Goal: Task Accomplishment & Management: Use online tool/utility

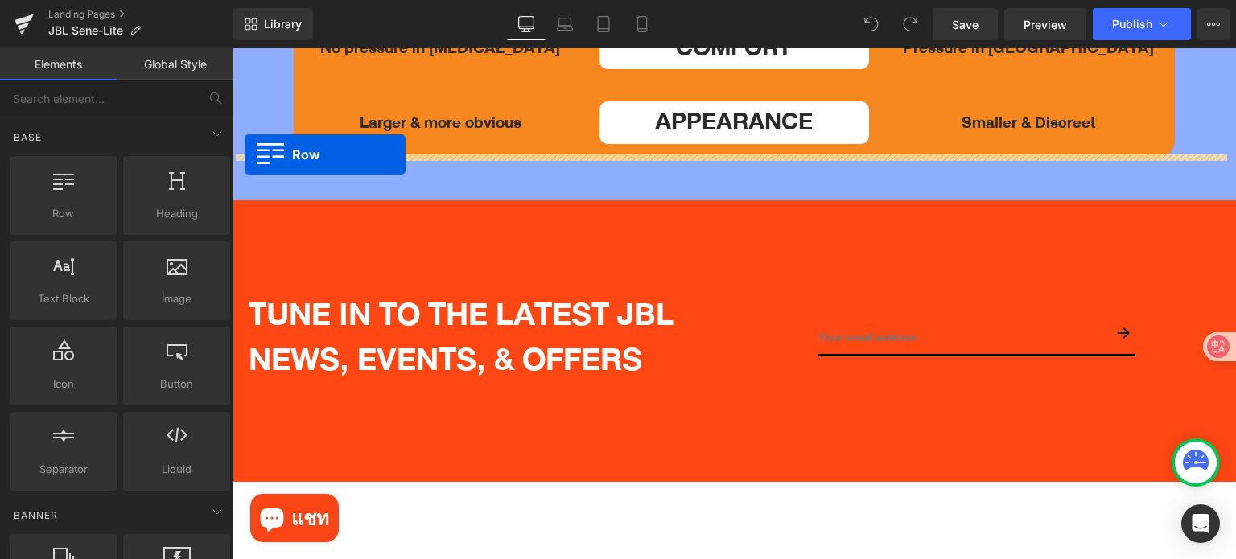
drag, startPoint x: 292, startPoint y: 263, endPoint x: 243, endPoint y: 154, distance: 119.2
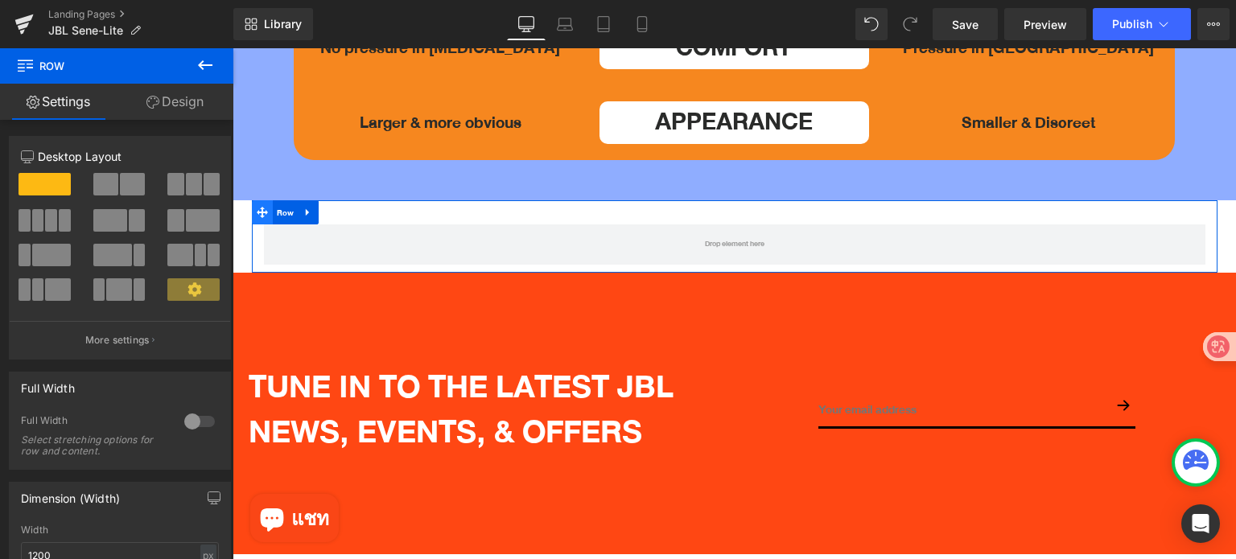
drag, startPoint x: 275, startPoint y: 171, endPoint x: 262, endPoint y: 161, distance: 16.1
click at [274, 201] on span "Row" at bounding box center [286, 213] width 26 height 24
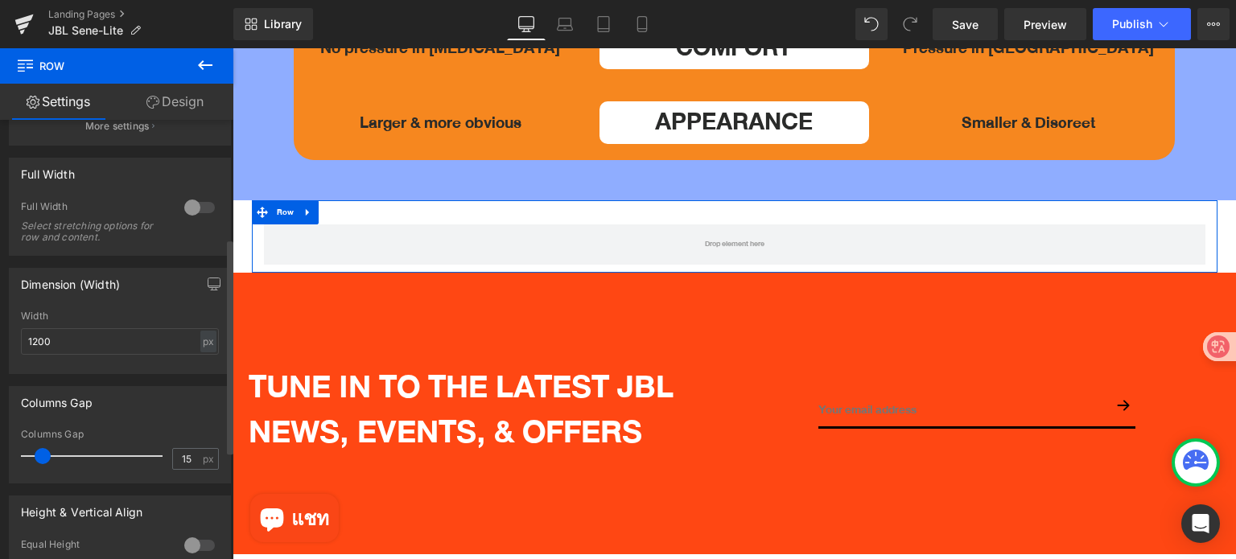
scroll to position [241, 0]
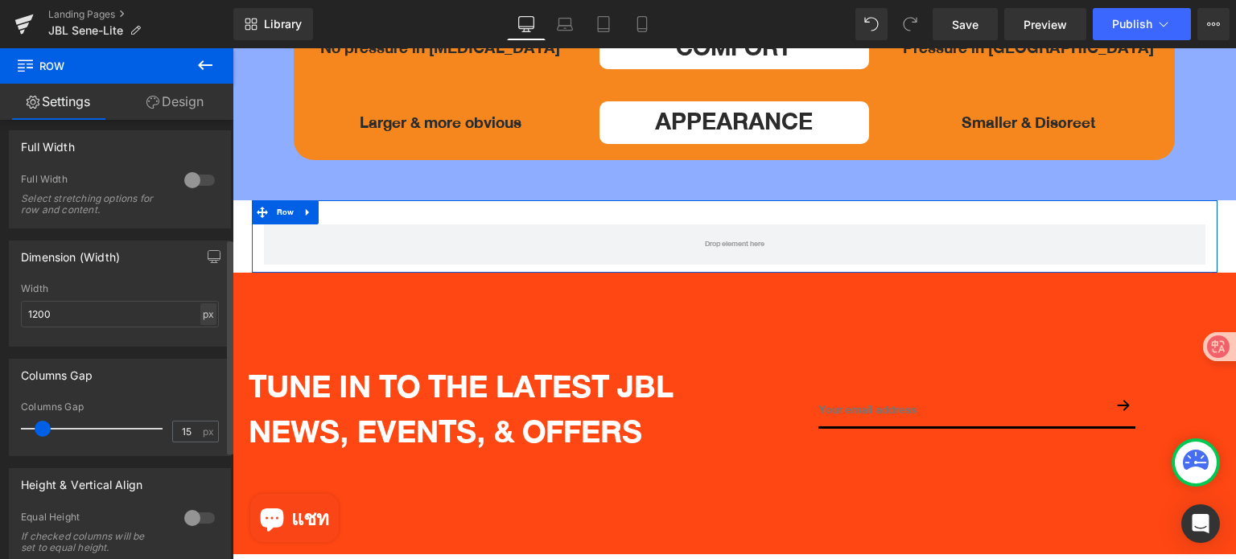
click at [202, 315] on div "px" at bounding box center [208, 314] width 16 height 22
click at [203, 343] on li "%" at bounding box center [208, 338] width 20 height 23
click at [274, 201] on span "Row" at bounding box center [266, 213] width 26 height 24
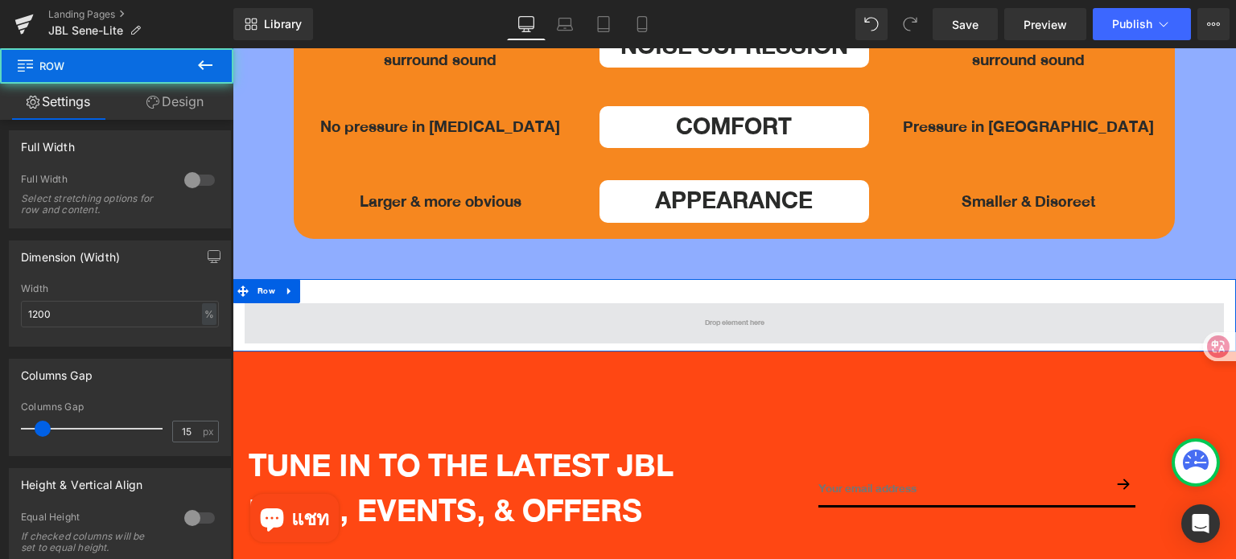
scroll to position [5229, 0]
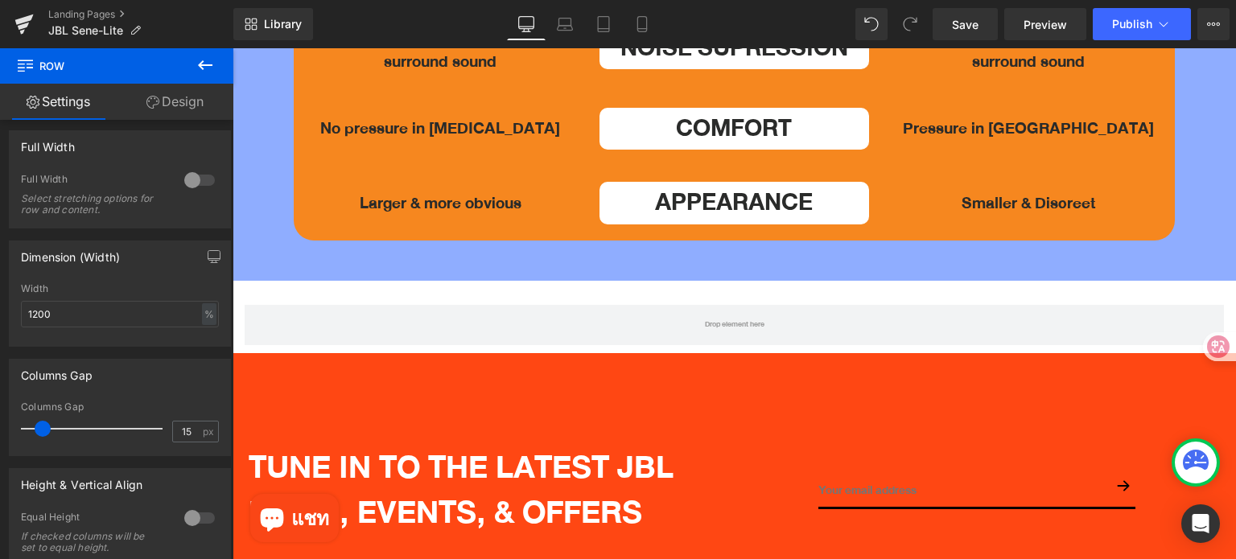
click at [212, 62] on icon at bounding box center [204, 65] width 19 height 19
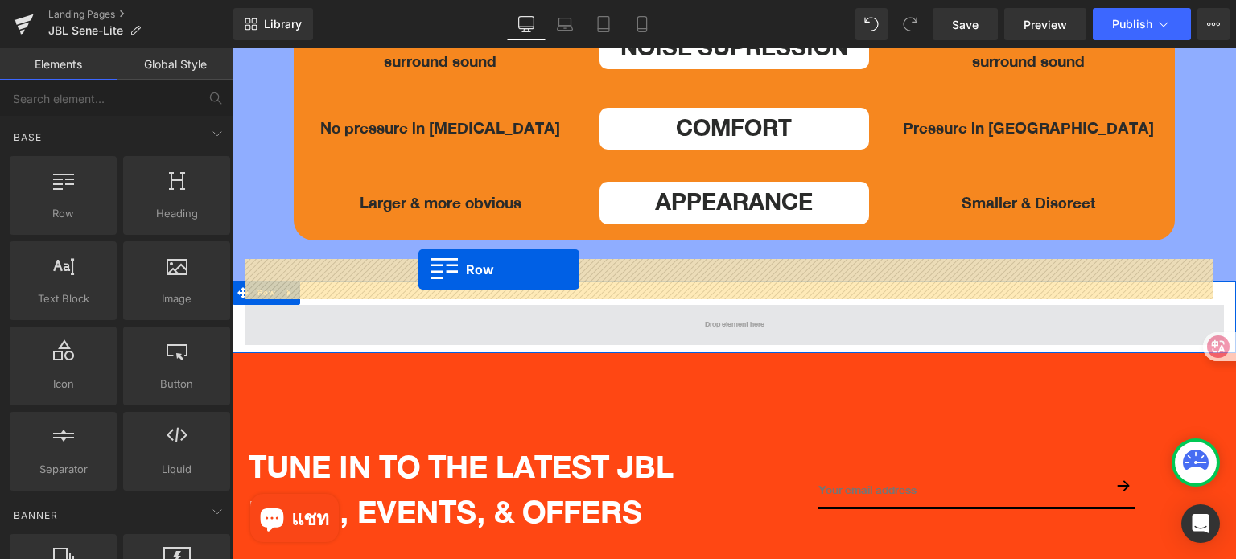
drag, startPoint x: 297, startPoint y: 245, endPoint x: 418, endPoint y: 269, distance: 123.8
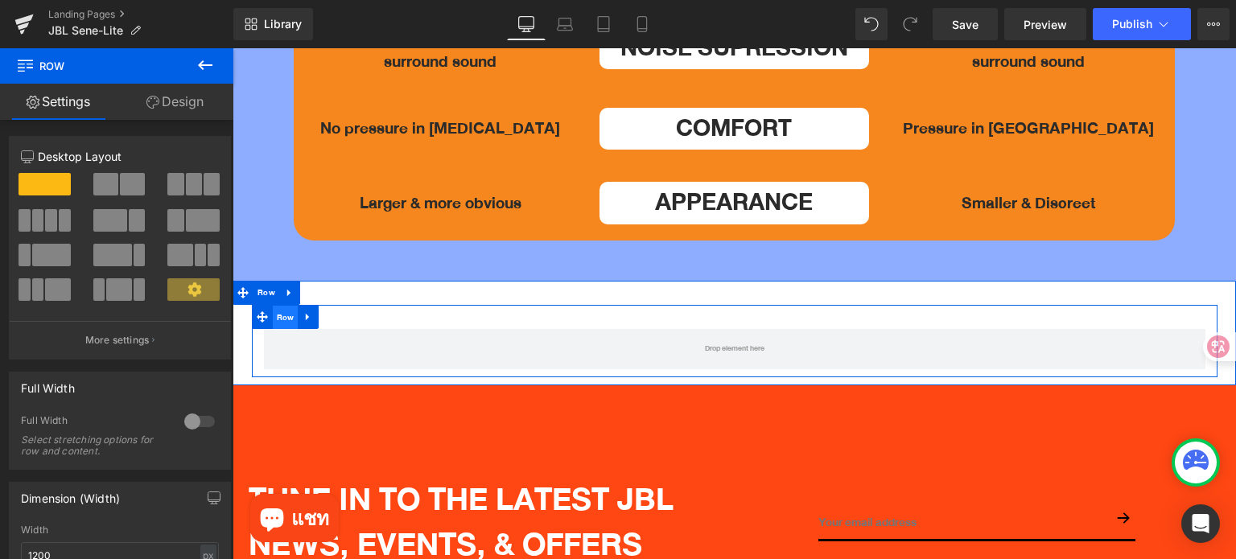
click at [278, 306] on span "Row" at bounding box center [286, 318] width 26 height 24
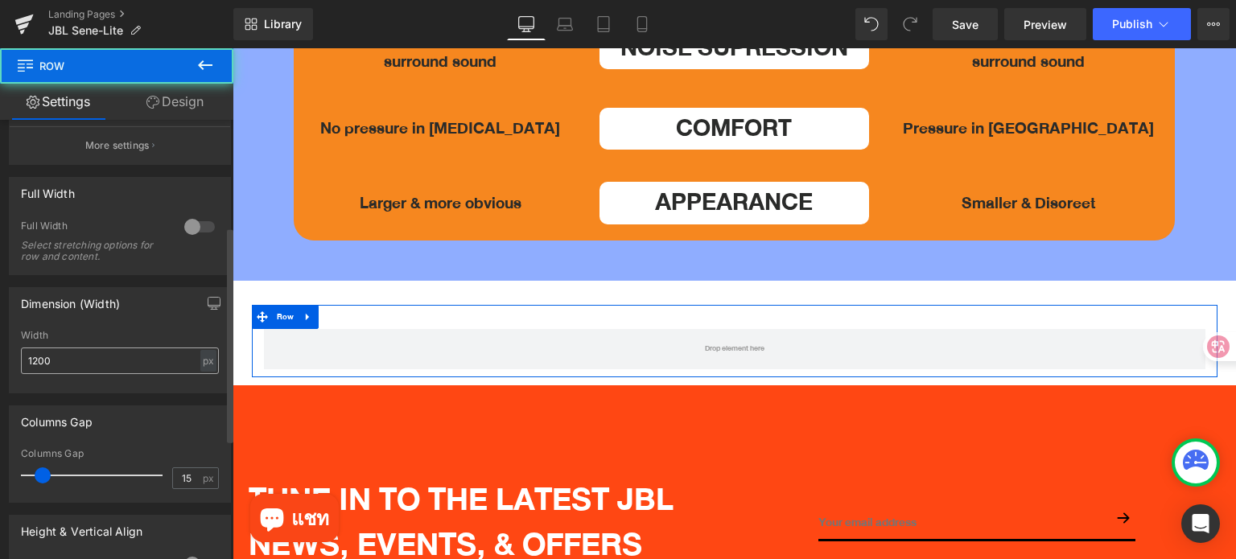
scroll to position [241, 0]
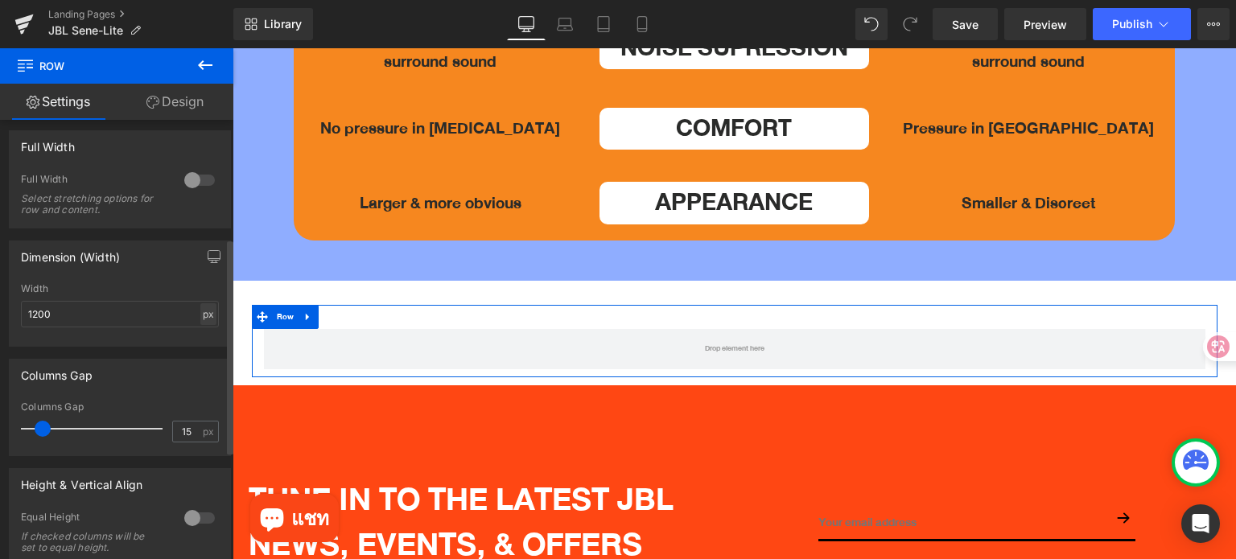
click at [200, 315] on div "px" at bounding box center [208, 314] width 16 height 22
click at [204, 338] on li "%" at bounding box center [208, 338] width 20 height 23
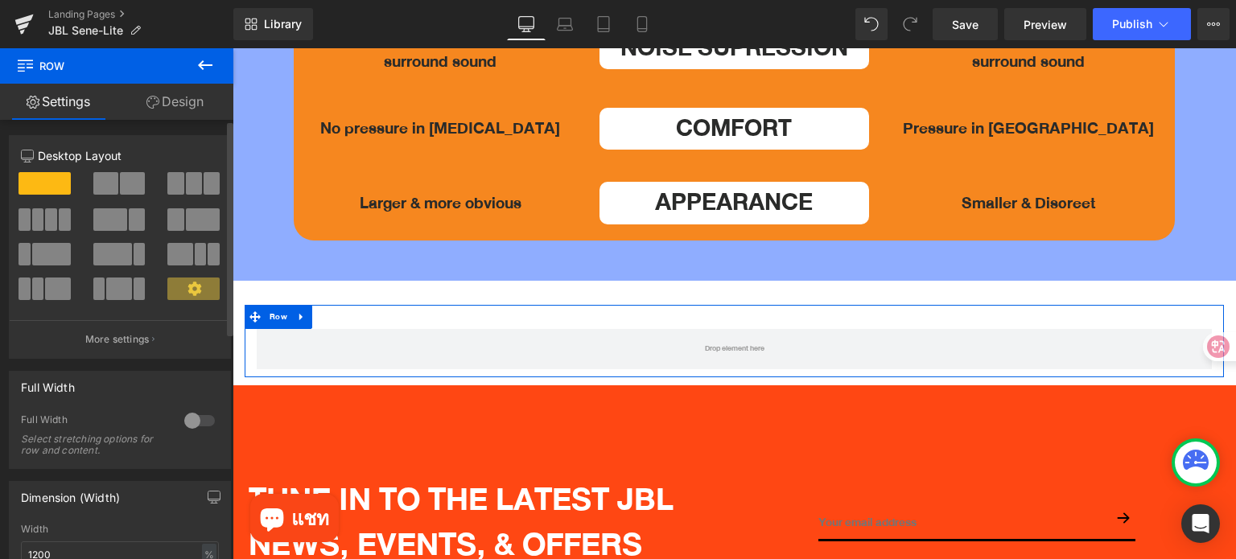
scroll to position [0, 0]
click at [106, 188] on span at bounding box center [105, 184] width 25 height 23
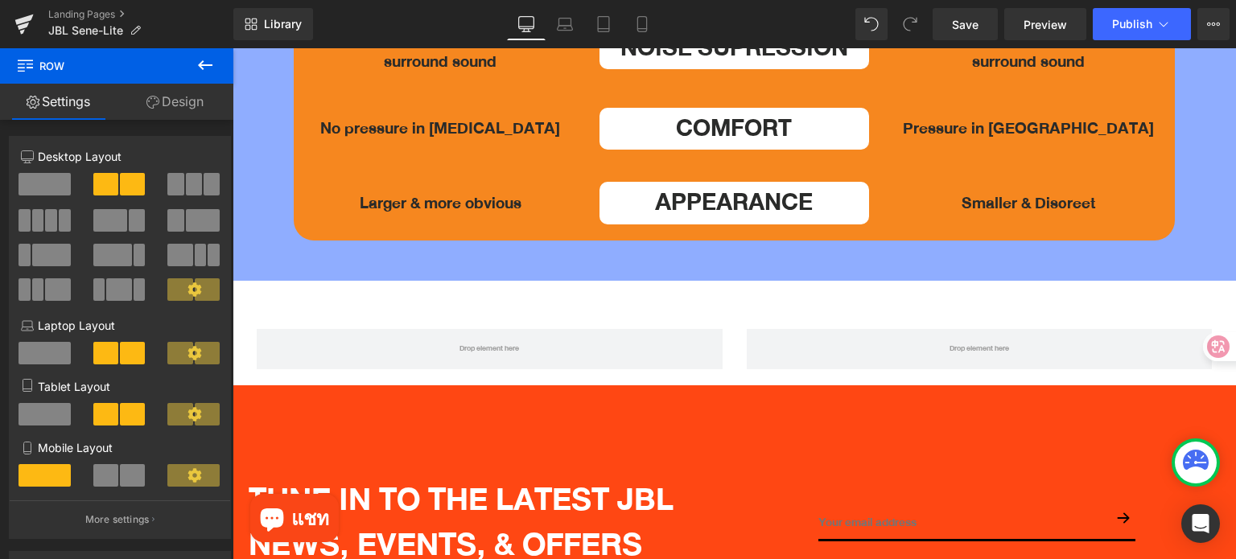
click at [203, 64] on icon at bounding box center [205, 65] width 14 height 10
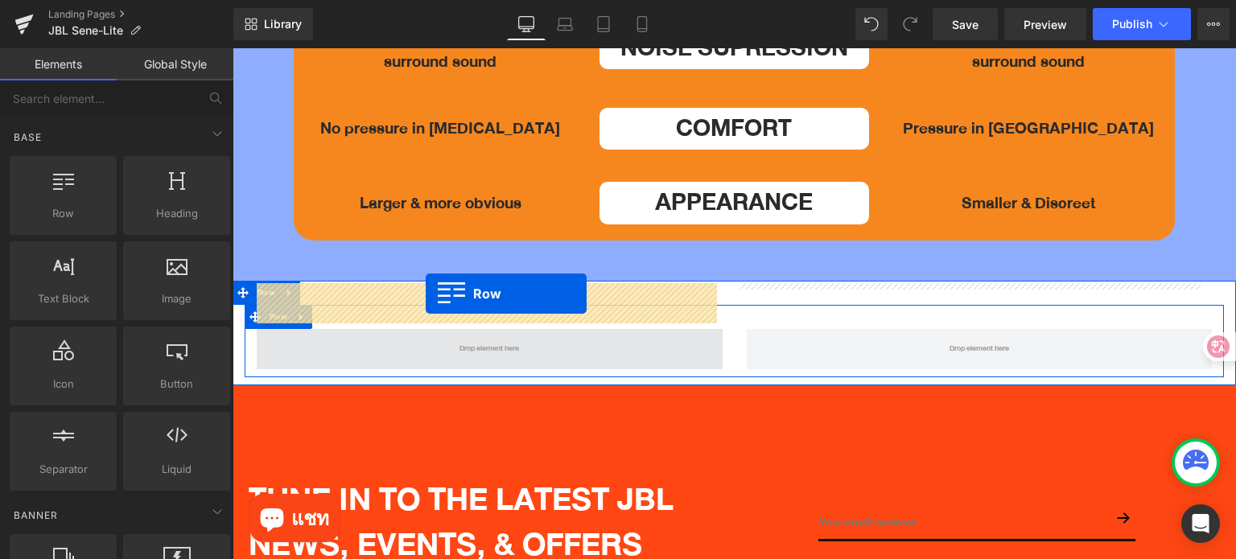
drag, startPoint x: 411, startPoint y: 274, endPoint x: 426, endPoint y: 294, distance: 24.1
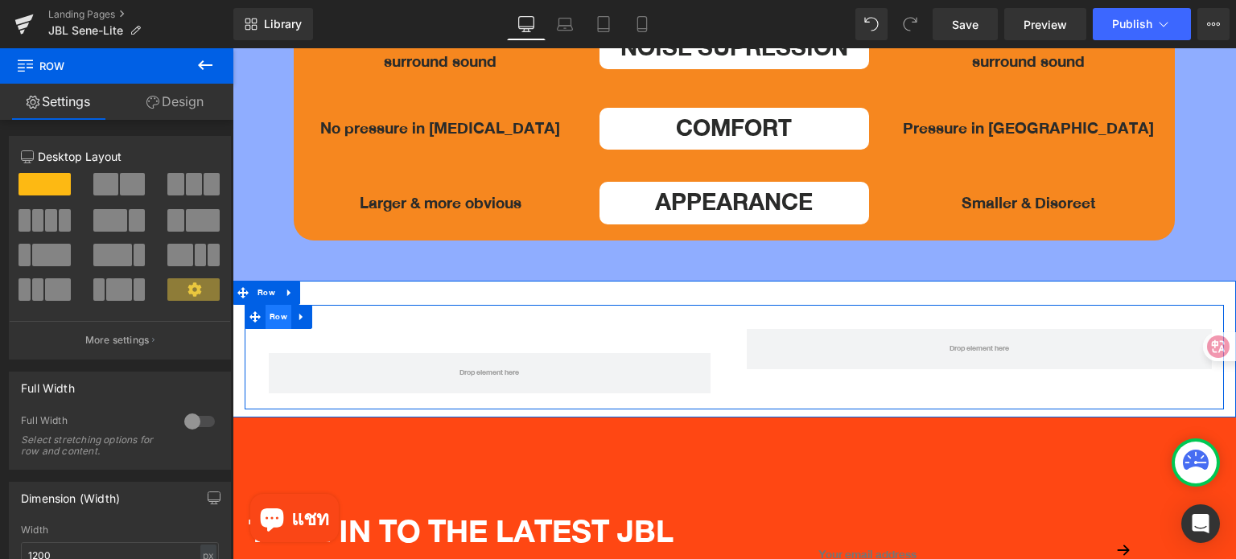
click at [273, 305] on span "Row" at bounding box center [278, 317] width 26 height 24
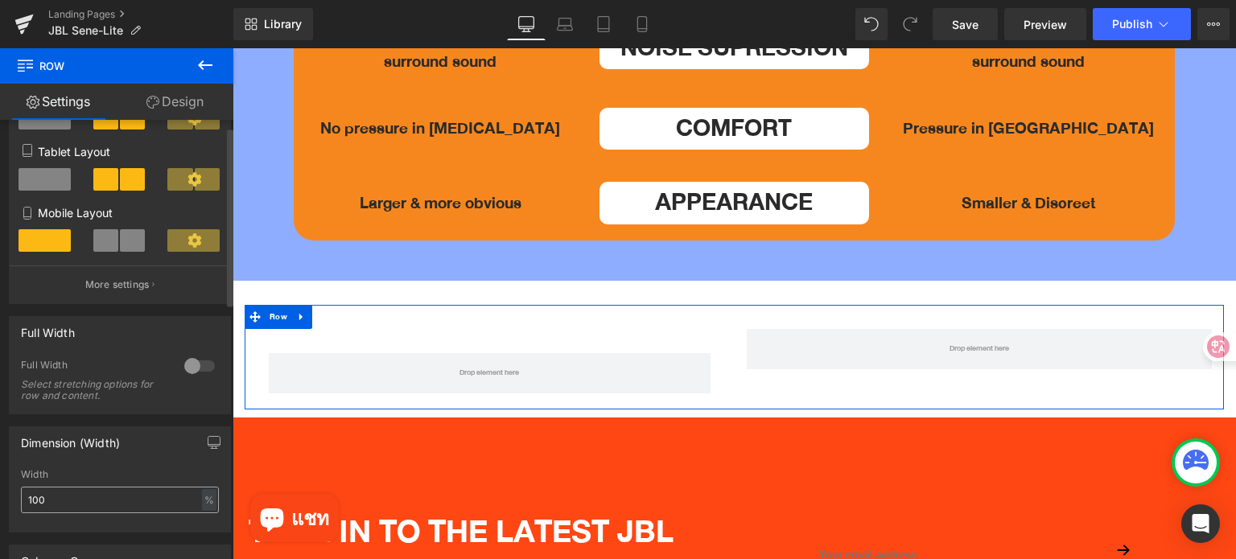
scroll to position [322, 0]
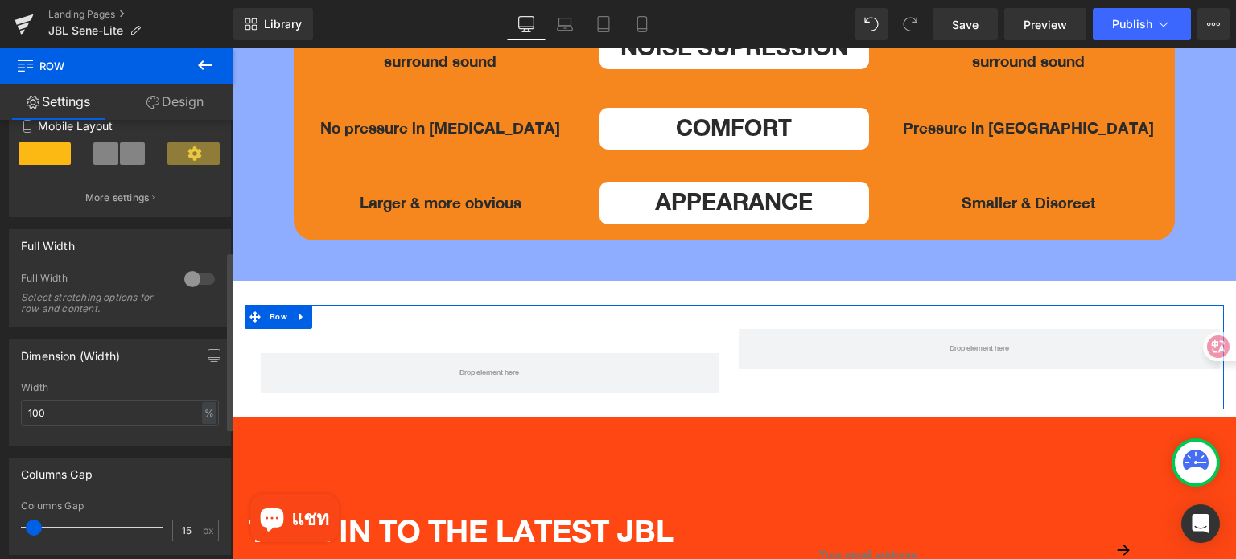
drag, startPoint x: 40, startPoint y: 527, endPoint x: 31, endPoint y: 529, distance: 9.2
click at [31, 529] on span at bounding box center [34, 528] width 16 height 16
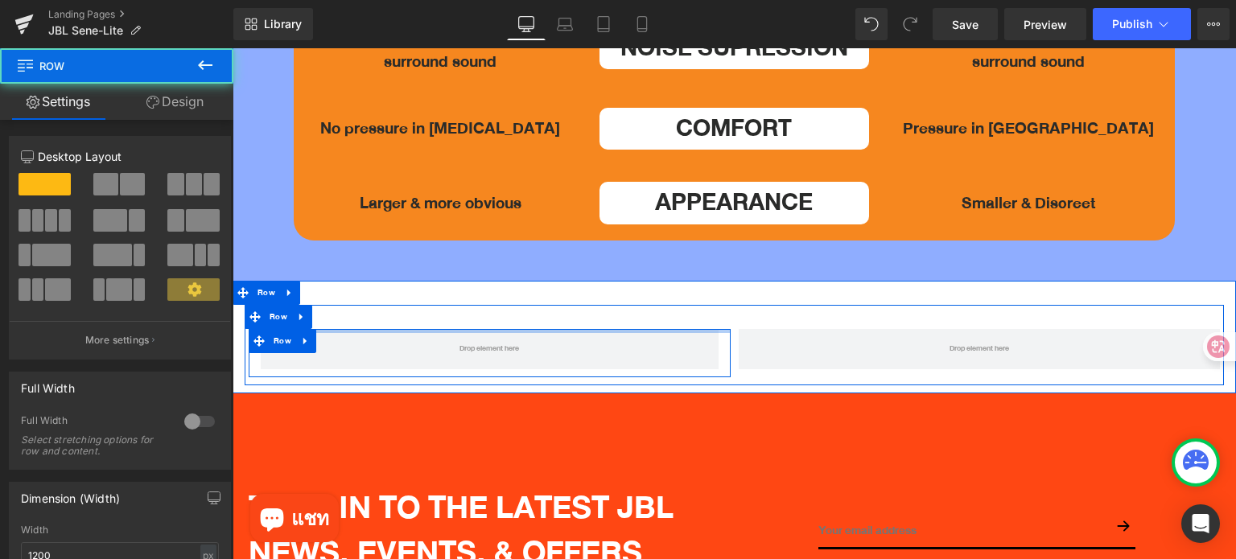
drag, startPoint x: 530, startPoint y: 302, endPoint x: 541, endPoint y: 274, distance: 30.3
click at [531, 305] on div "Row Row" at bounding box center [734, 345] width 979 height 80
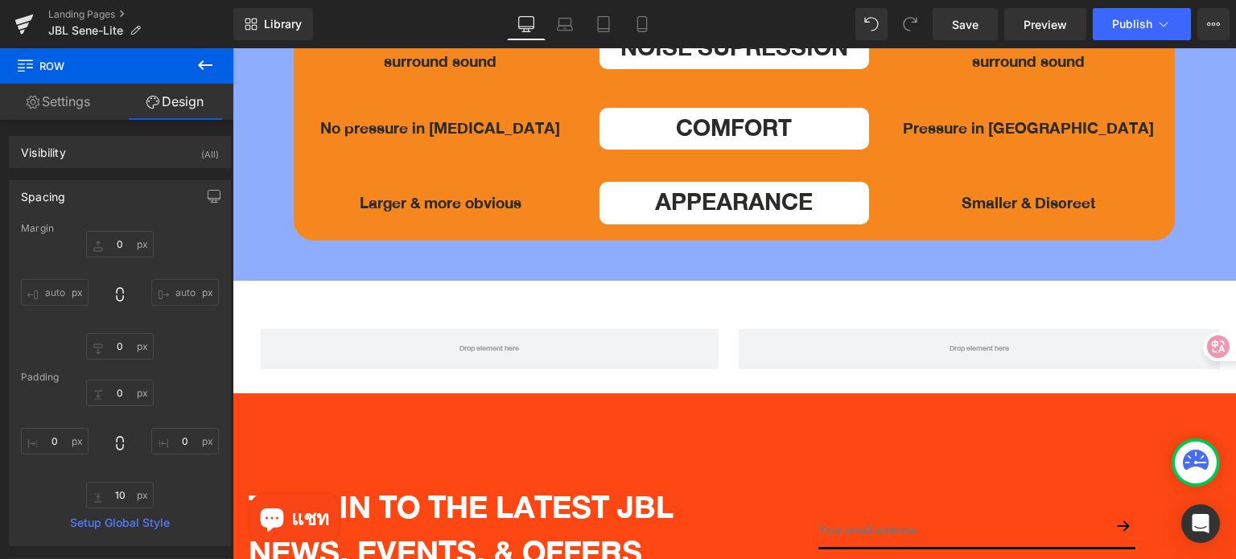
click at [199, 58] on icon at bounding box center [204, 65] width 19 height 19
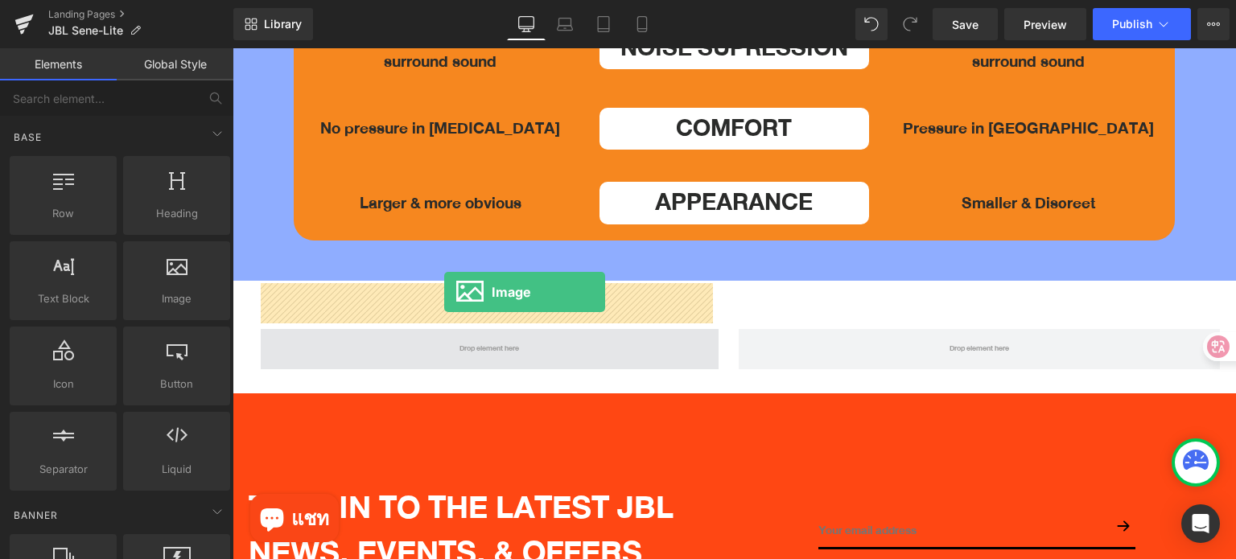
drag, startPoint x: 395, startPoint y: 329, endPoint x: 442, endPoint y: 295, distance: 58.3
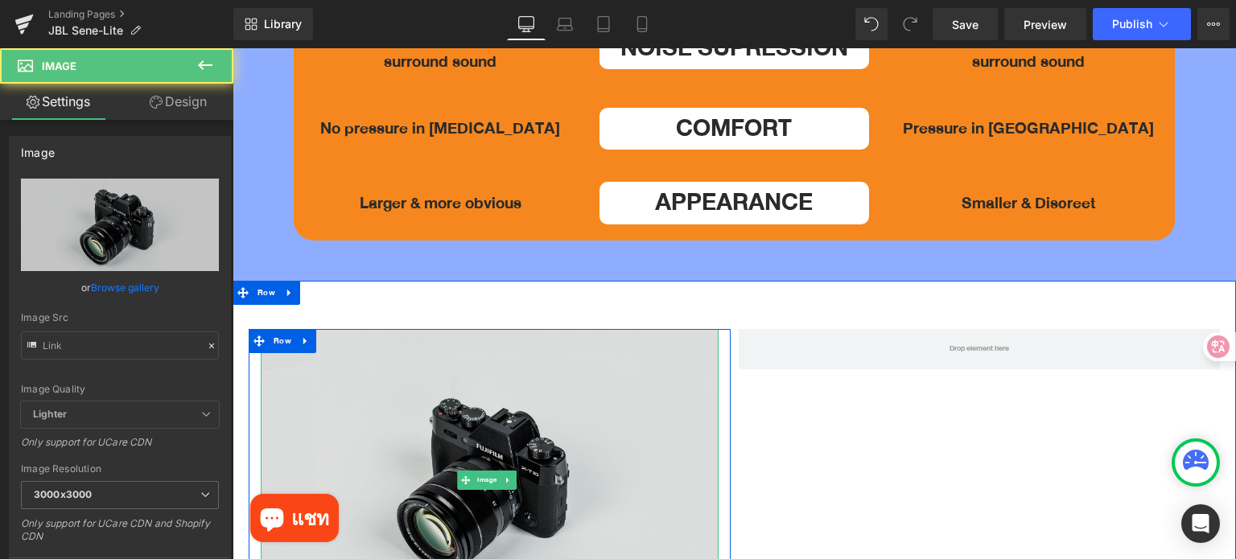
click at [370, 408] on img at bounding box center [490, 480] width 458 height 303
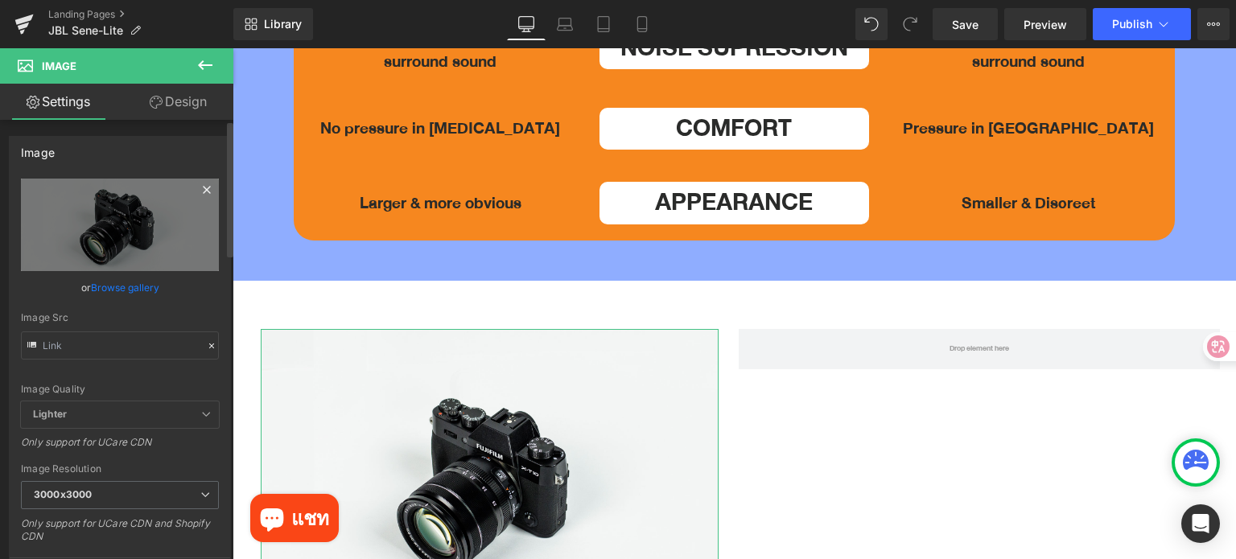
click at [203, 188] on icon at bounding box center [206, 189] width 7 height 7
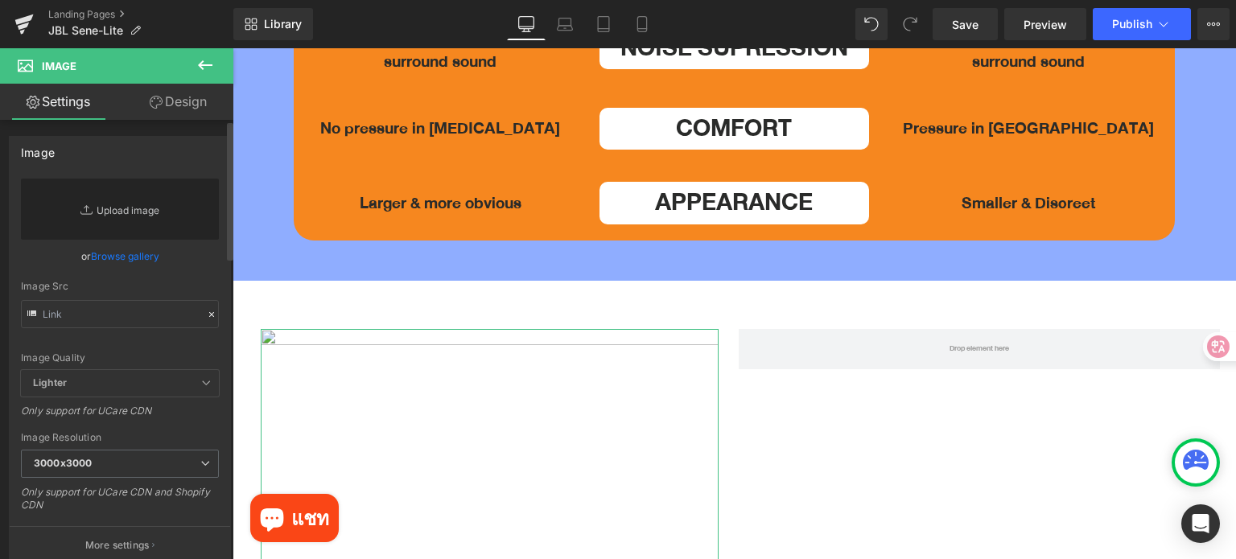
click at [142, 205] on link "Replace Image" at bounding box center [120, 209] width 198 height 61
type input "C:\fakepath\Product pack.jpg"
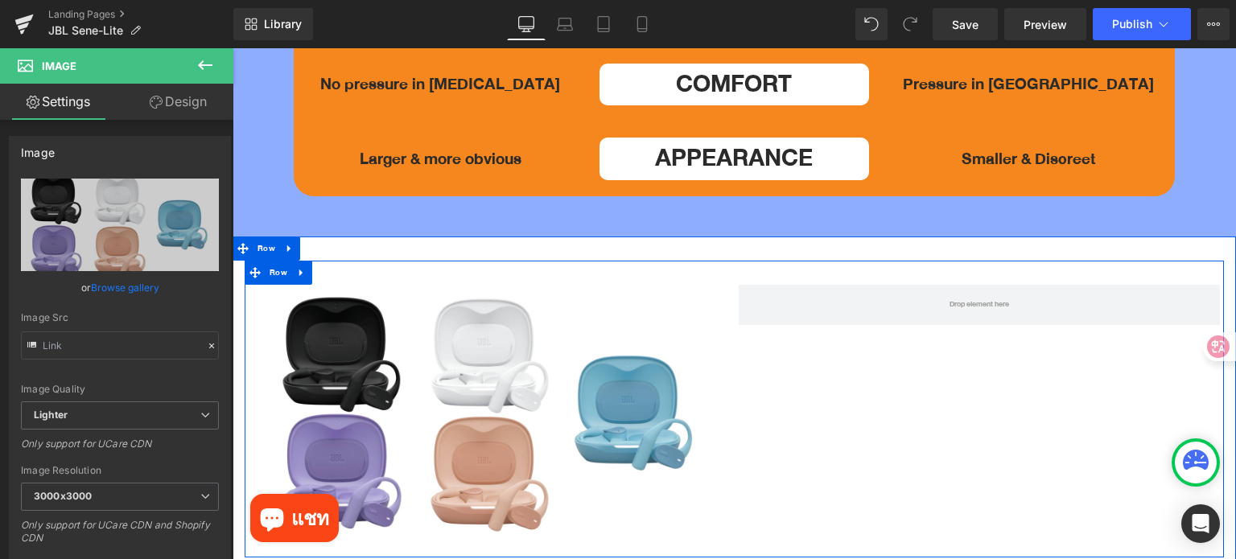
scroll to position [5229, 0]
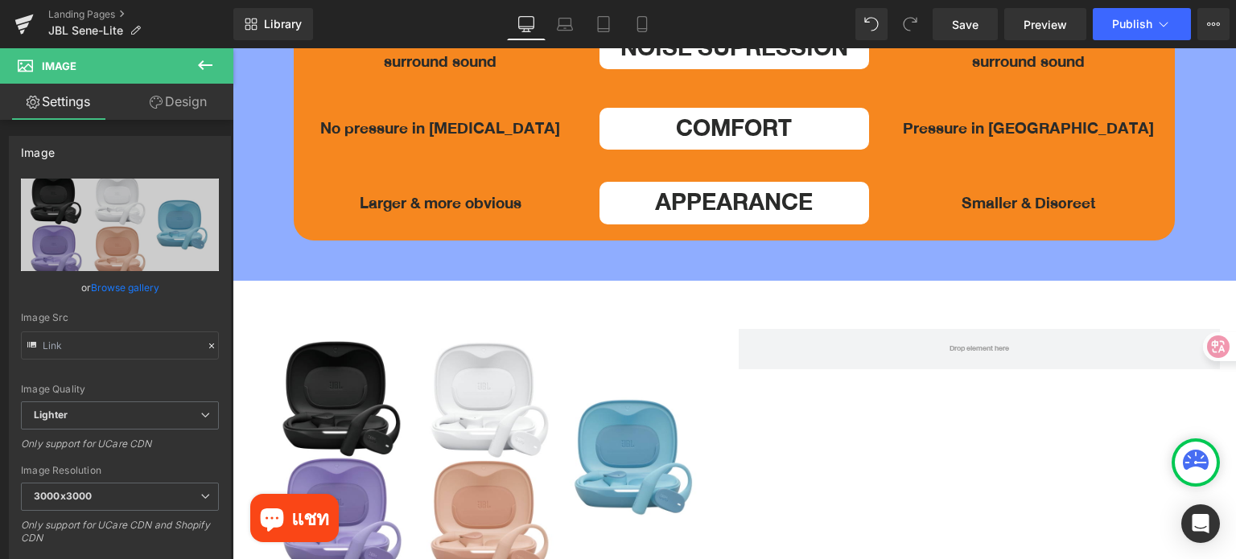
click at [197, 64] on icon at bounding box center [204, 65] width 19 height 19
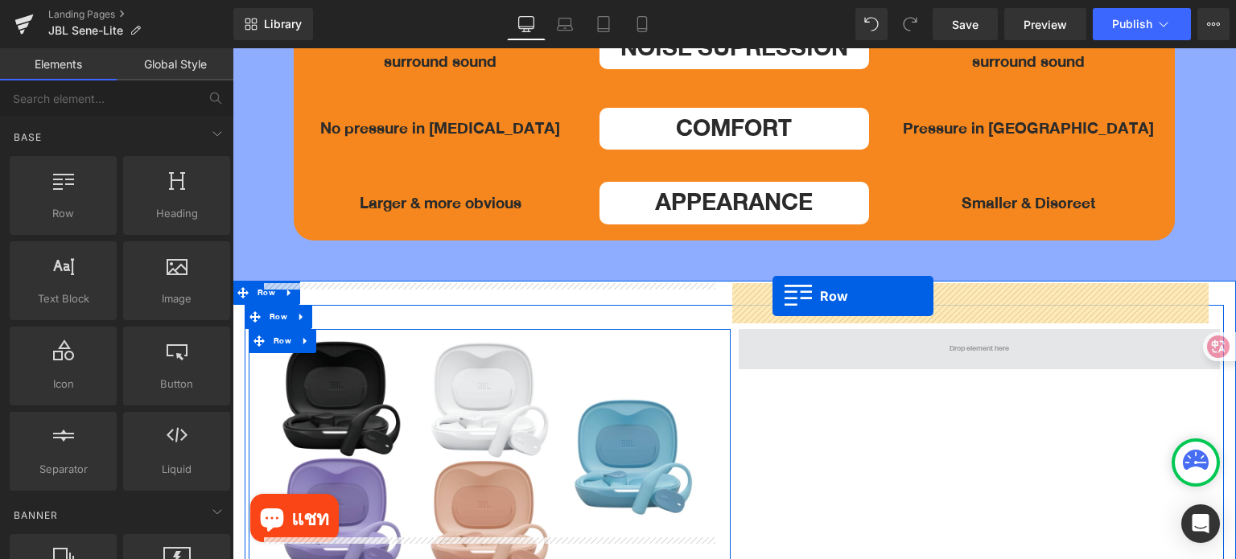
drag, startPoint x: 308, startPoint y: 263, endPoint x: 772, endPoint y: 296, distance: 465.3
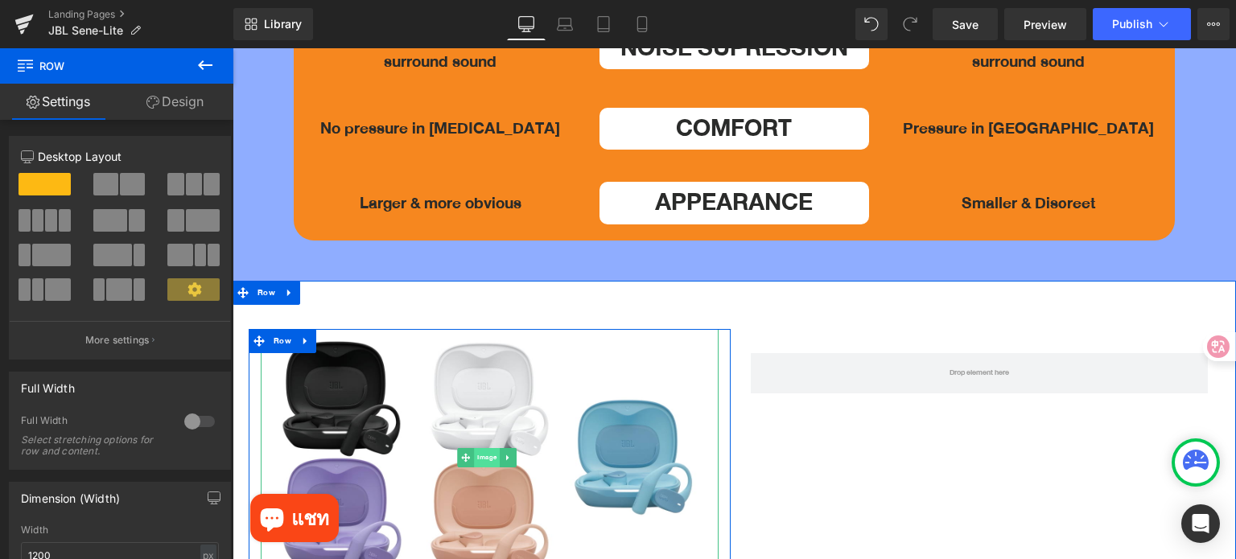
click at [477, 448] on span "Image" at bounding box center [487, 457] width 26 height 19
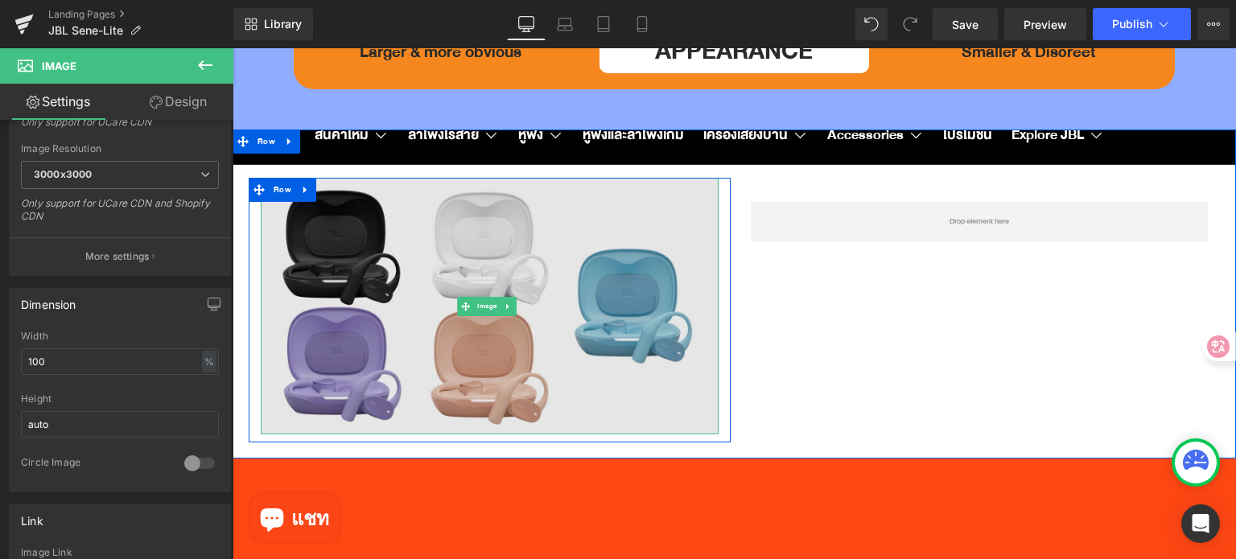
scroll to position [5390, 0]
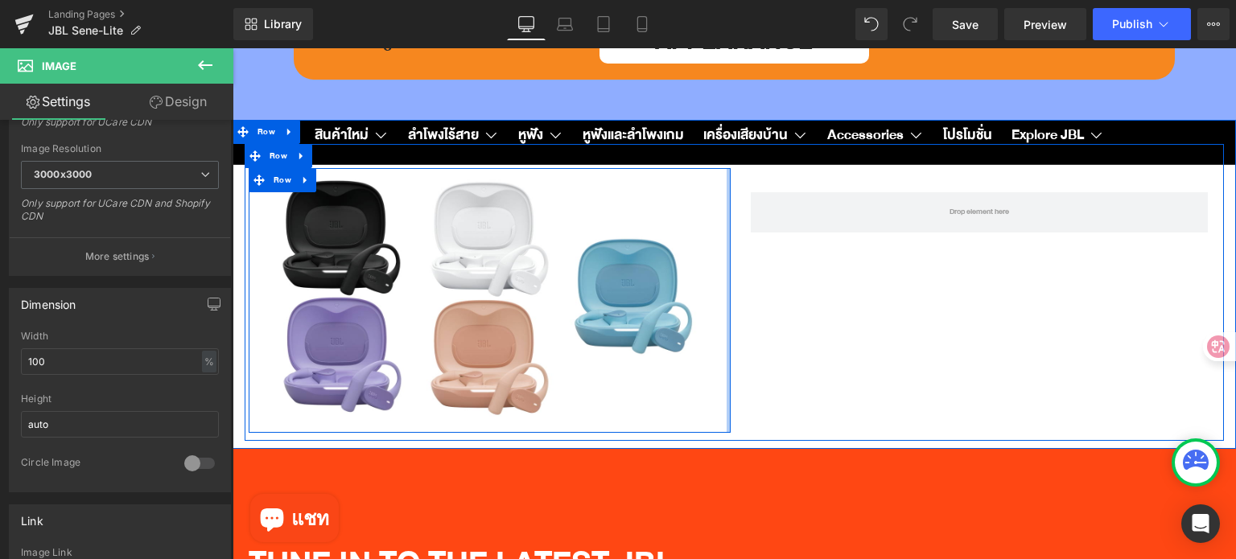
click at [726, 369] on div at bounding box center [728, 300] width 4 height 265
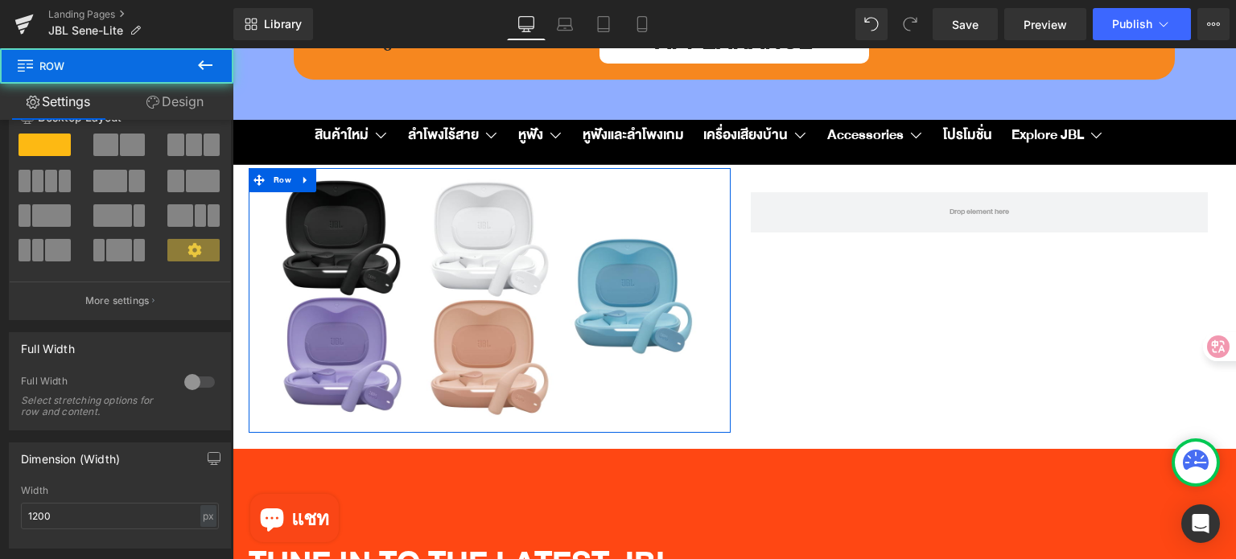
scroll to position [241, 0]
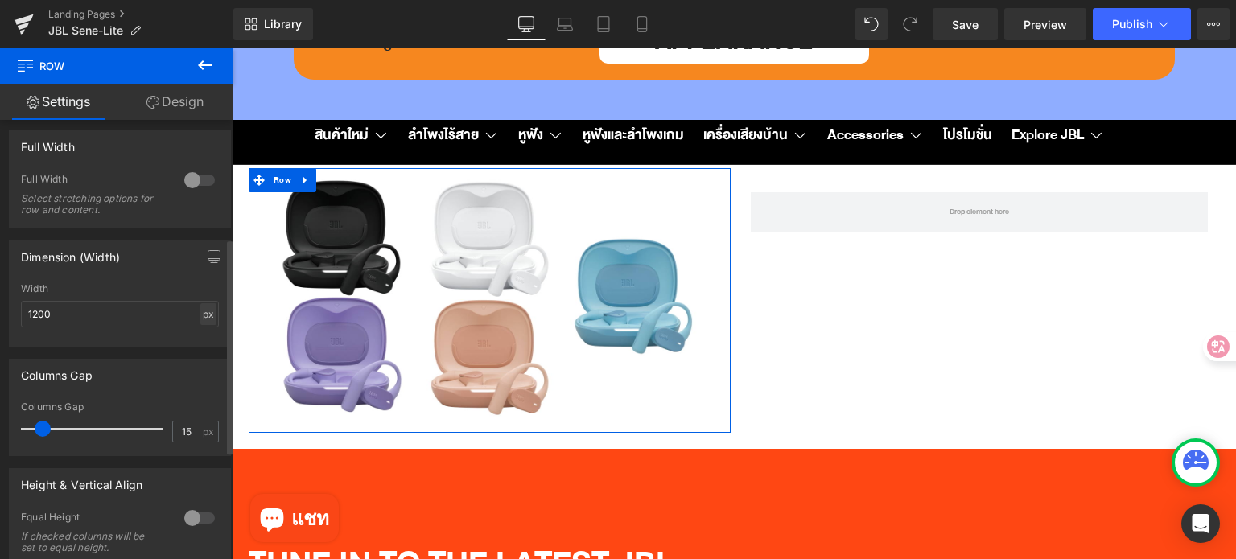
click at [201, 317] on div "px" at bounding box center [208, 314] width 16 height 22
click at [204, 337] on li "%" at bounding box center [208, 338] width 20 height 23
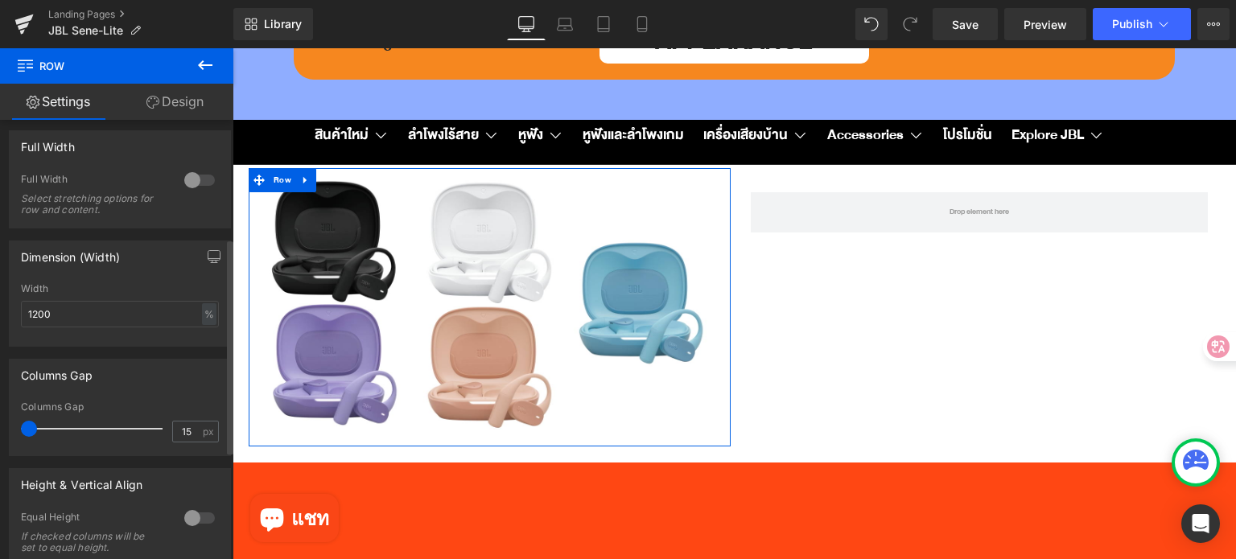
drag, startPoint x: 28, startPoint y: 426, endPoint x: 75, endPoint y: 337, distance: 100.0
click at [0, 414] on div "Columns Gap 15px Columns Gap 15 px" at bounding box center [120, 401] width 241 height 109
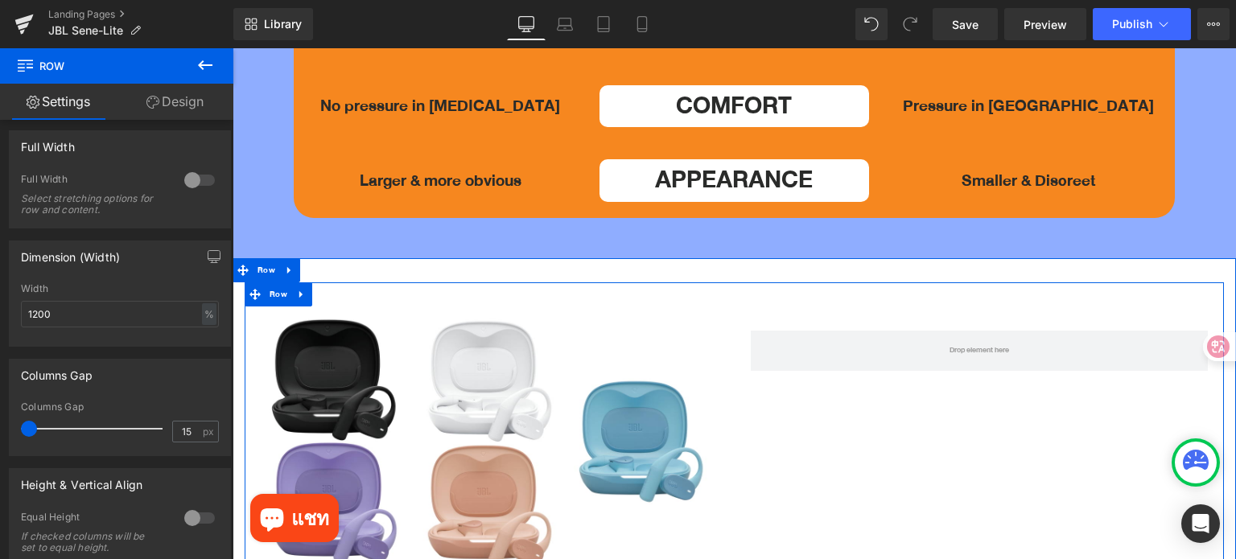
scroll to position [5229, 0]
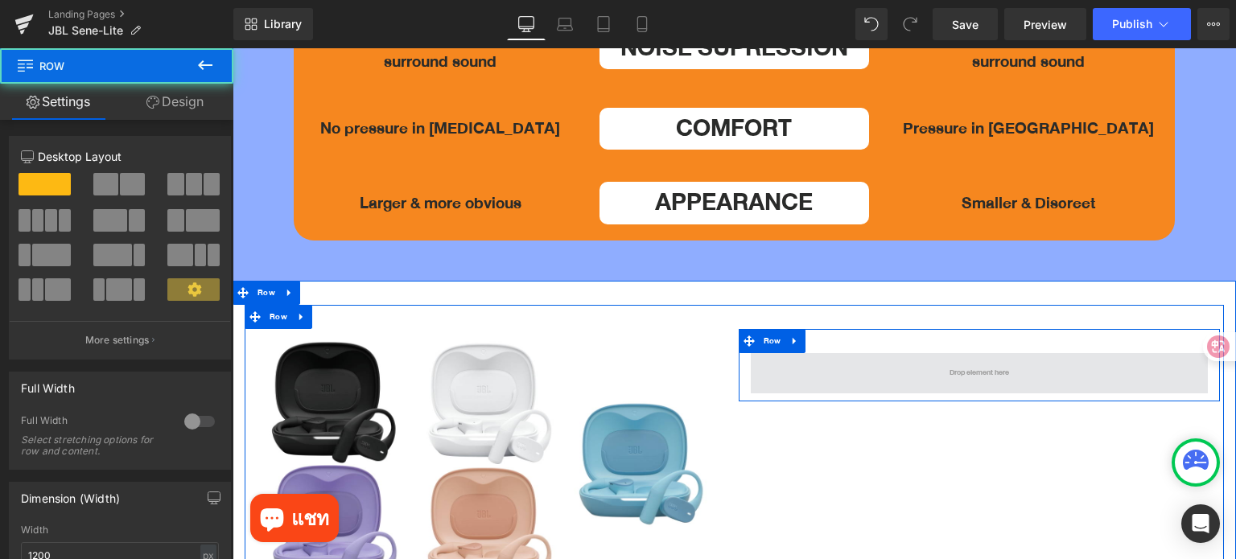
click at [801, 353] on span at bounding box center [980, 373] width 458 height 40
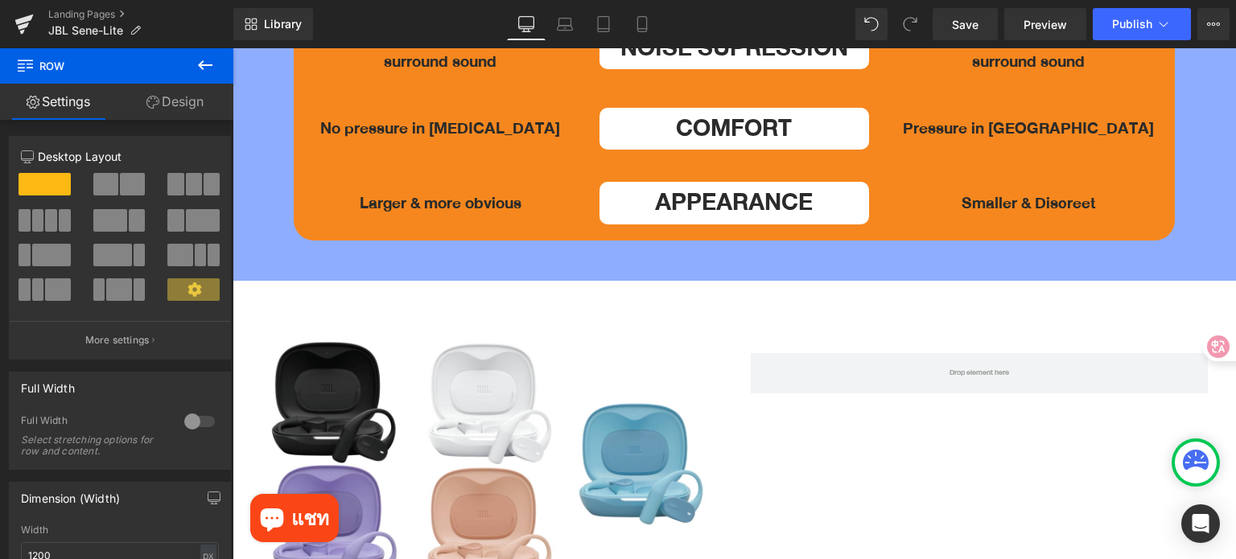
click at [201, 64] on icon at bounding box center [204, 65] width 19 height 19
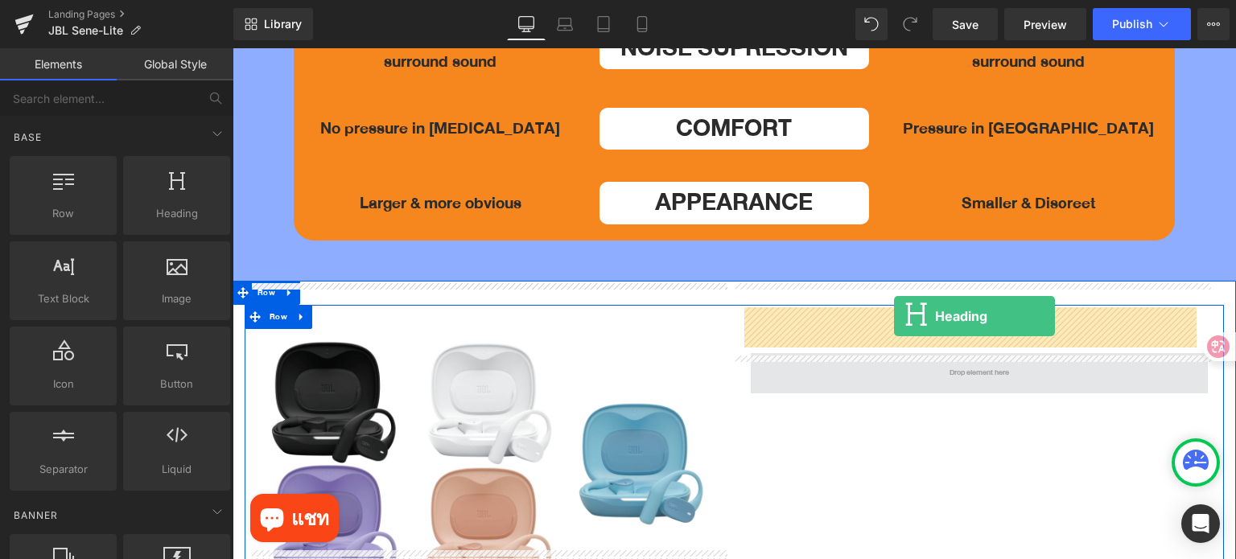
drag, startPoint x: 393, startPoint y: 261, endPoint x: 894, endPoint y: 316, distance: 504.1
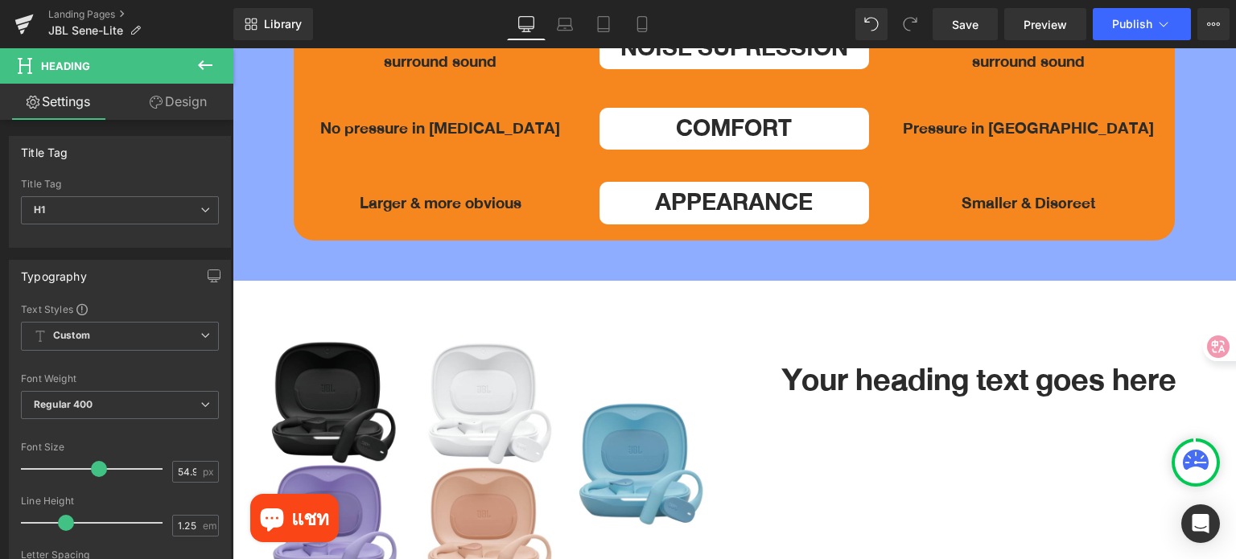
click at [205, 68] on icon at bounding box center [204, 65] width 19 height 19
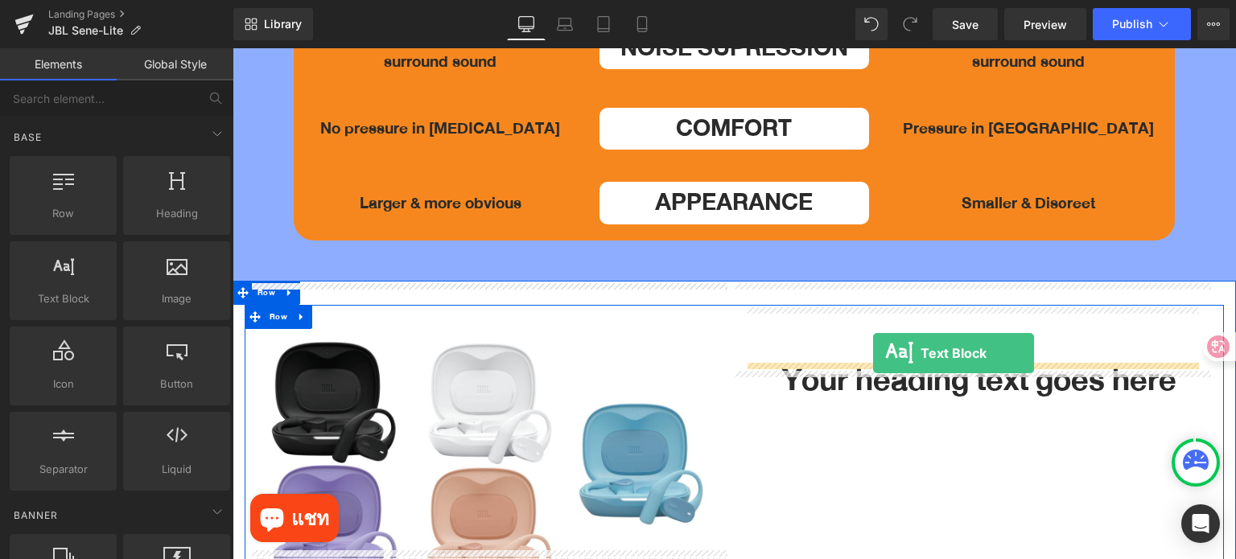
drag, startPoint x: 586, startPoint y: 329, endPoint x: 873, endPoint y: 353, distance: 288.2
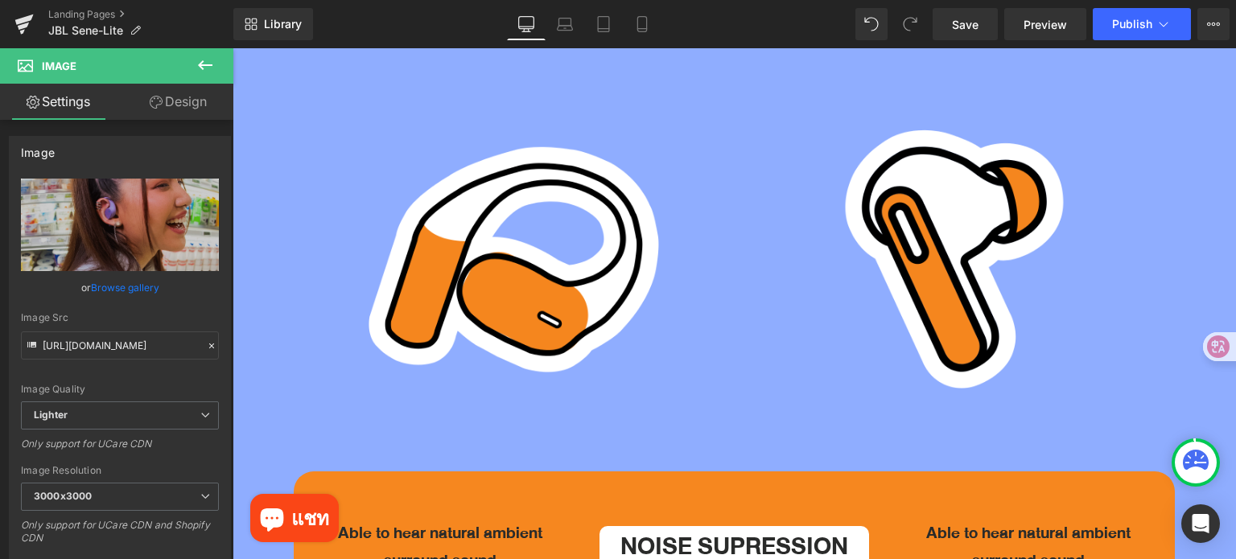
scroll to position [4907, 0]
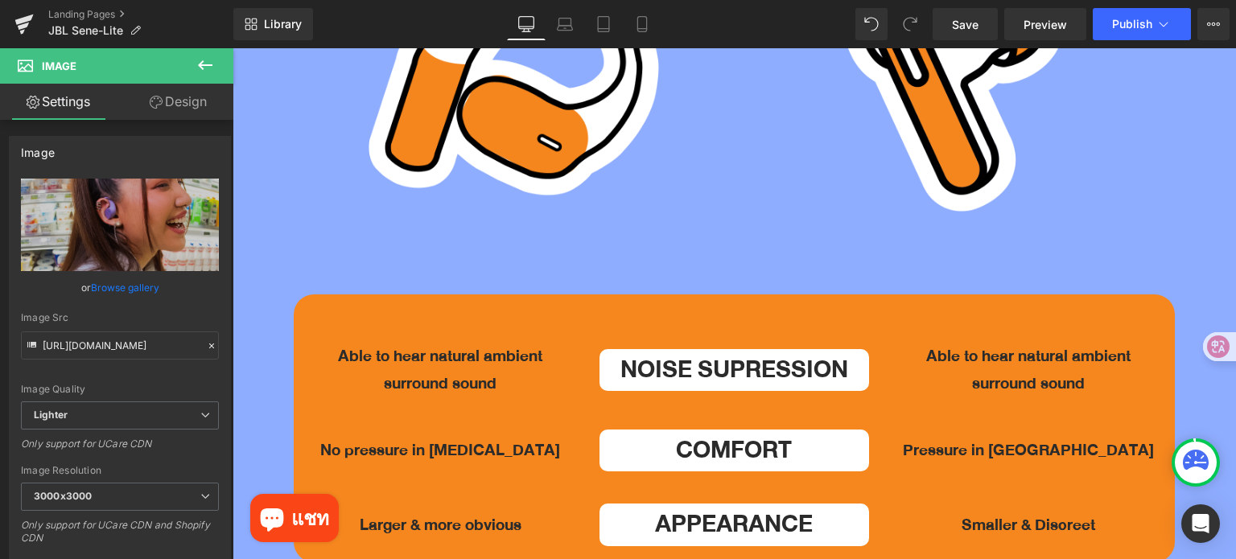
click at [199, 62] on icon at bounding box center [204, 65] width 19 height 19
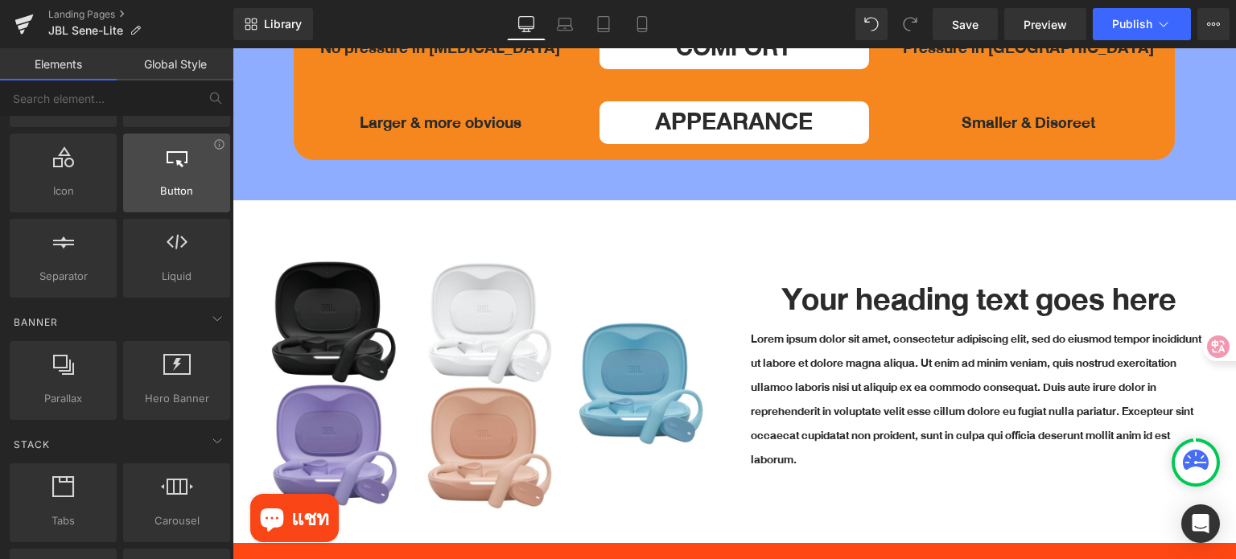
scroll to position [80, 0]
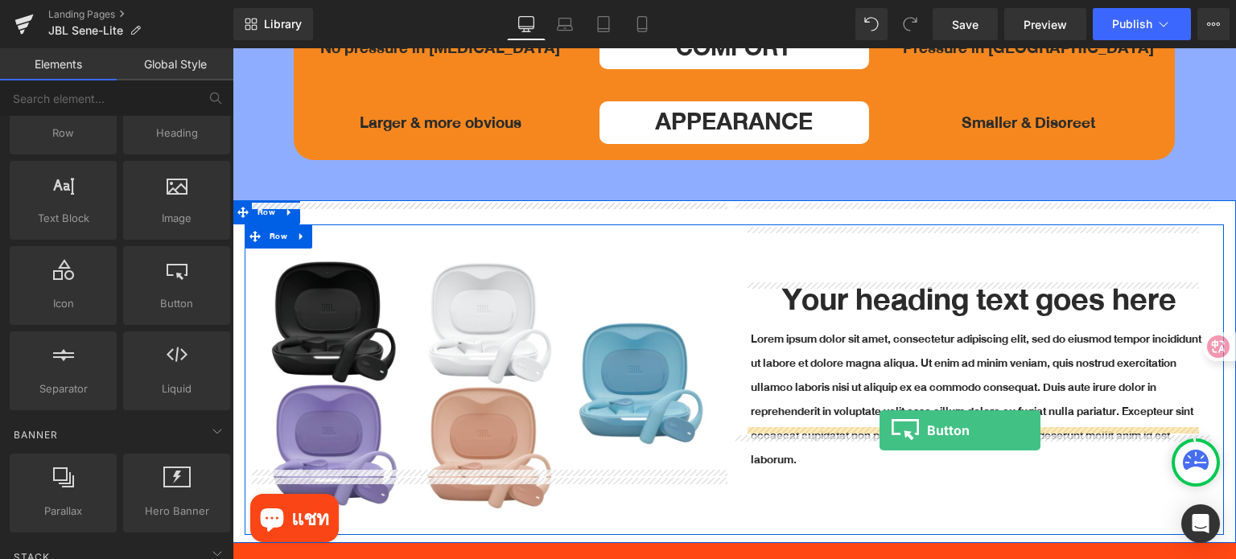
drag, startPoint x: 461, startPoint y: 365, endPoint x: 879, endPoint y: 430, distance: 423.3
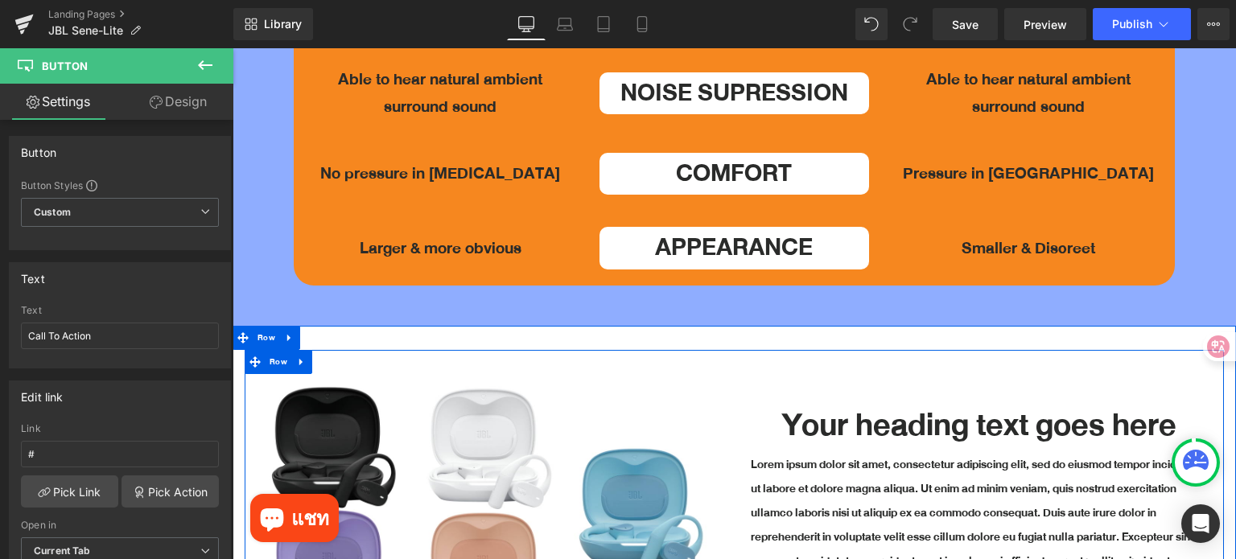
scroll to position [5309, 0]
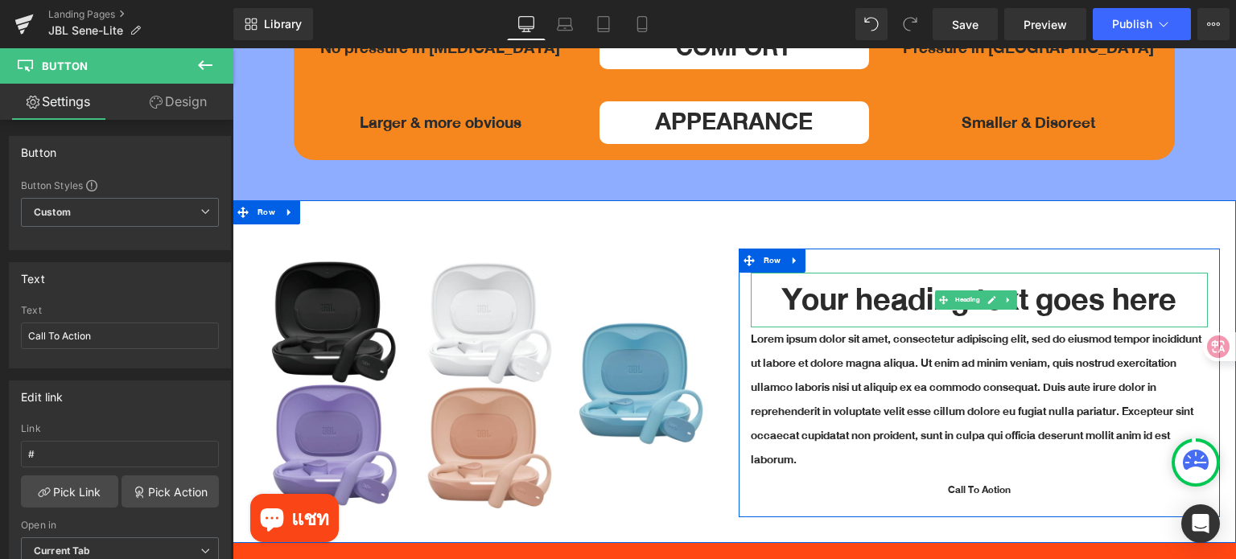
click at [895, 273] on h1 "Your heading text goes here" at bounding box center [980, 301] width 458 height 56
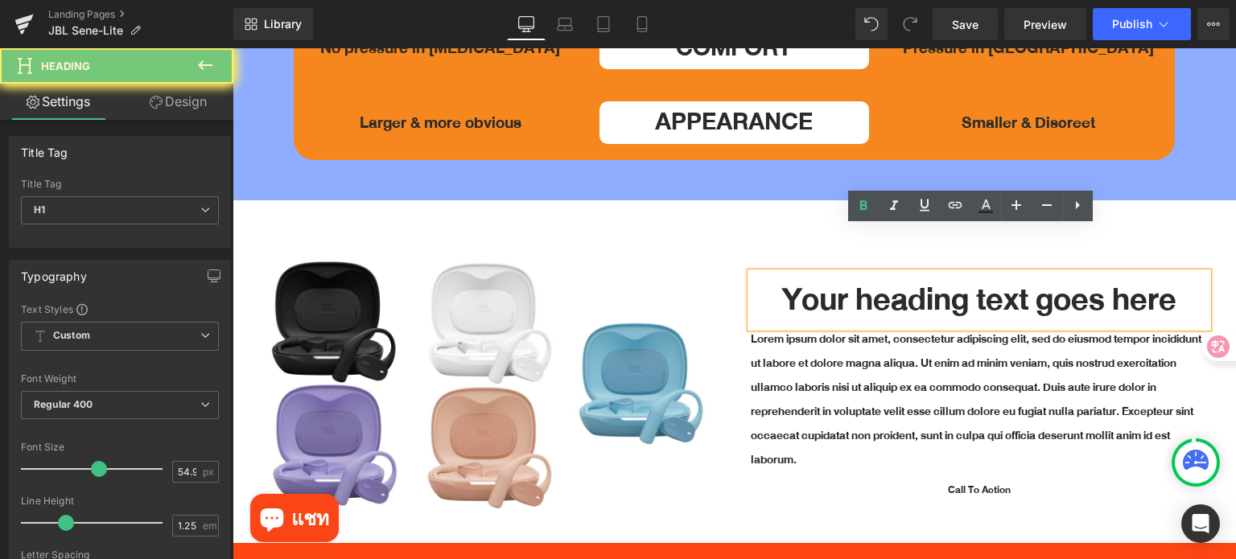
click at [895, 273] on h1 "Your heading text goes here" at bounding box center [980, 301] width 458 height 56
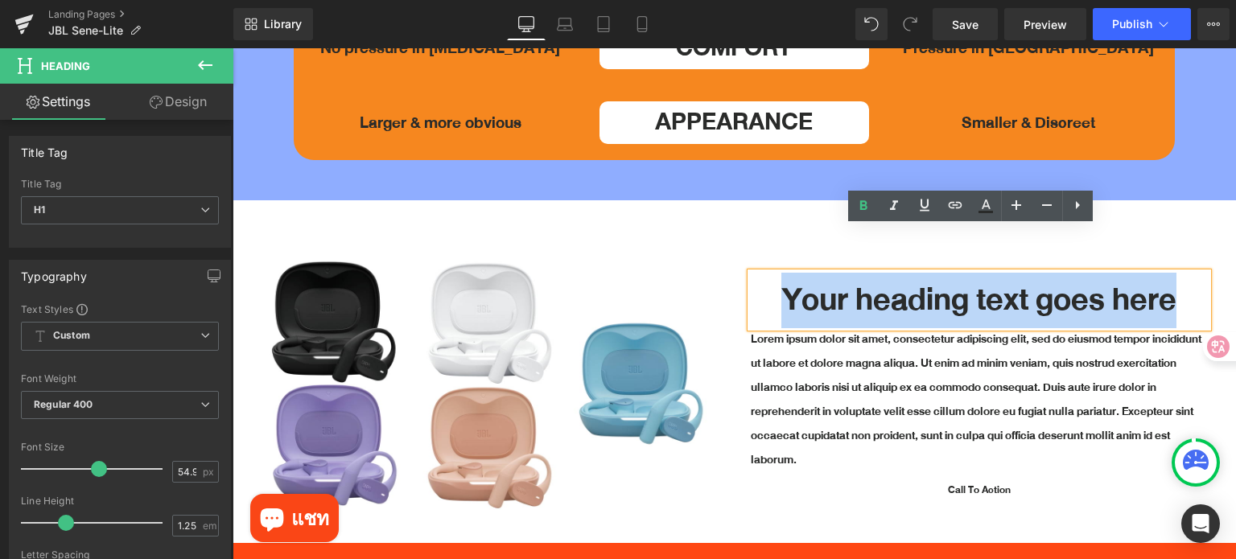
paste div
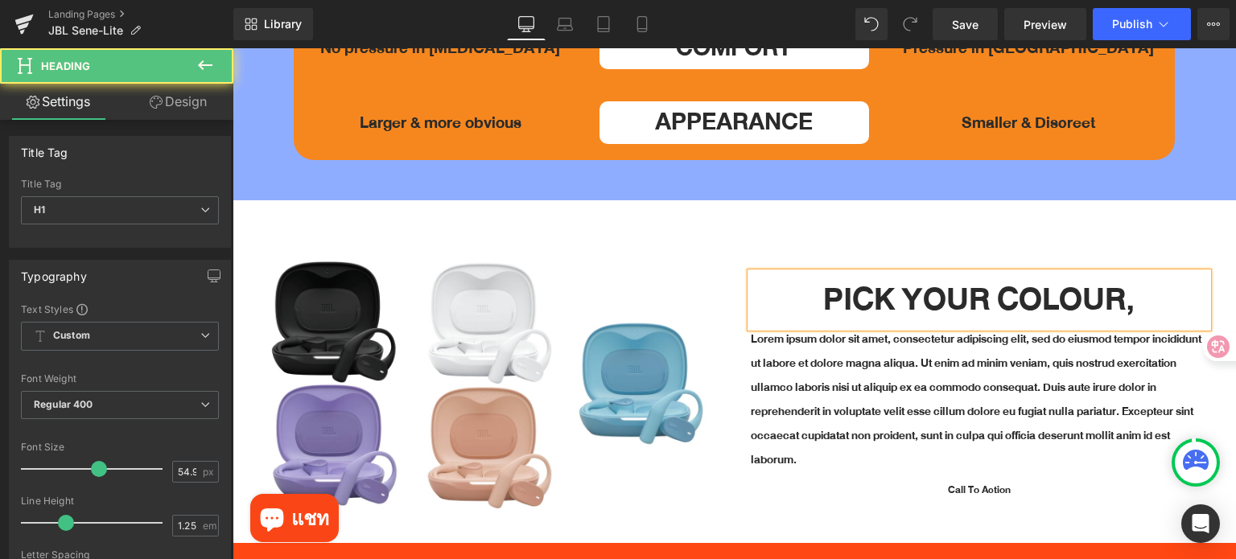
click at [1137, 273] on h1 "PICK YOUR COLOUR," at bounding box center [980, 301] width 458 height 56
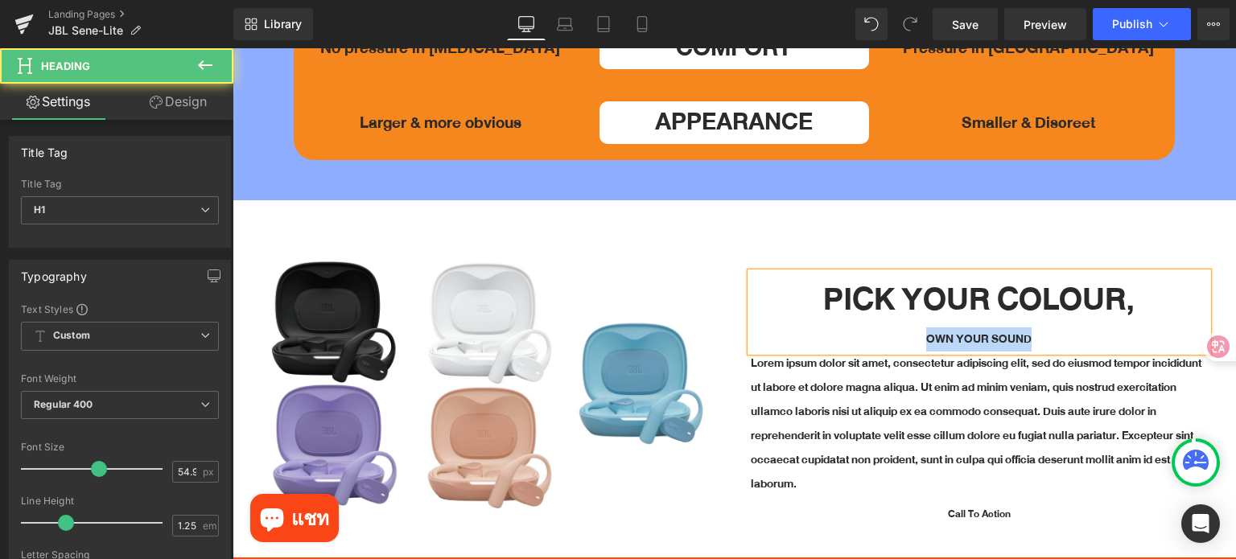
drag, startPoint x: 1071, startPoint y: 292, endPoint x: 904, endPoint y: 302, distance: 166.8
click at [905, 327] on div "OWN YOUR SOUND" at bounding box center [980, 339] width 458 height 24
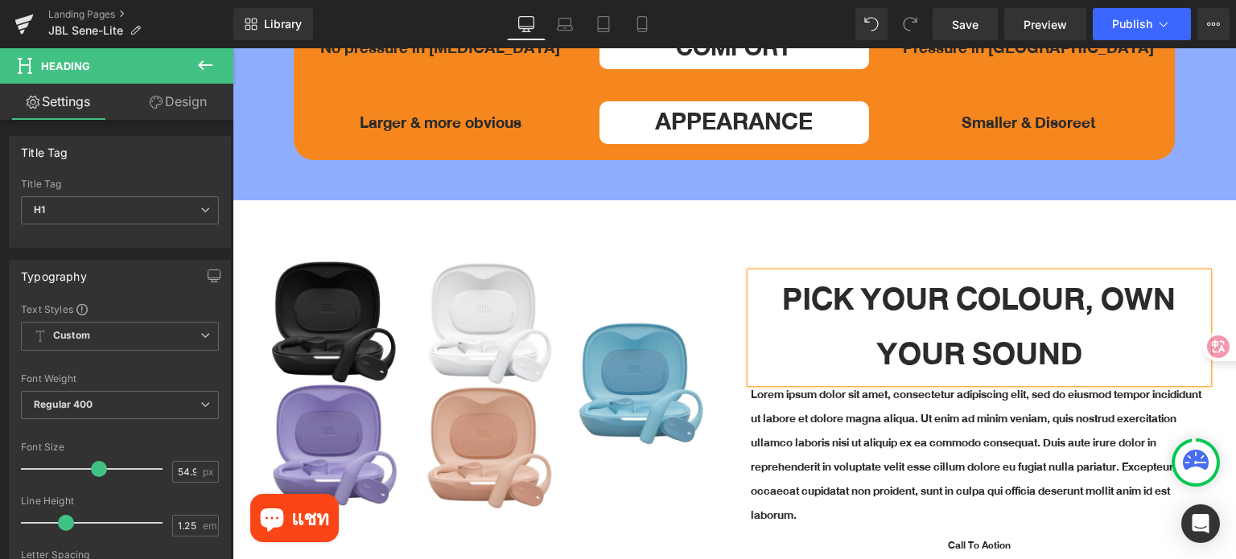
click at [1091, 273] on h1 "PICK YOUR COLOUR, OWN YOUR SOUND" at bounding box center [980, 328] width 458 height 110
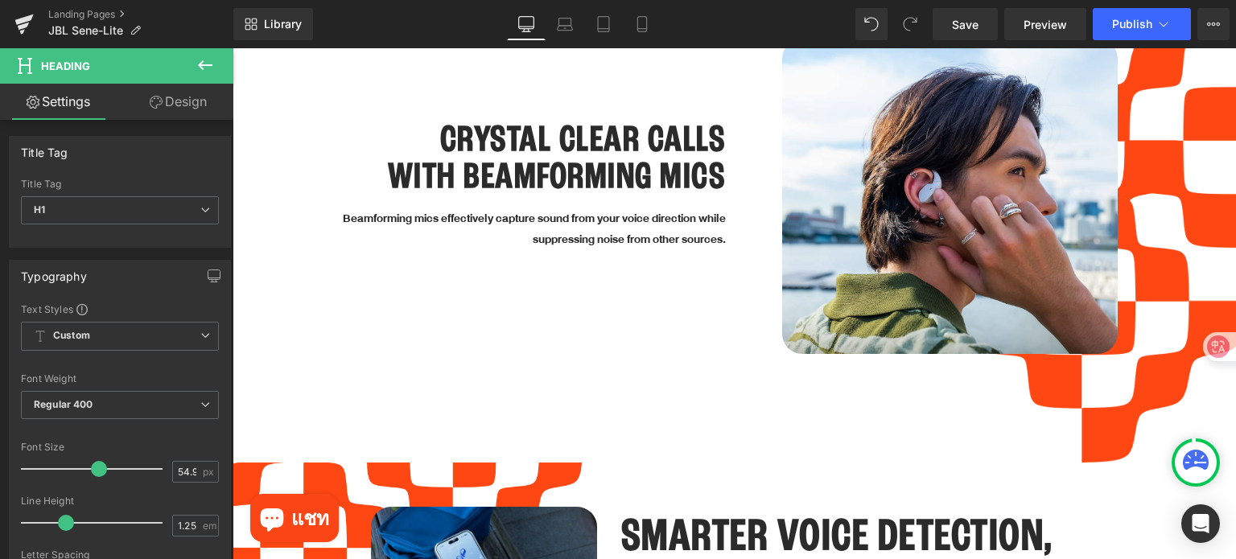
scroll to position [3700, 0]
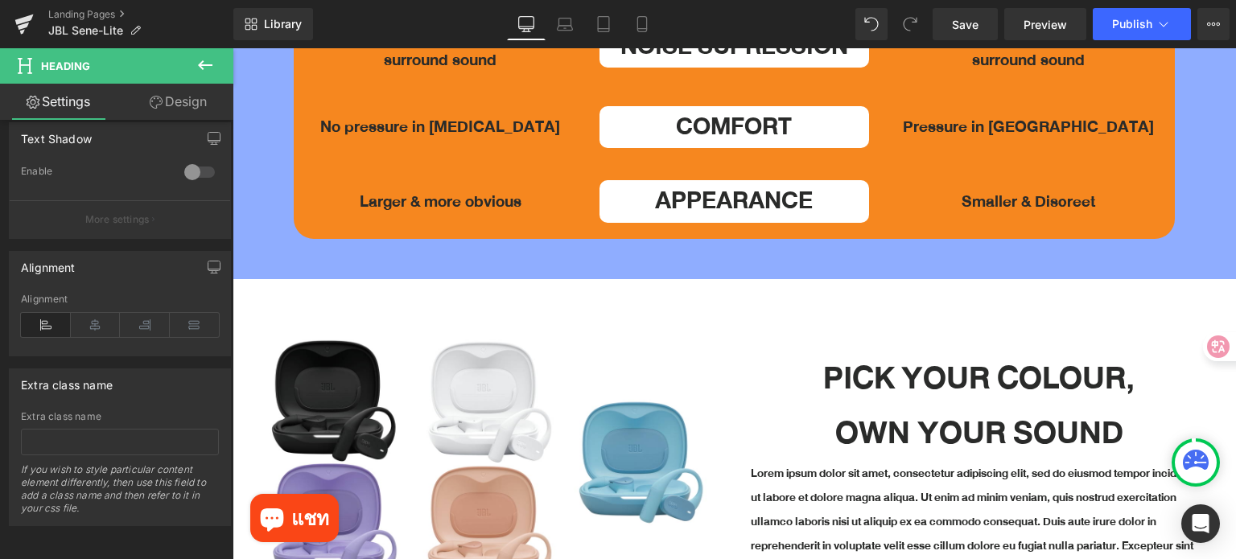
scroll to position [5229, 0]
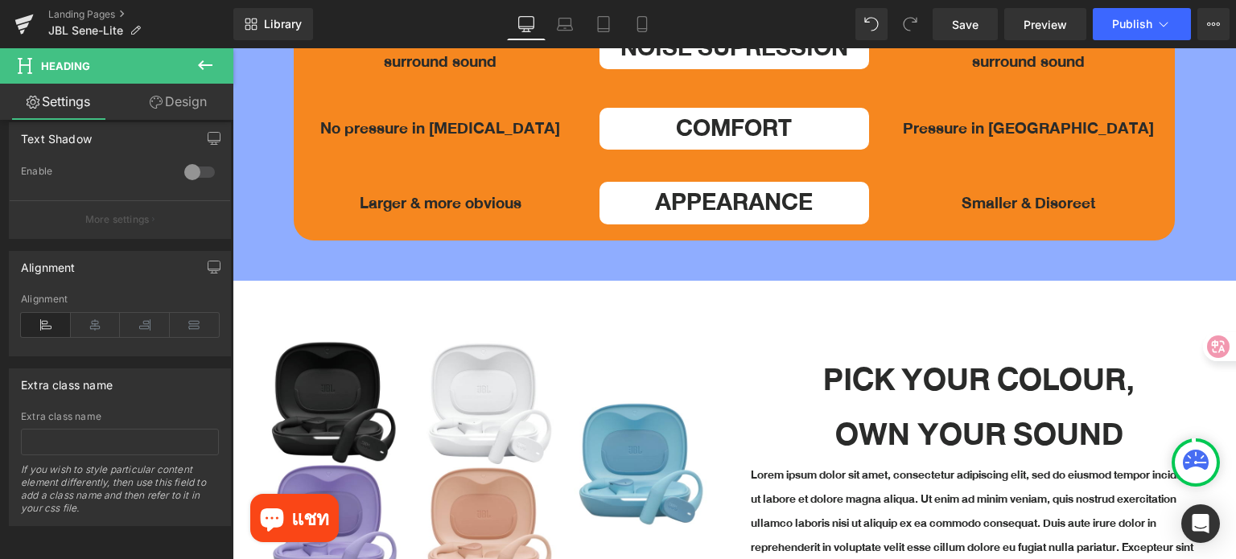
click at [885, 353] on h1 "PICK YOUR COLOUR," at bounding box center [980, 381] width 458 height 56
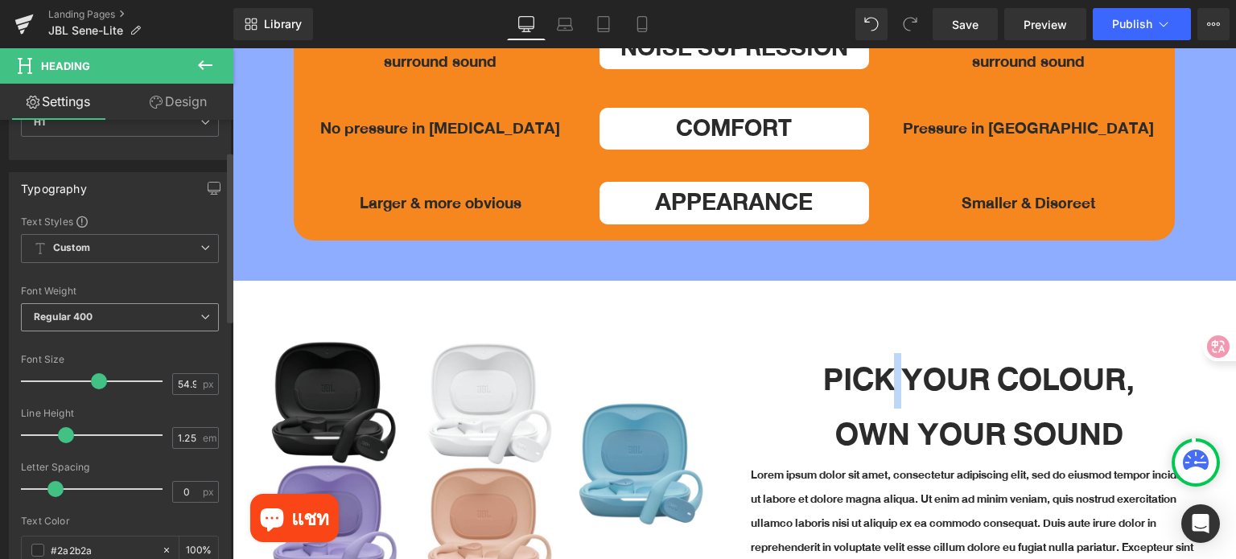
scroll to position [80, 0]
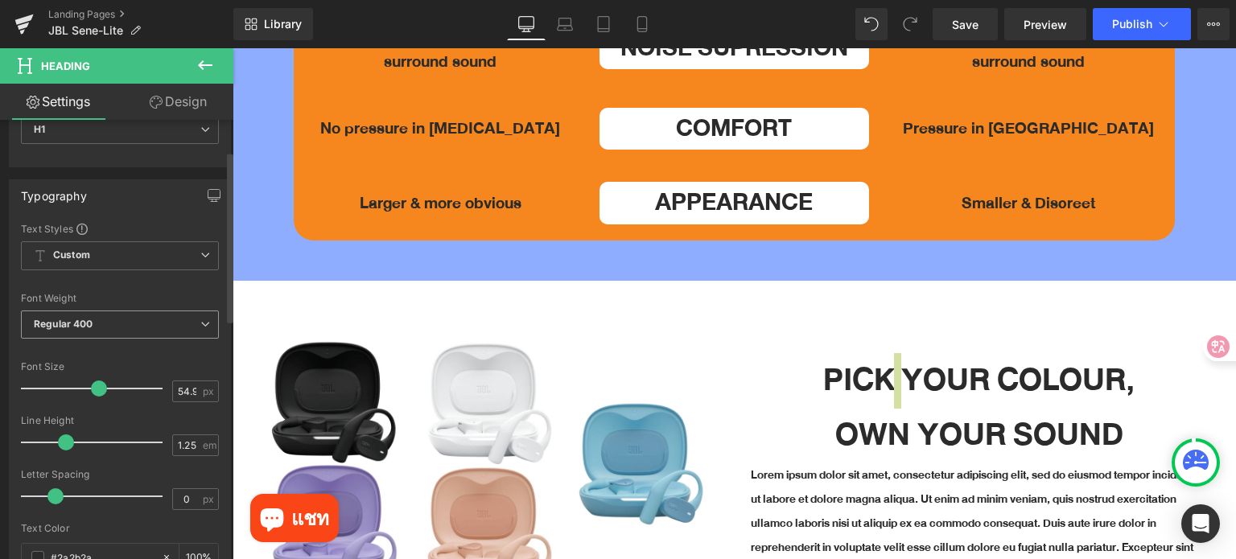
click at [134, 326] on span "Regular 400" at bounding box center [120, 325] width 198 height 28
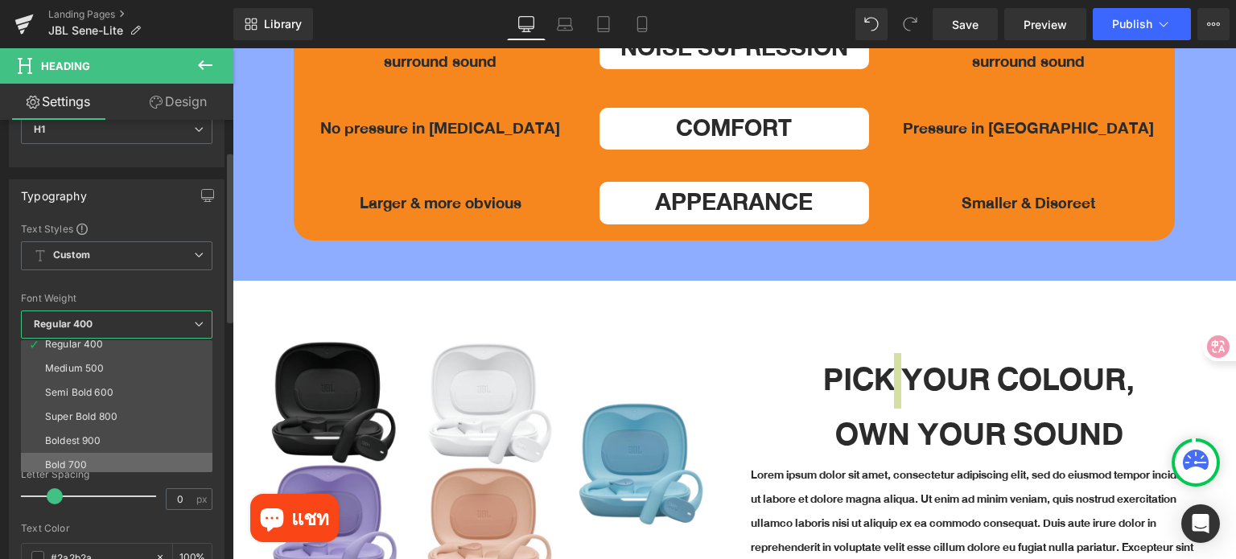
click at [111, 453] on li "Bold 700" at bounding box center [120, 465] width 199 height 24
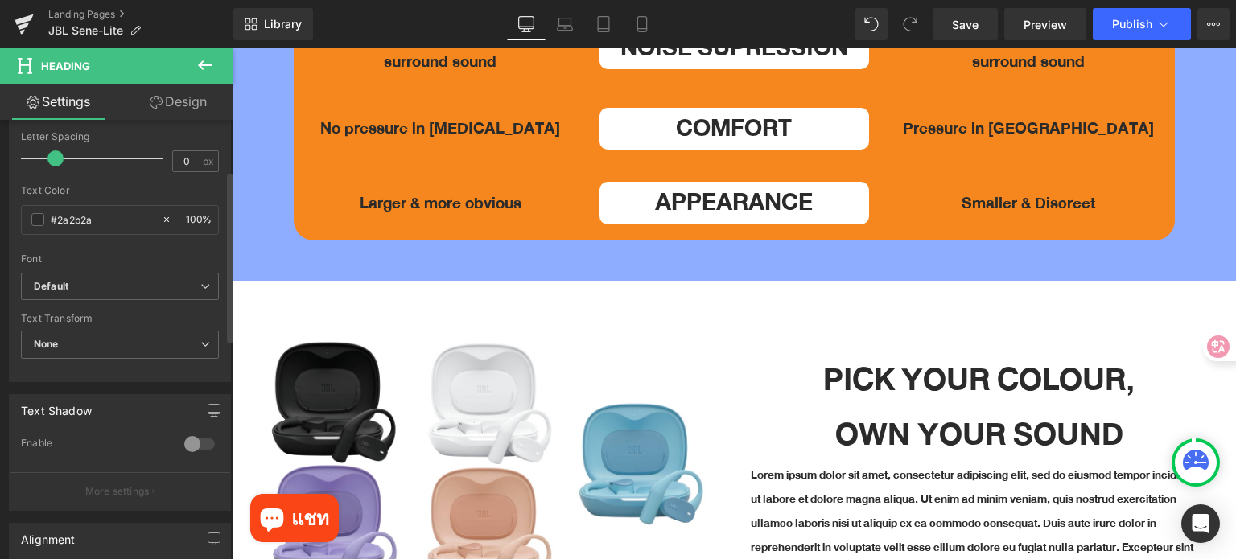
scroll to position [483, 0]
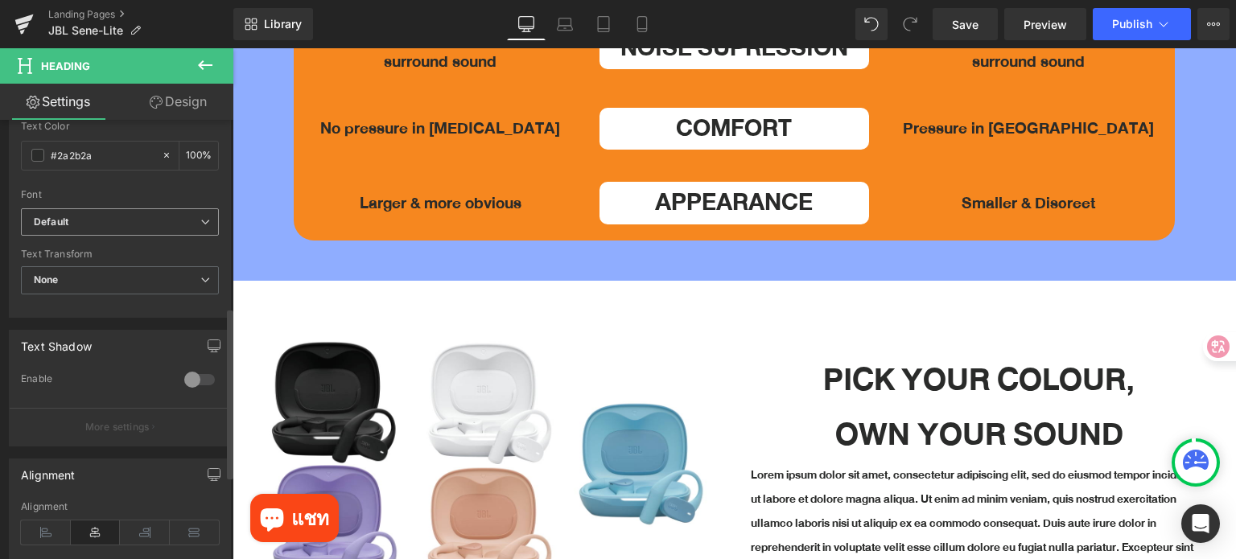
click at [103, 224] on b "Default" at bounding box center [117, 223] width 167 height 14
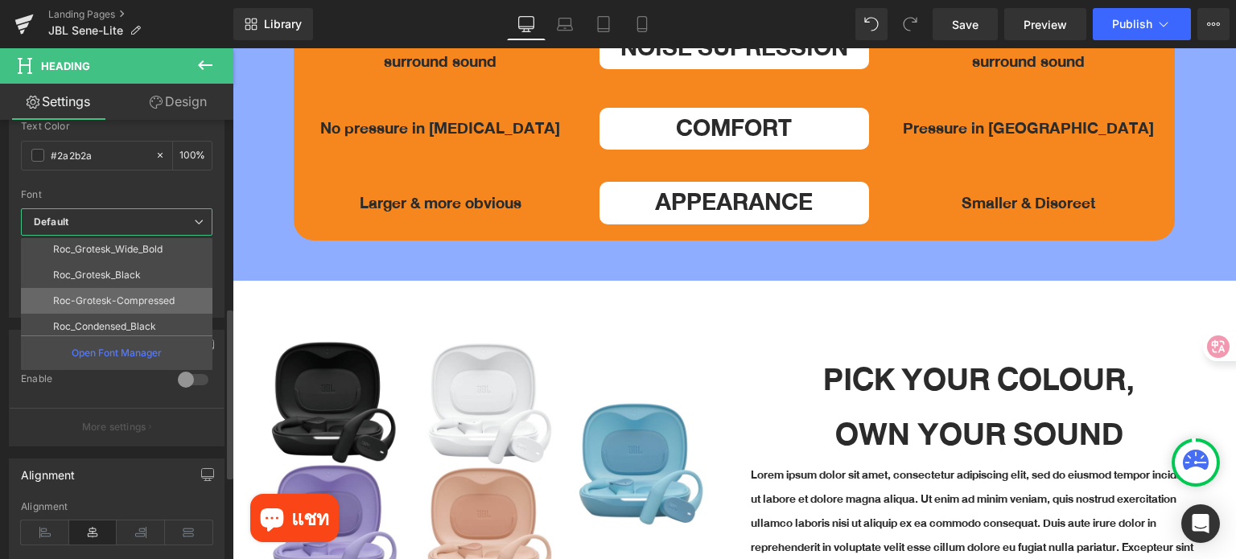
scroll to position [80, 0]
click at [142, 298] on p "Roc-Grotesk-Compressed" at bounding box center [113, 299] width 121 height 11
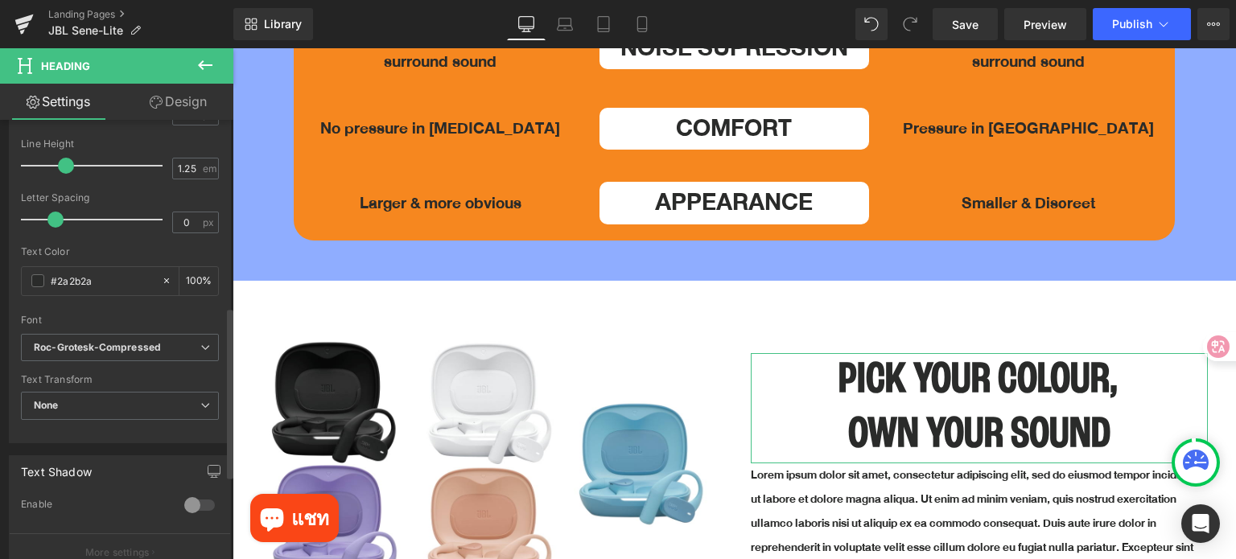
scroll to position [322, 0]
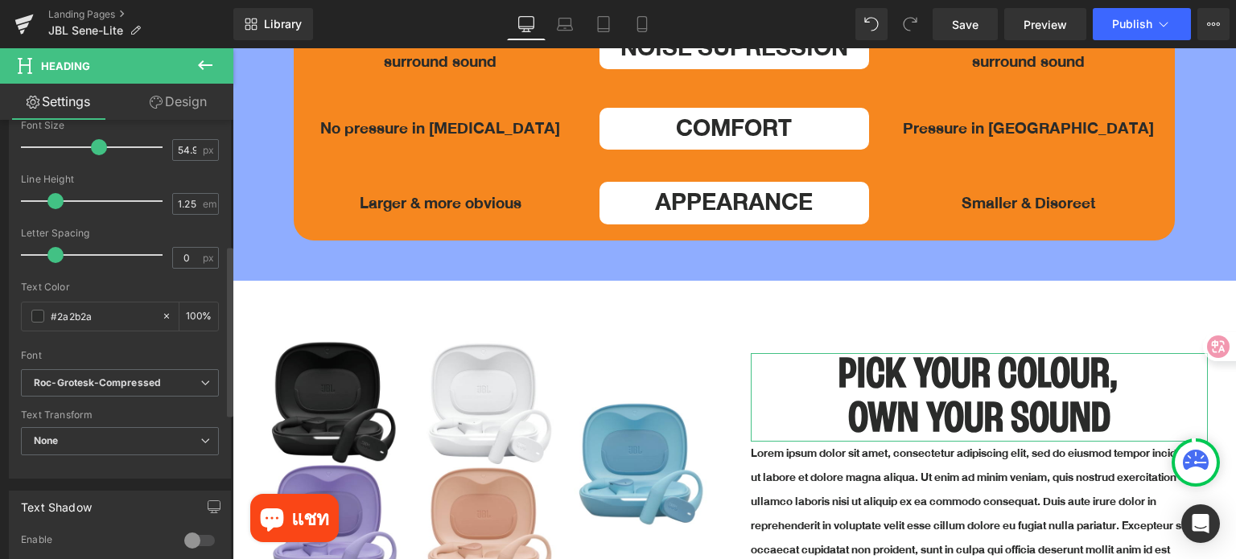
drag, startPoint x: 68, startPoint y: 201, endPoint x: 58, endPoint y: 200, distance: 10.5
click at [58, 200] on span at bounding box center [55, 201] width 16 height 16
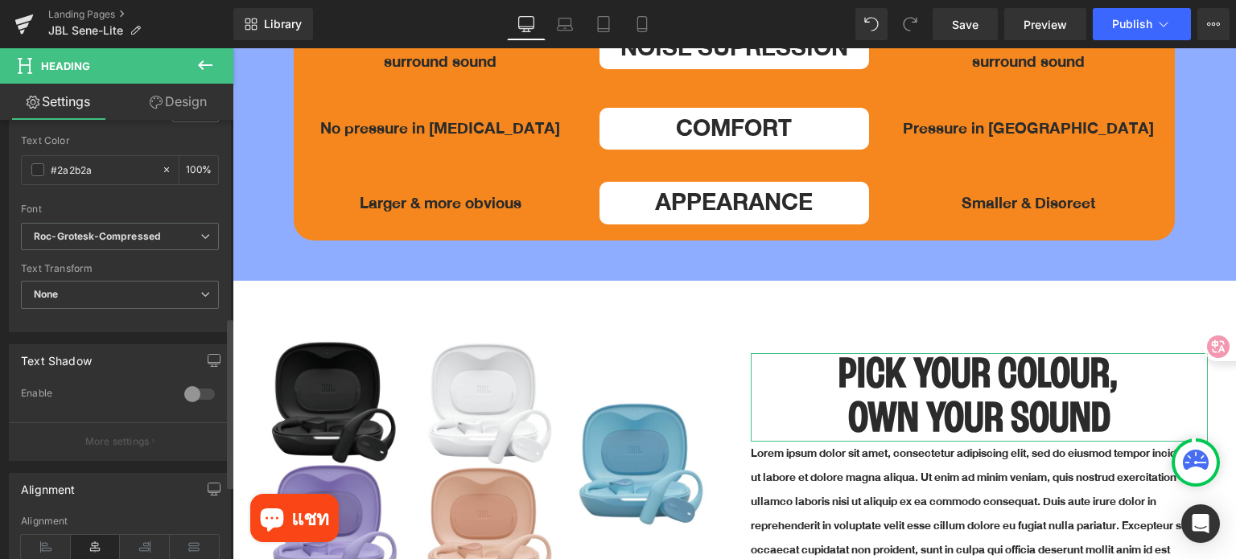
scroll to position [644, 0]
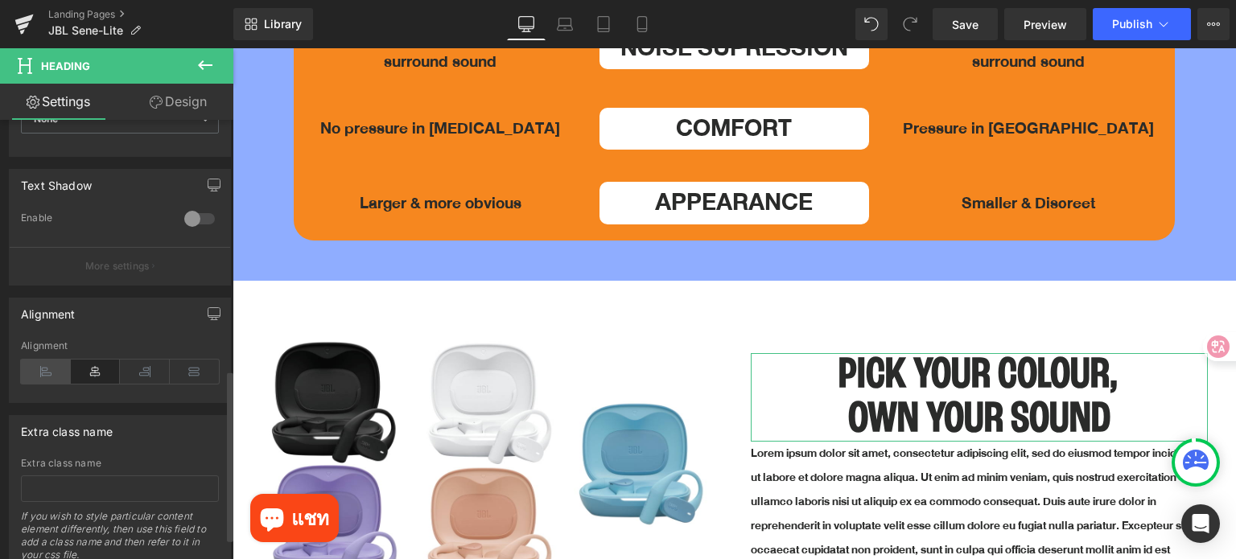
click at [42, 372] on icon at bounding box center [46, 372] width 50 height 24
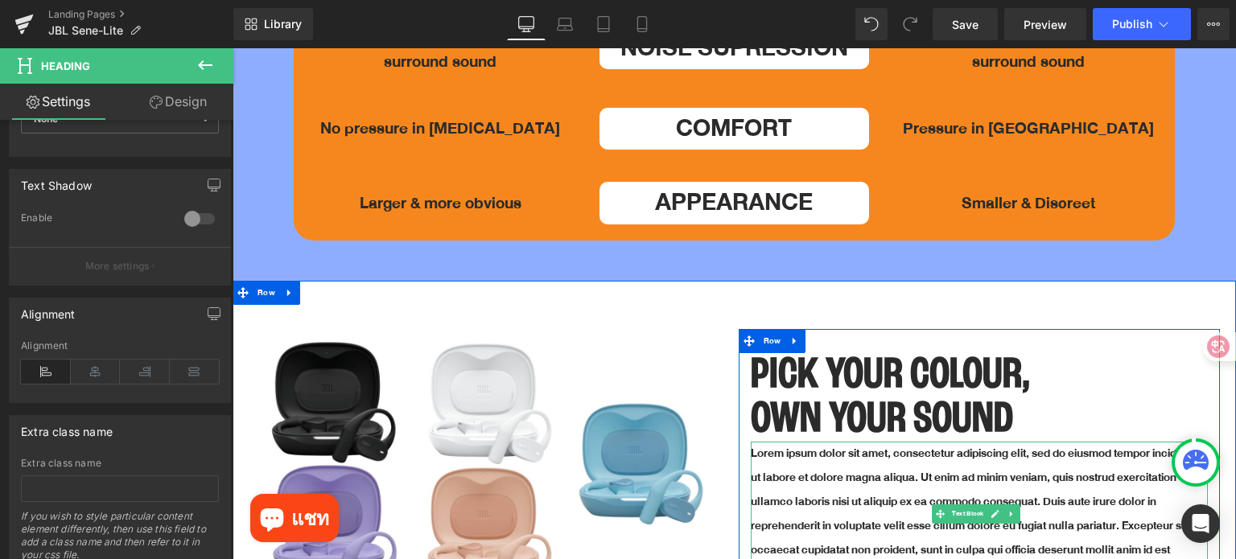
click at [1046, 454] on p "Lorem ipsum dolor sit amet, consectetur adipiscing elit, sed do eiusmod tempor …" at bounding box center [980, 514] width 458 height 145
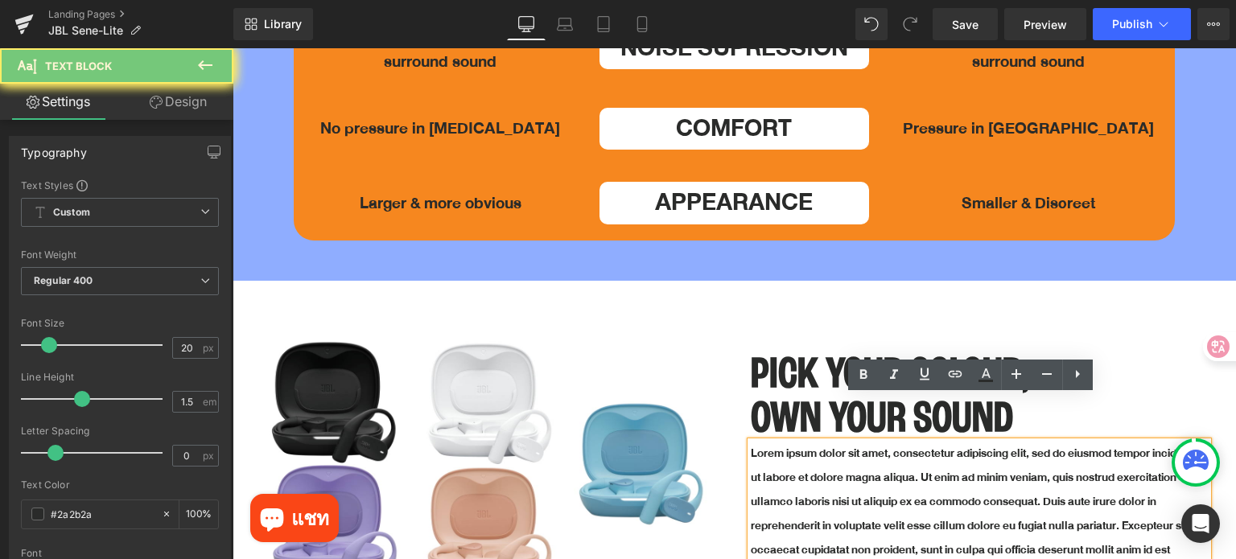
click at [1046, 454] on p "Lorem ipsum dolor sit amet, consectetur adipiscing elit, sed do eiusmod tempor …" at bounding box center [980, 514] width 458 height 145
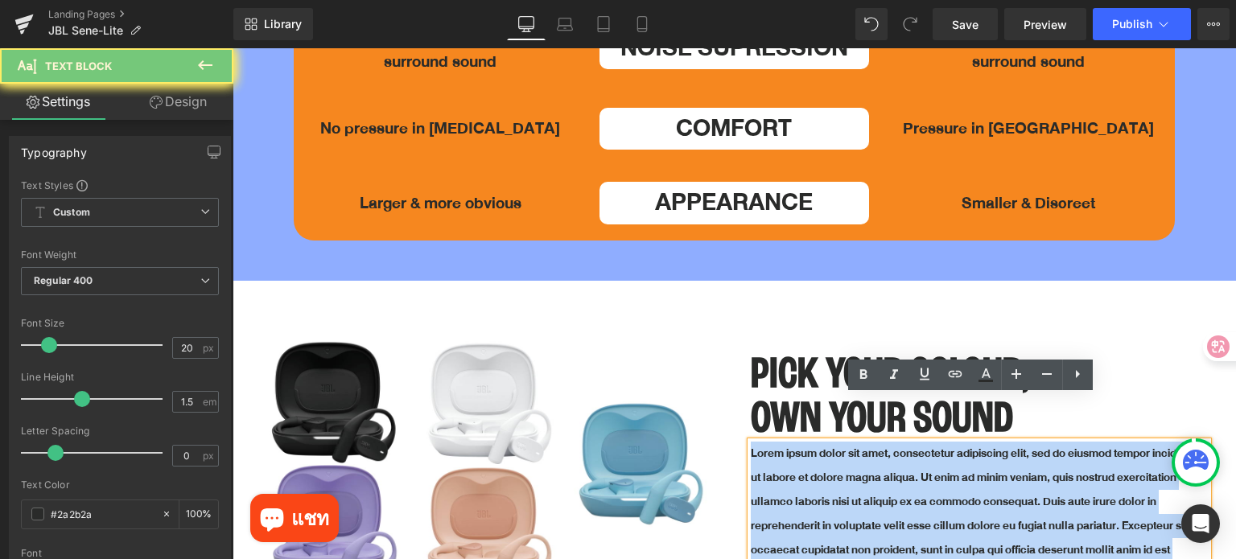
click at [1046, 454] on p "Lorem ipsum dolor sit amet, consectetur adipiscing elit, sed do eiusmod tempor …" at bounding box center [980, 514] width 458 height 145
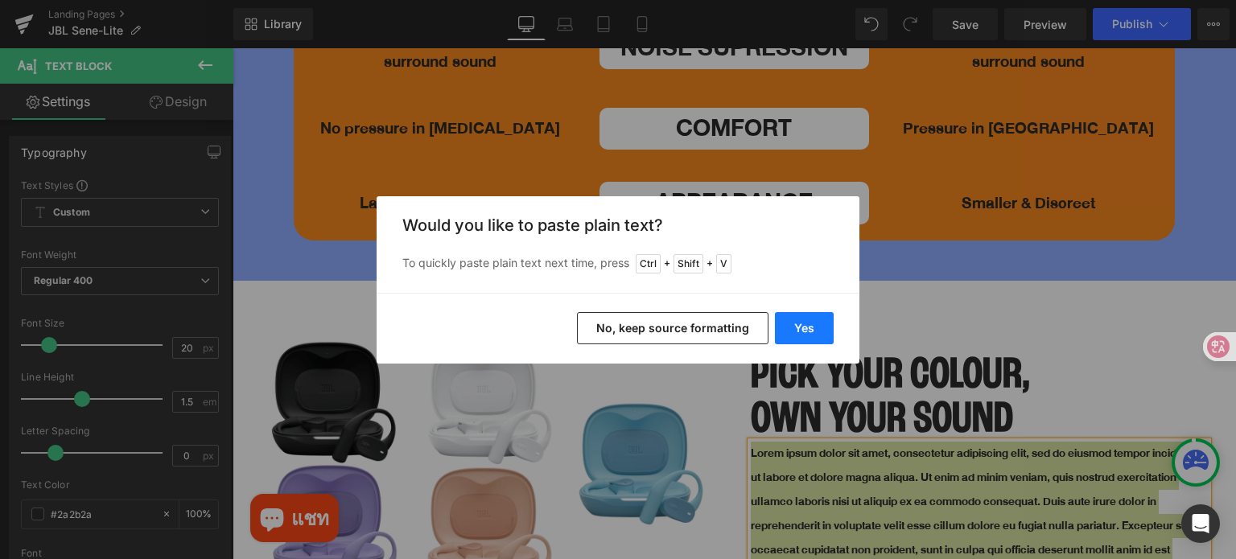
click at [811, 324] on button "Yes" at bounding box center [804, 328] width 59 height 32
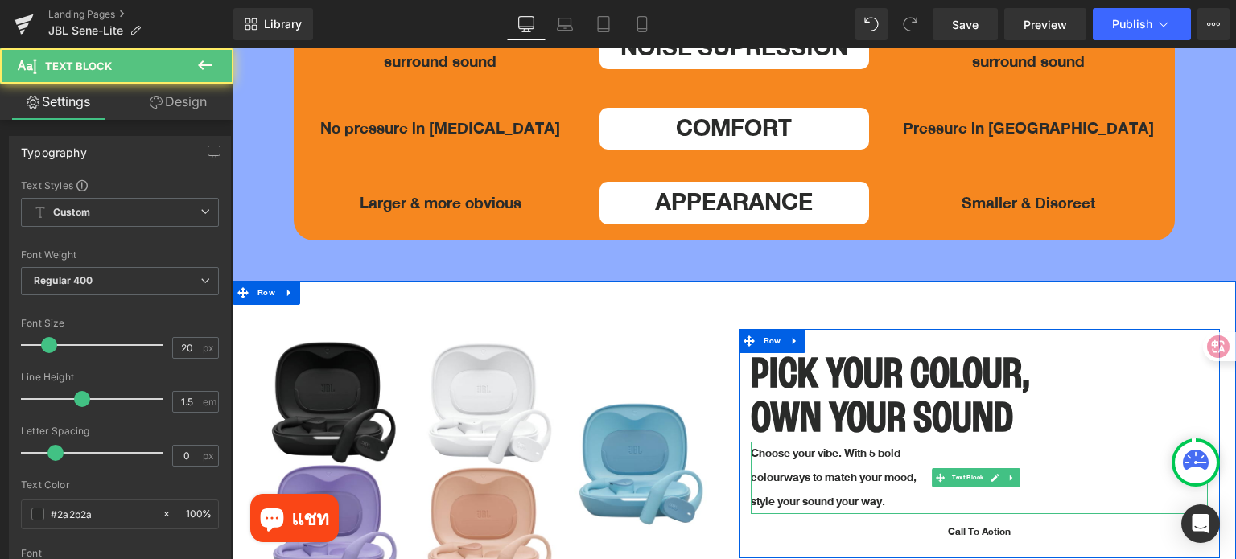
click at [755, 466] on p "colourways to match your mood," at bounding box center [980, 478] width 458 height 24
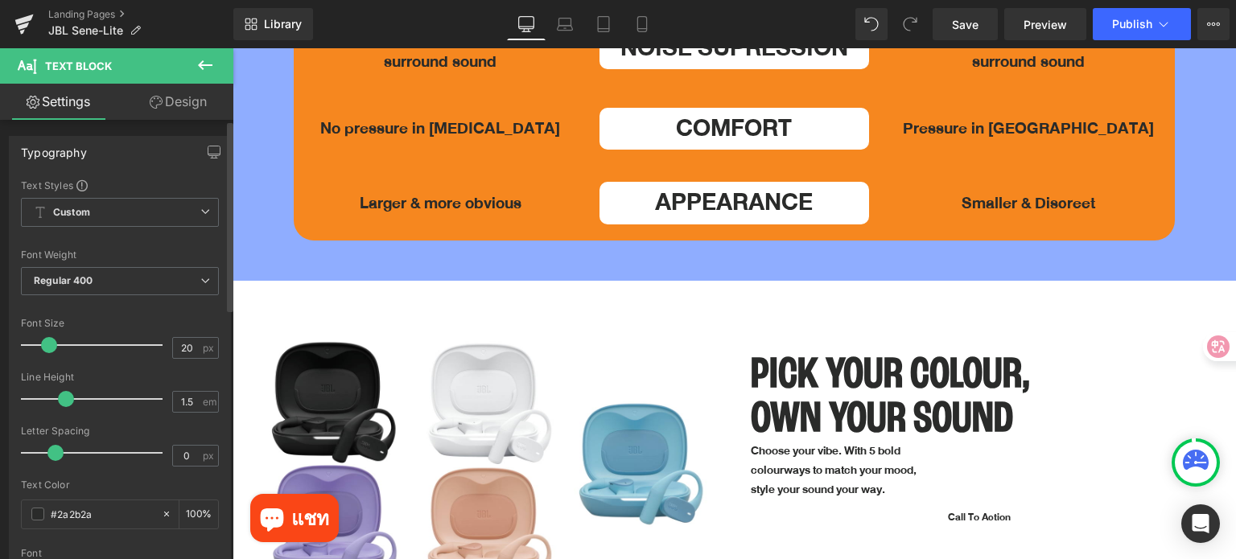
drag, startPoint x: 76, startPoint y: 395, endPoint x: 62, endPoint y: 395, distance: 13.7
click at [62, 395] on span at bounding box center [66, 399] width 16 height 16
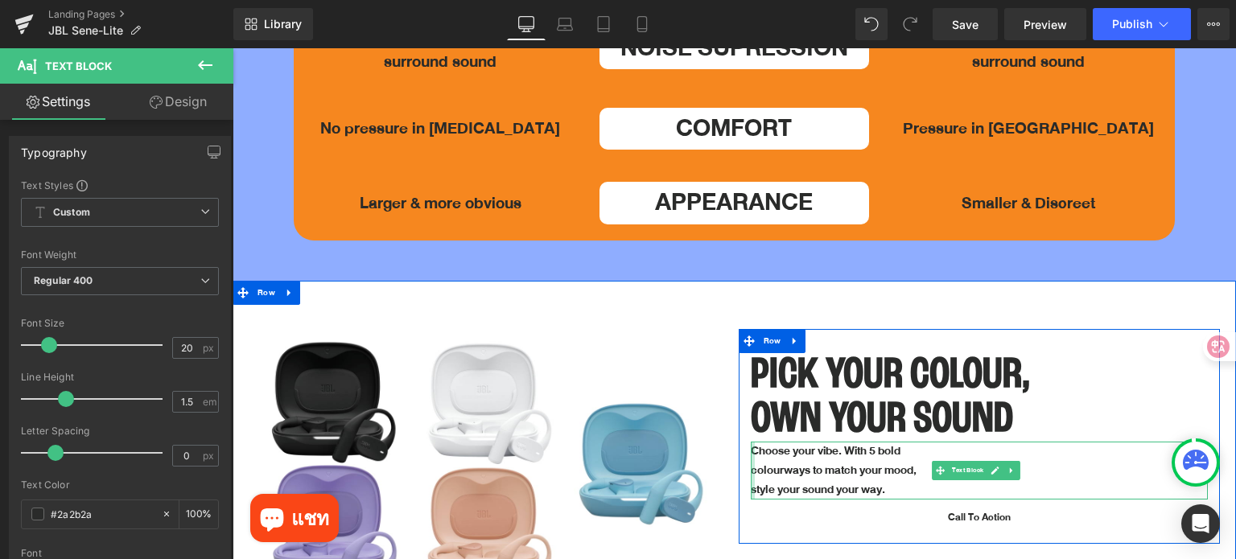
click at [751, 442] on div at bounding box center [753, 471] width 4 height 58
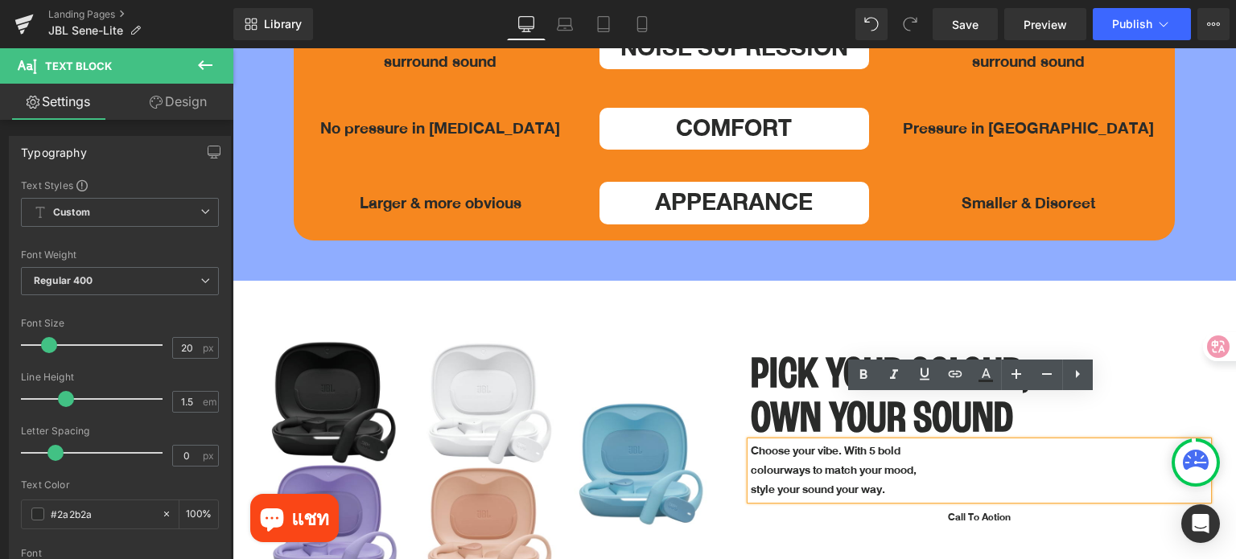
click at [751, 461] on p "colourways to match your mood," at bounding box center [980, 470] width 458 height 19
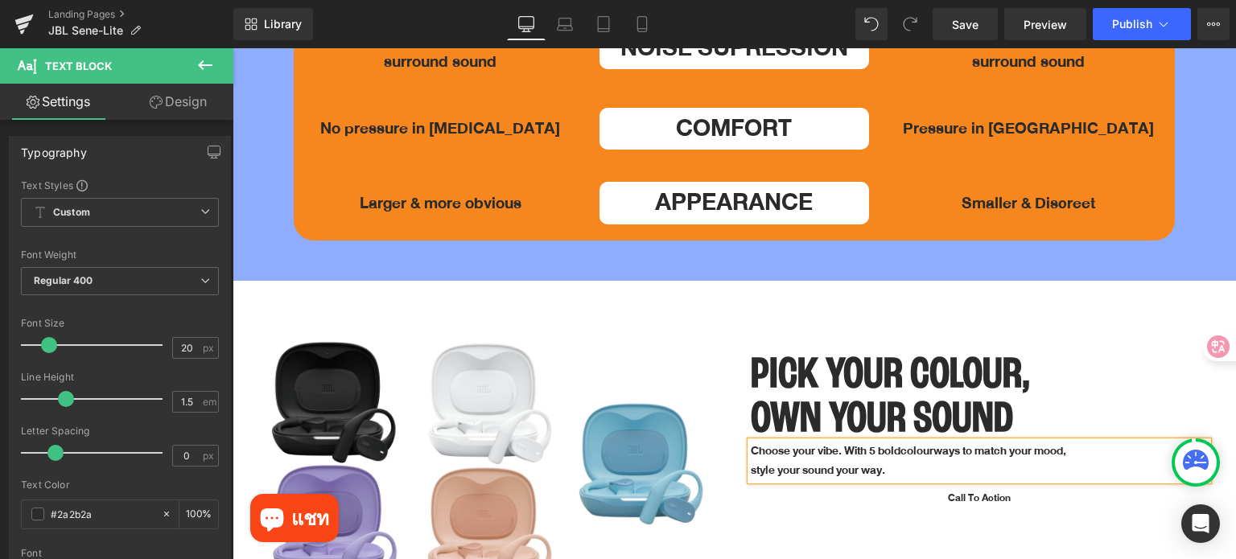
click at [751, 461] on p "style your sound your way." at bounding box center [980, 470] width 458 height 19
click at [1082, 353] on h1 "PICK YOUR COLOUR," at bounding box center [980, 375] width 458 height 44
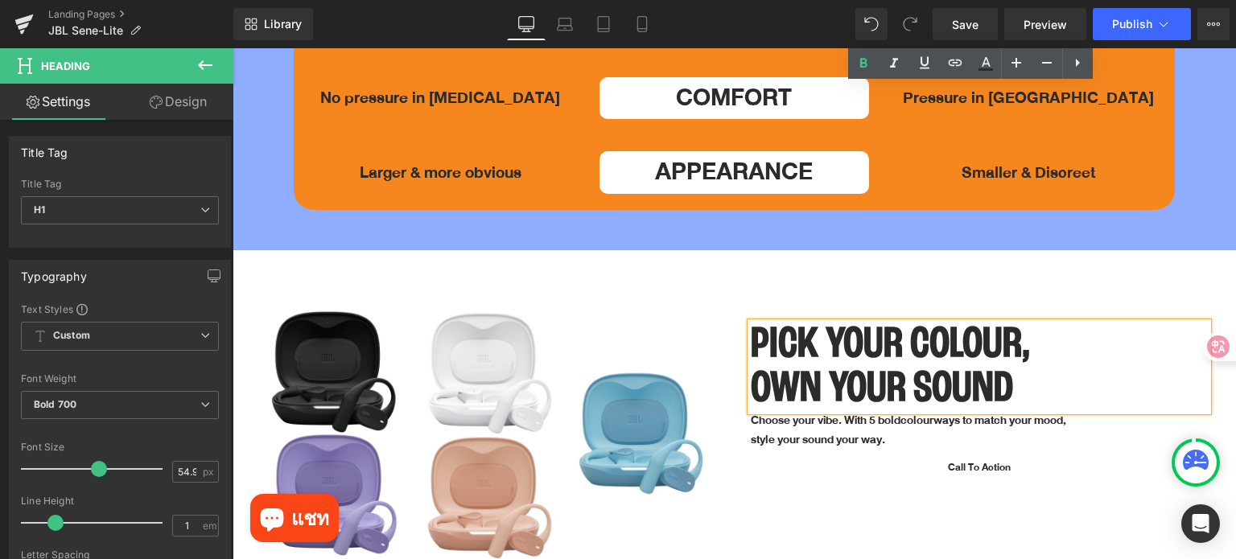
scroll to position [5229, 0]
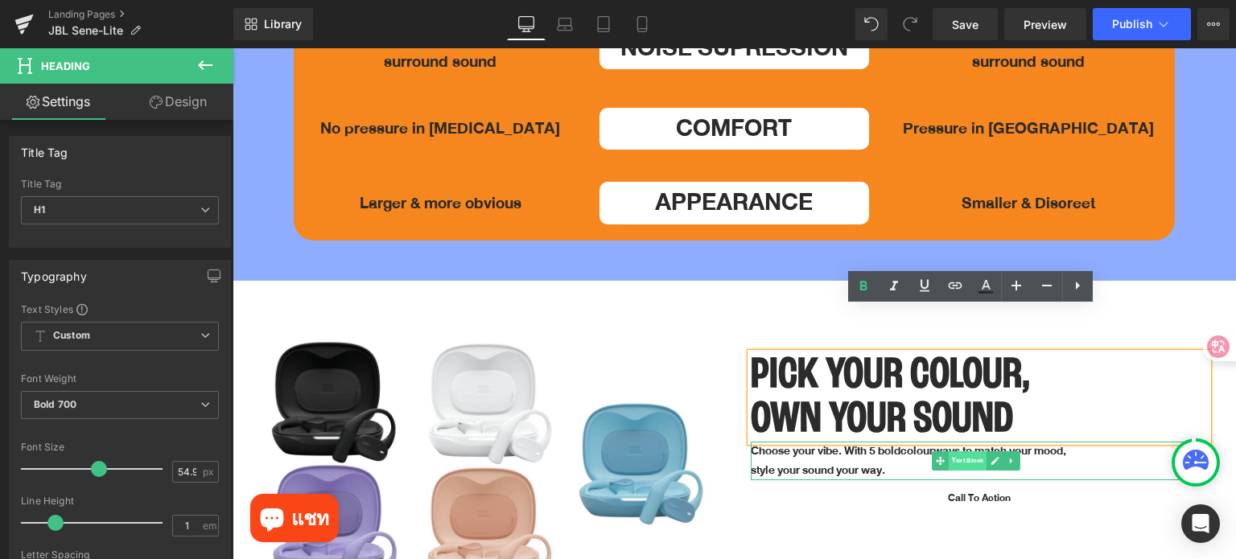
click at [960, 451] on span "Text Block" at bounding box center [967, 460] width 38 height 19
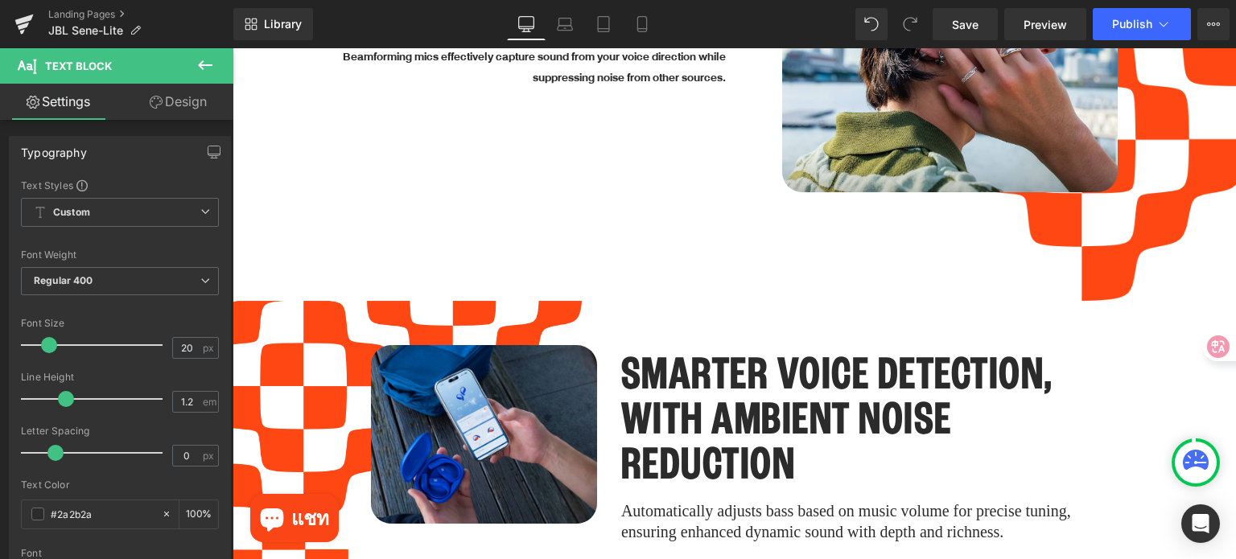
scroll to position [3861, 0]
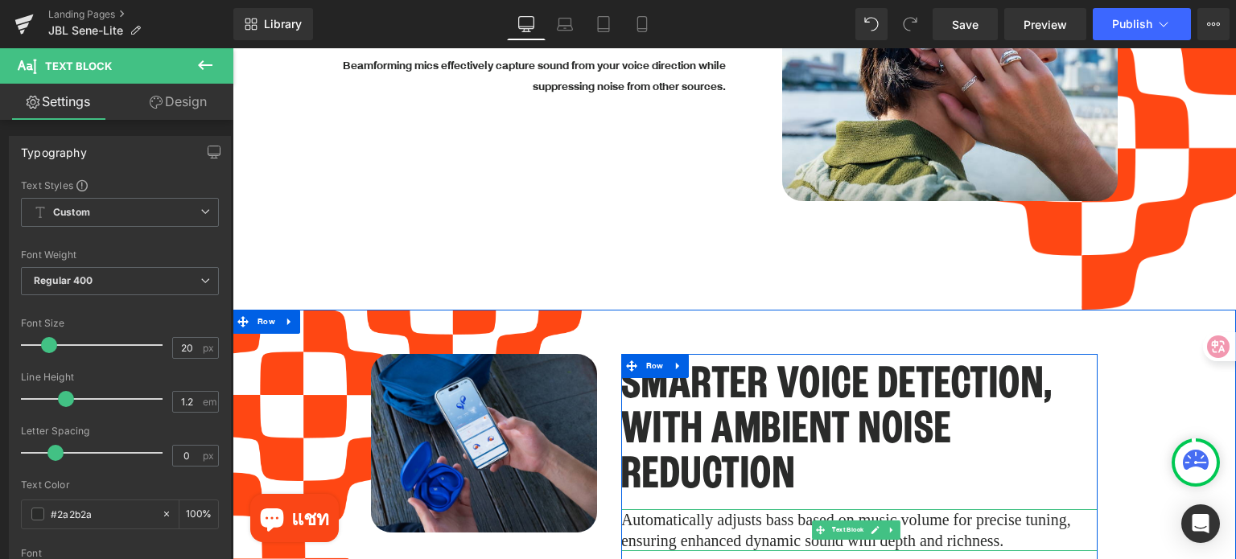
click at [679, 509] on p "Automatically adjusts bass based on music volume for precise tuning, ensuring e…" at bounding box center [859, 530] width 476 height 42
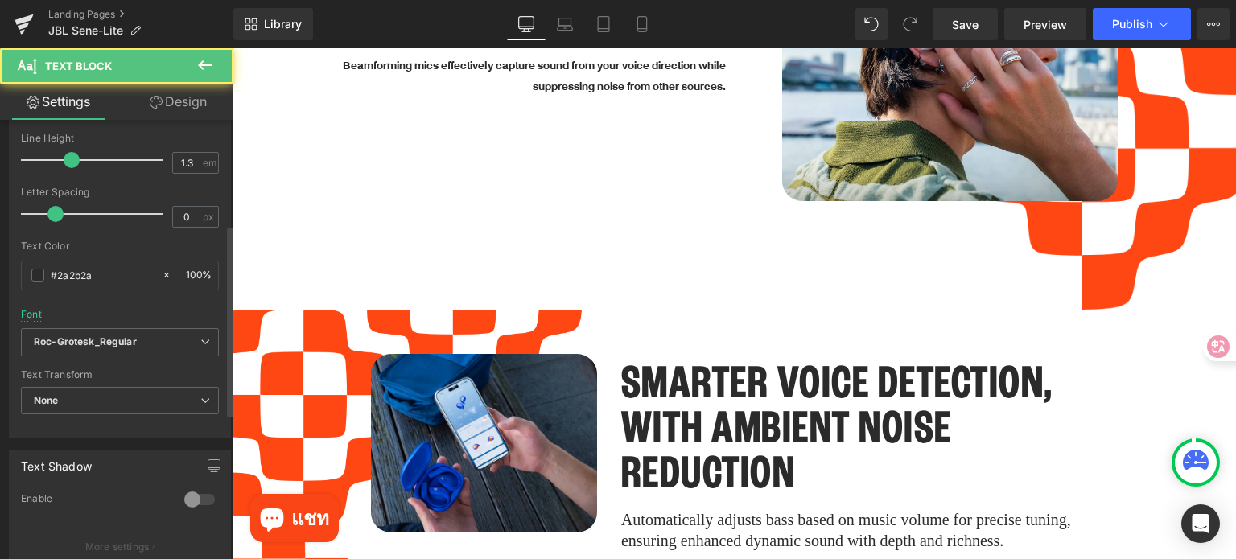
scroll to position [241, 0]
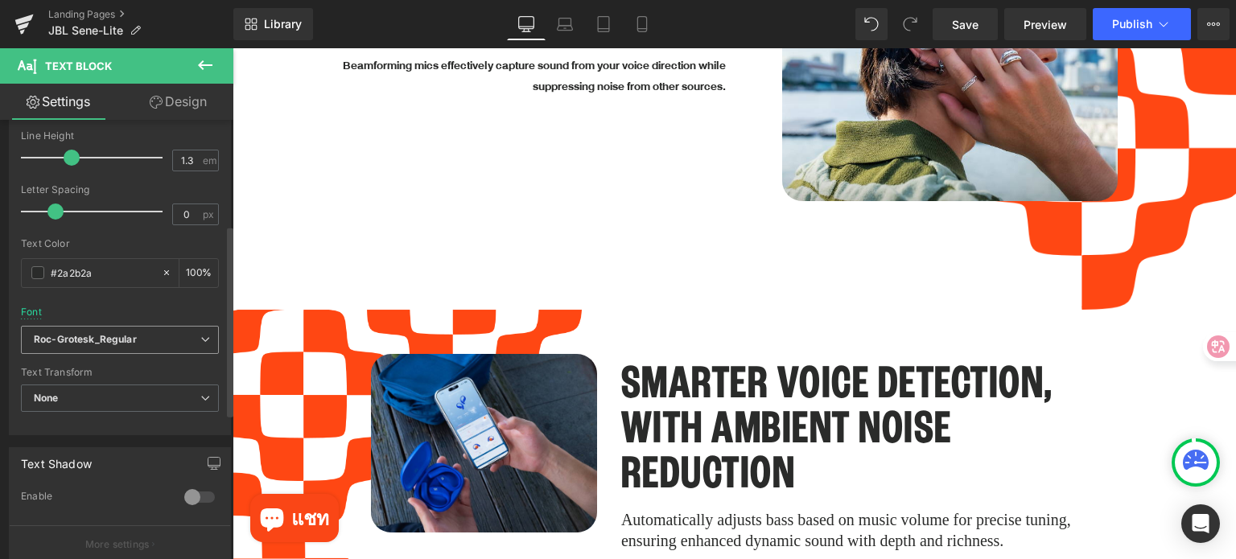
click at [119, 339] on icon "Roc-Grotesk_Regular" at bounding box center [85, 340] width 103 height 14
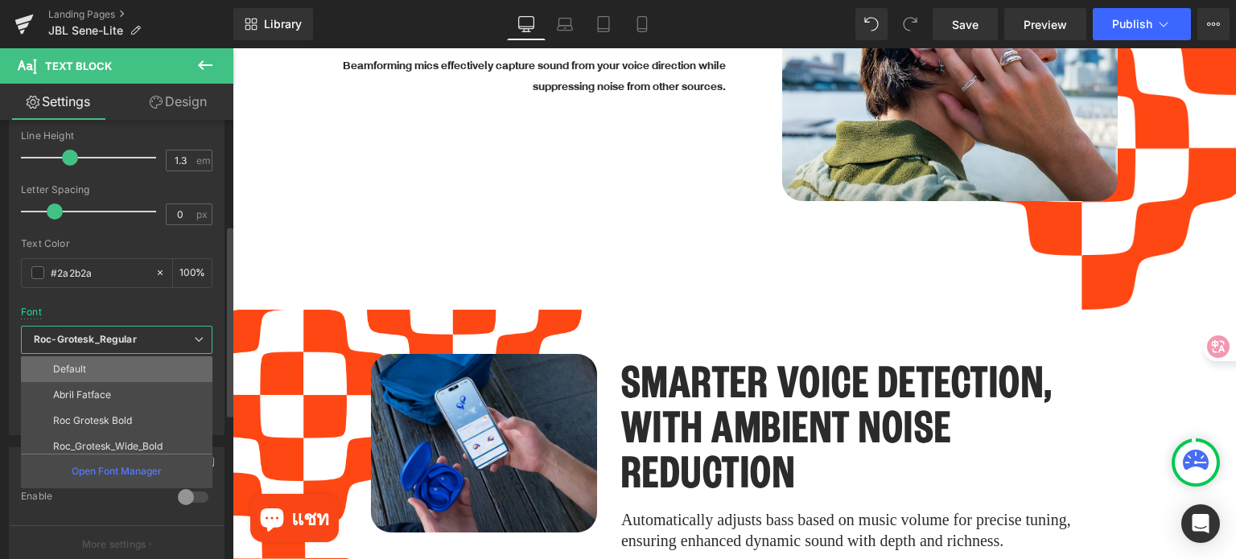
click at [111, 367] on li "Default" at bounding box center [120, 369] width 199 height 26
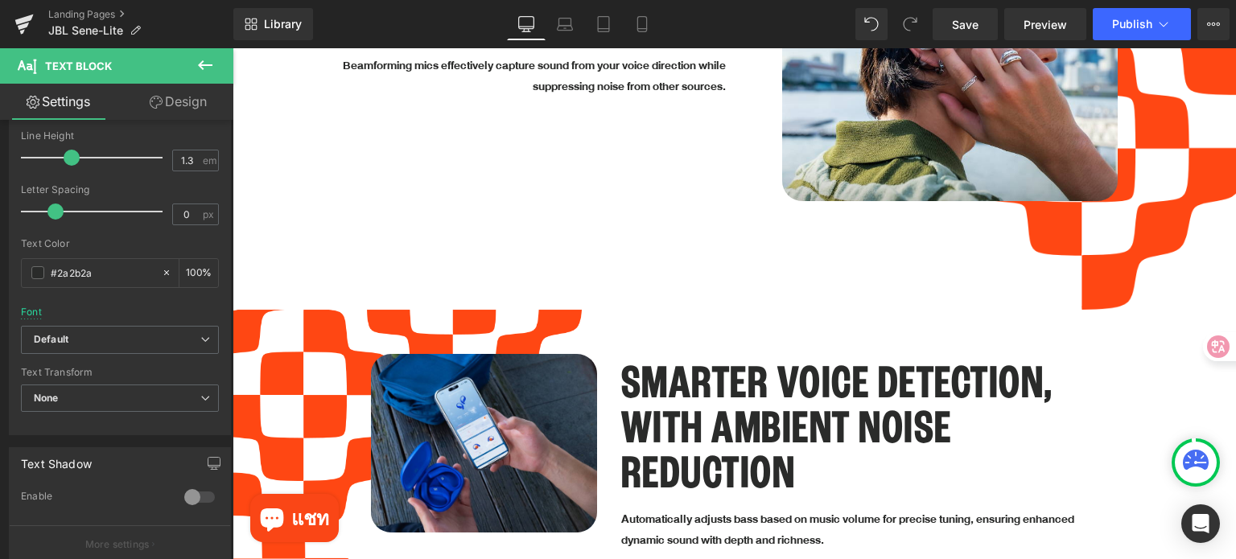
click at [640, 487] on div "Rendering Content" at bounding box center [618, 496] width 99 height 18
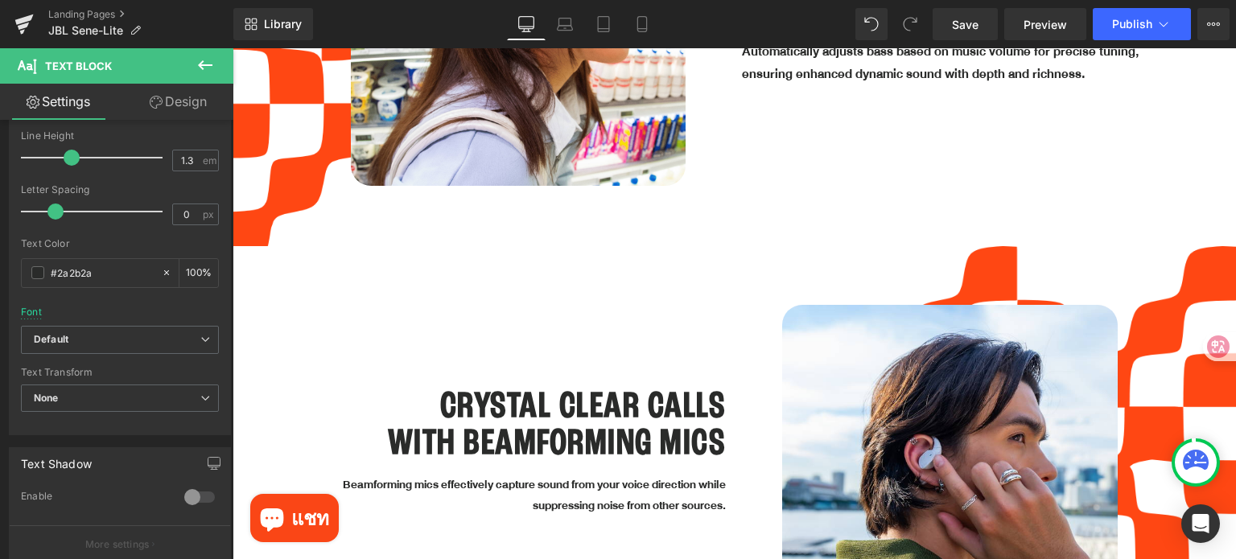
scroll to position [3379, 0]
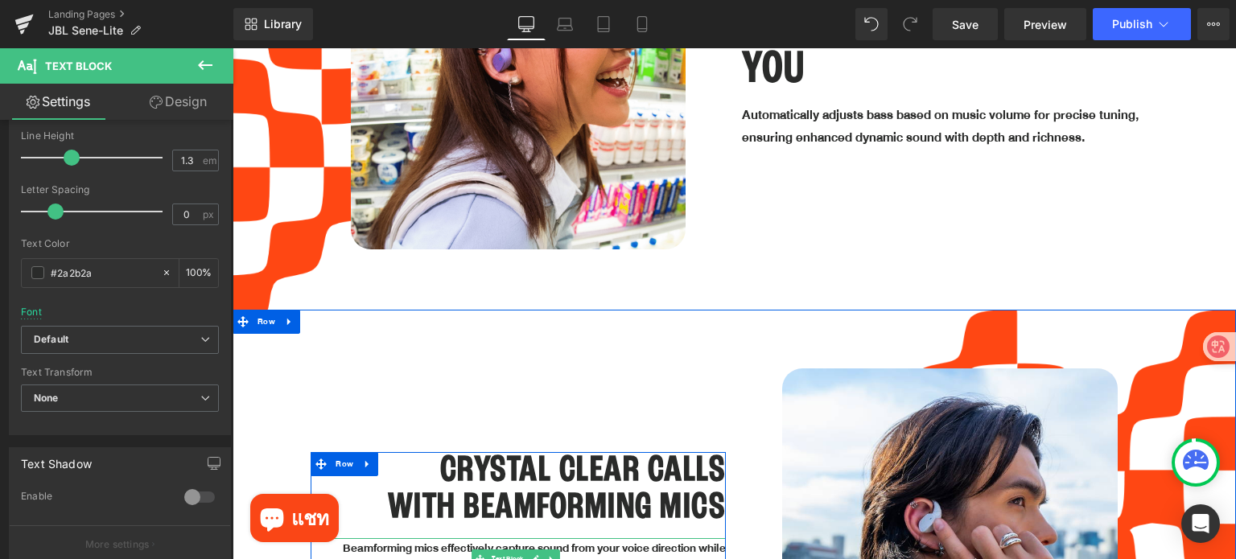
click at [634, 538] on p "Beamforming mics effectively capture sound from your voice direction while supp…" at bounding box center [518, 559] width 415 height 42
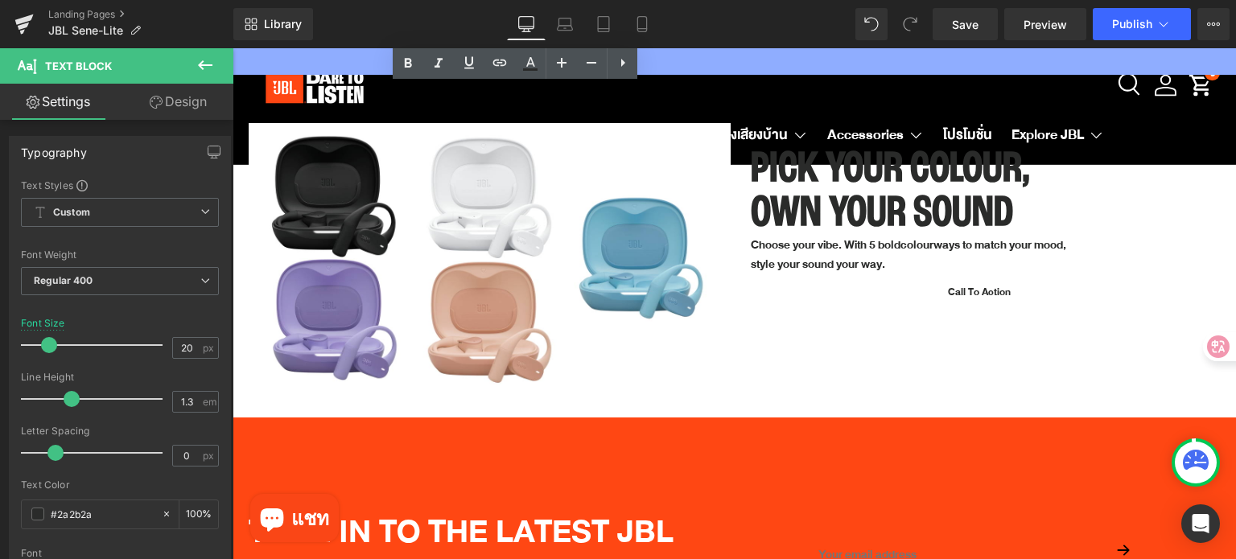
scroll to position [5470, 0]
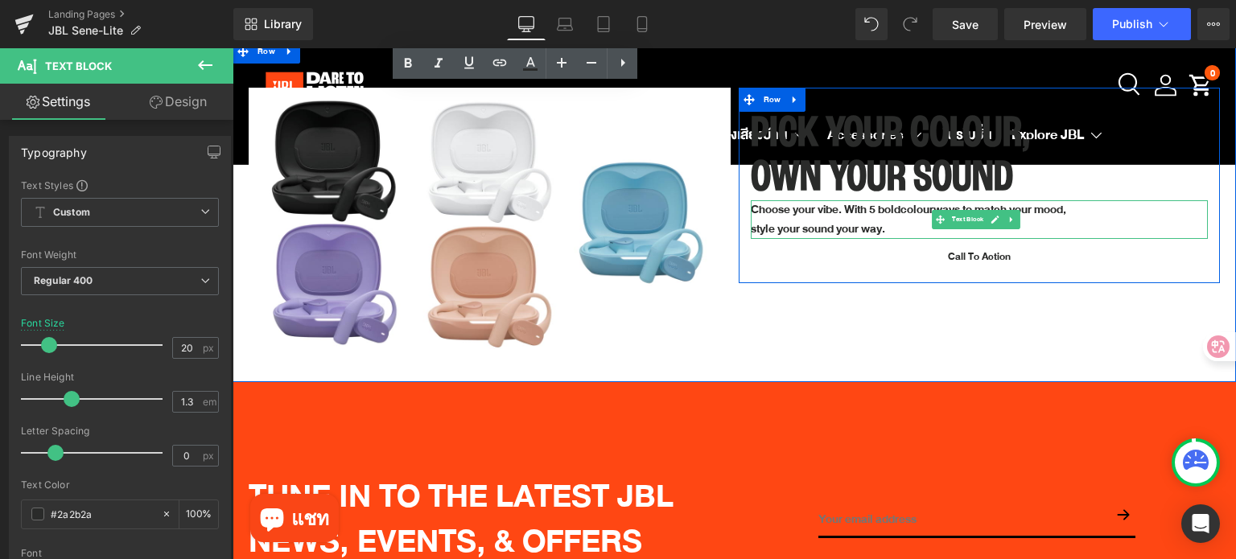
click at [790, 219] on span "style your sound your way." at bounding box center [818, 229] width 134 height 20
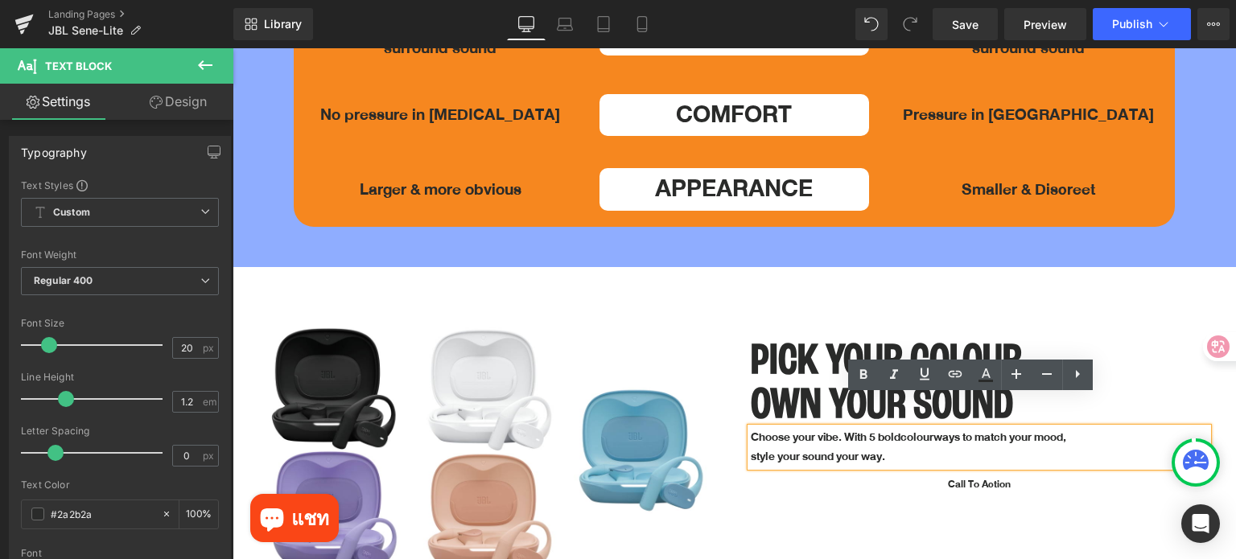
scroll to position [5229, 0]
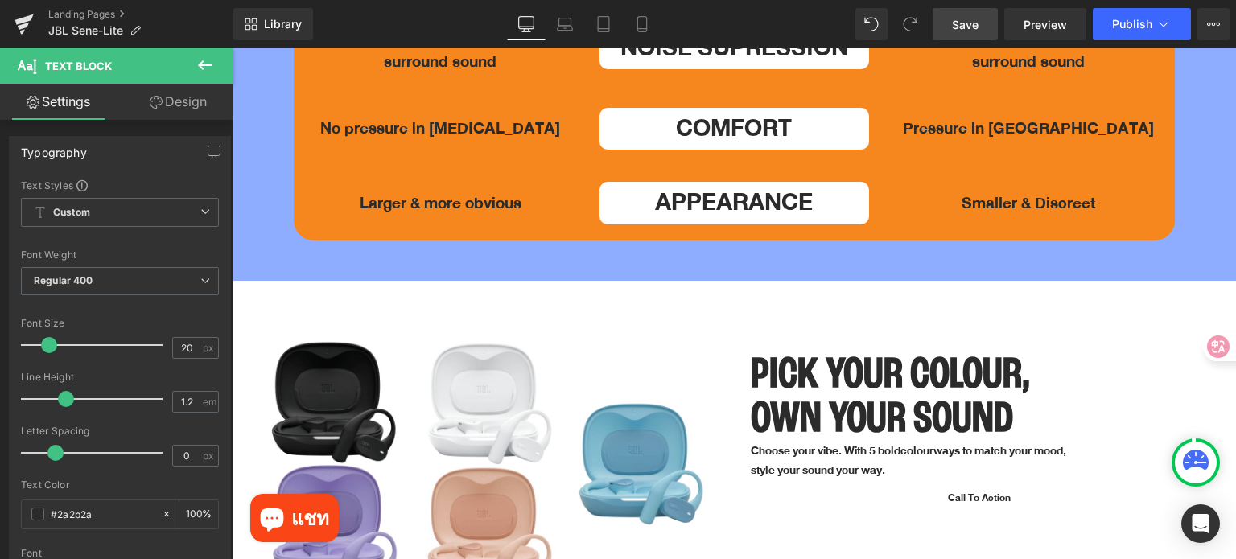
drag, startPoint x: 956, startPoint y: 22, endPoint x: 1002, endPoint y: 398, distance: 379.3
click at [956, 22] on span "Save" at bounding box center [965, 24] width 27 height 17
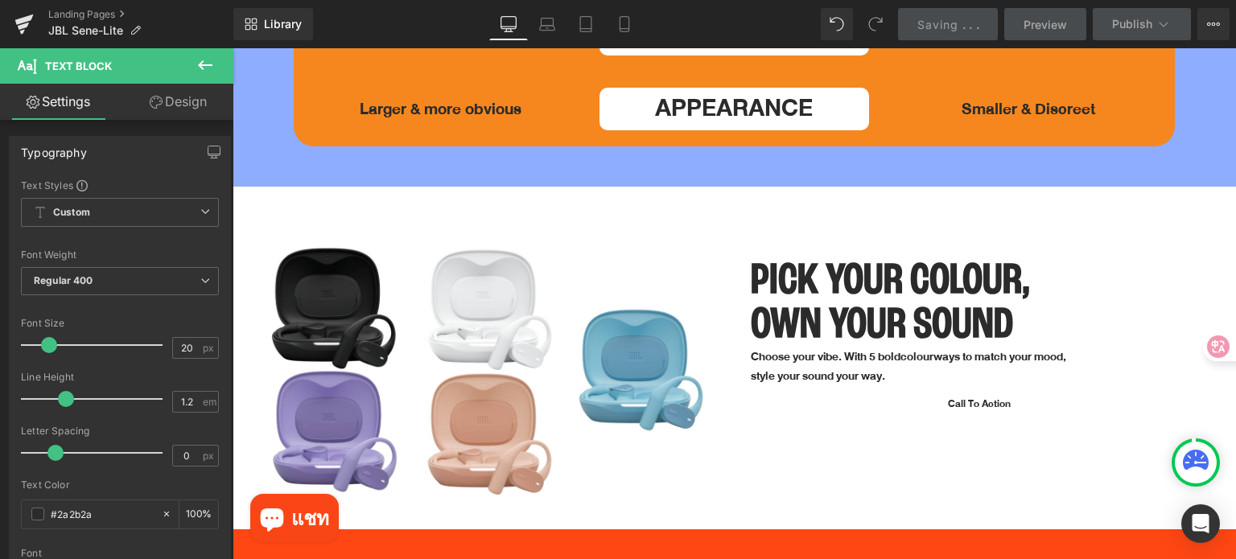
scroll to position [5309, 0]
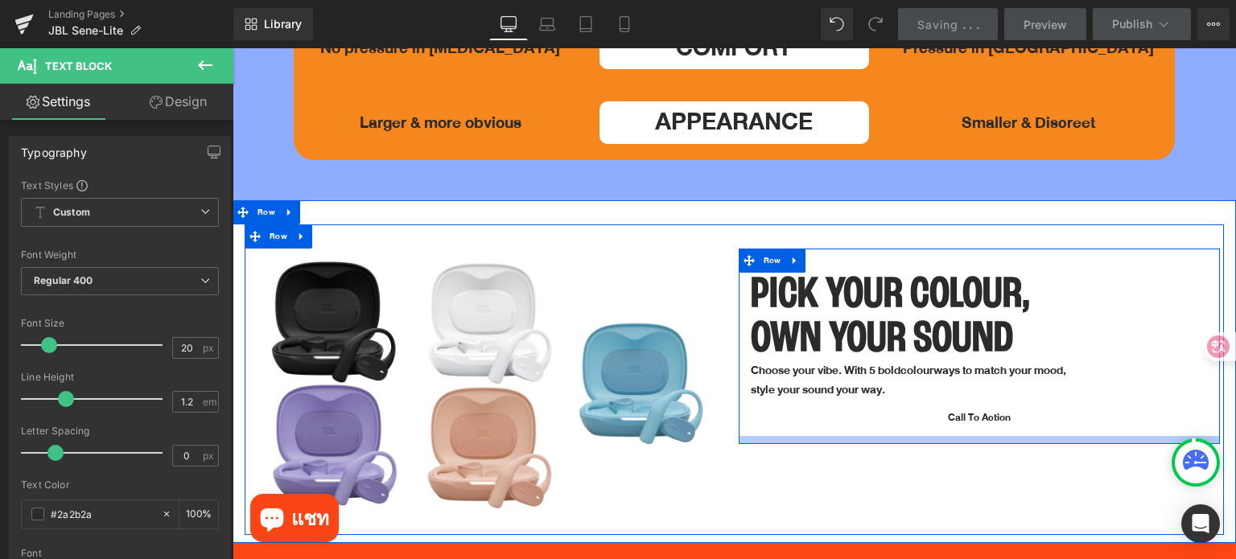
click at [812, 436] on div at bounding box center [979, 440] width 482 height 8
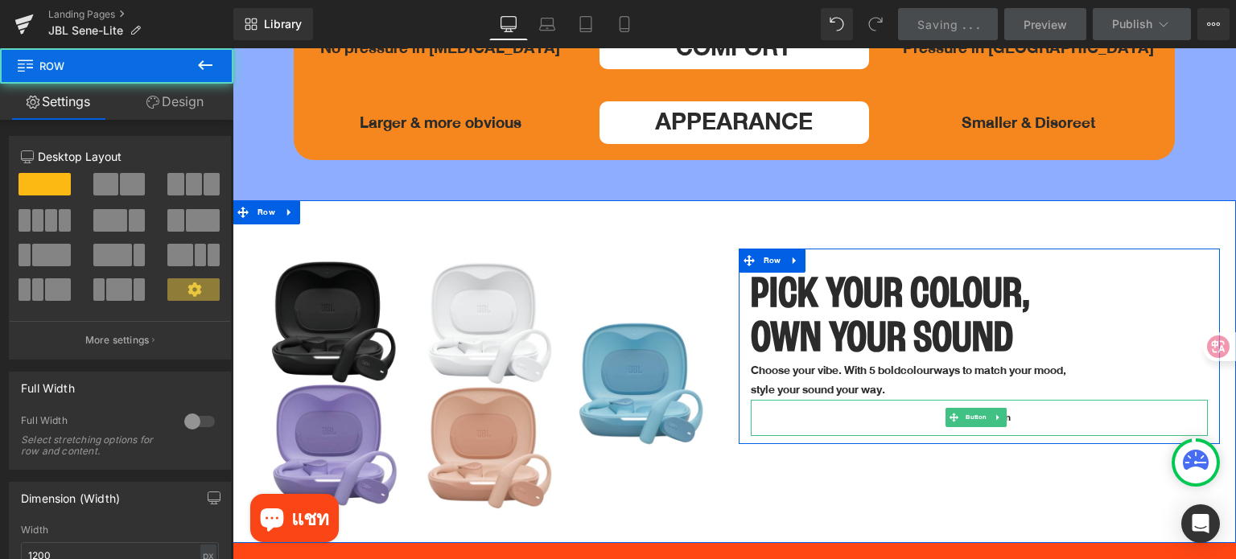
click at [834, 400] on div "Call To Action" at bounding box center [980, 418] width 458 height 36
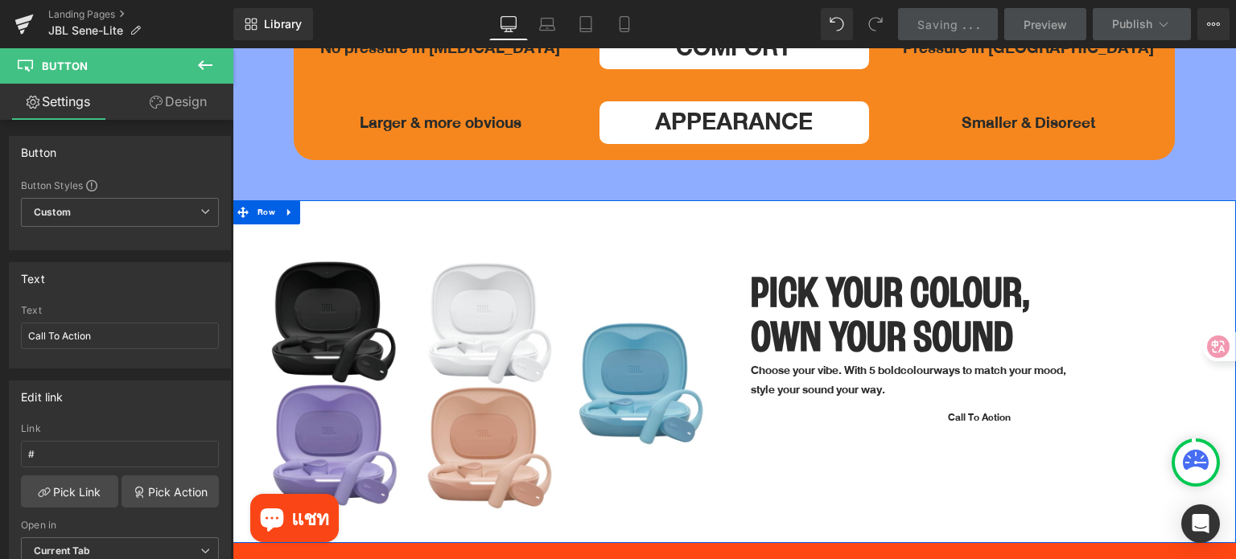
scroll to position [5631, 0]
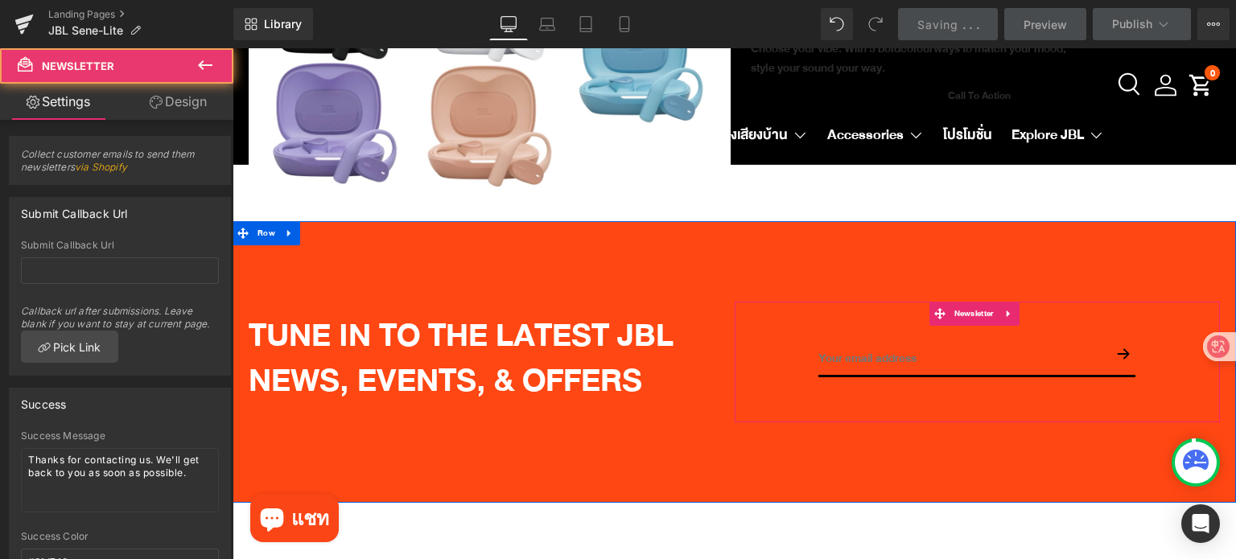
click at [759, 369] on div "Email Field Submit Submit Button Submit Button Row Newsletter 50px" at bounding box center [977, 362] width 486 height 121
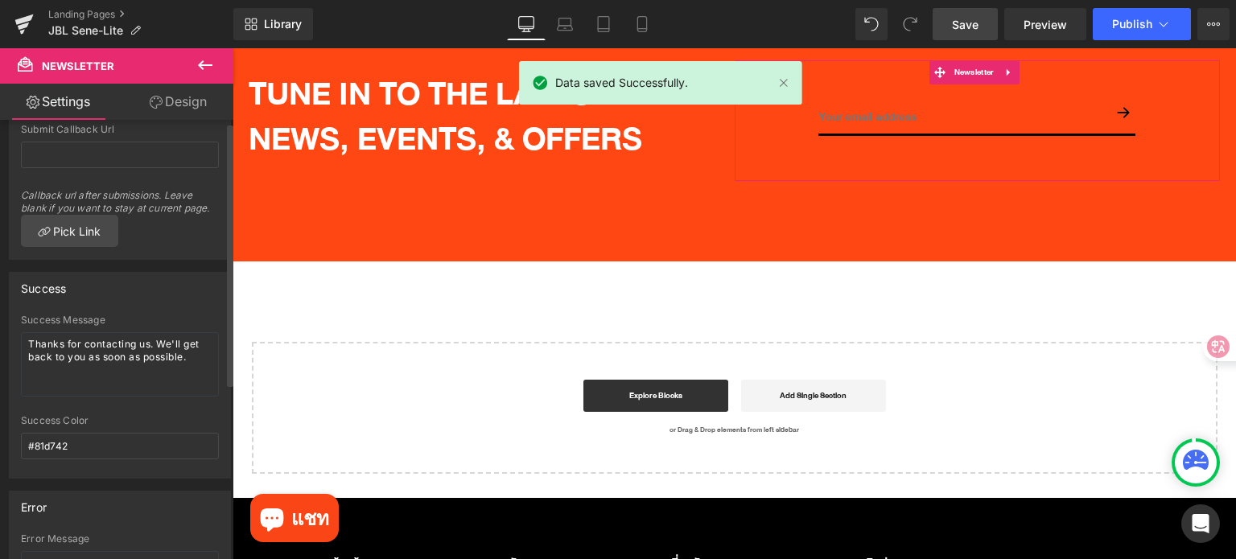
scroll to position [0, 0]
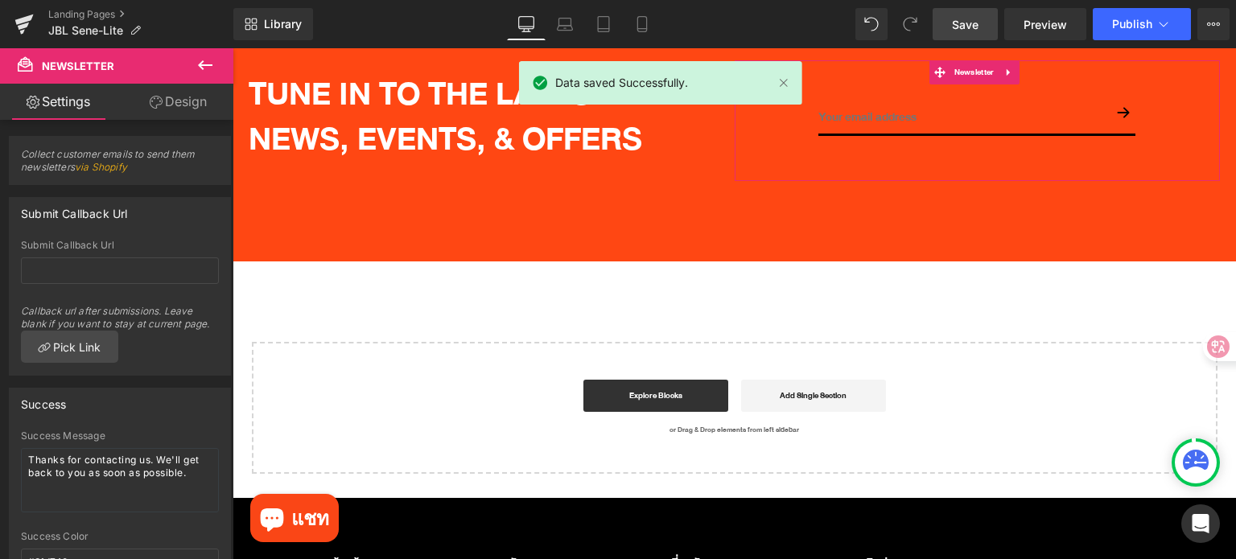
click at [181, 109] on link "Design" at bounding box center [178, 102] width 117 height 36
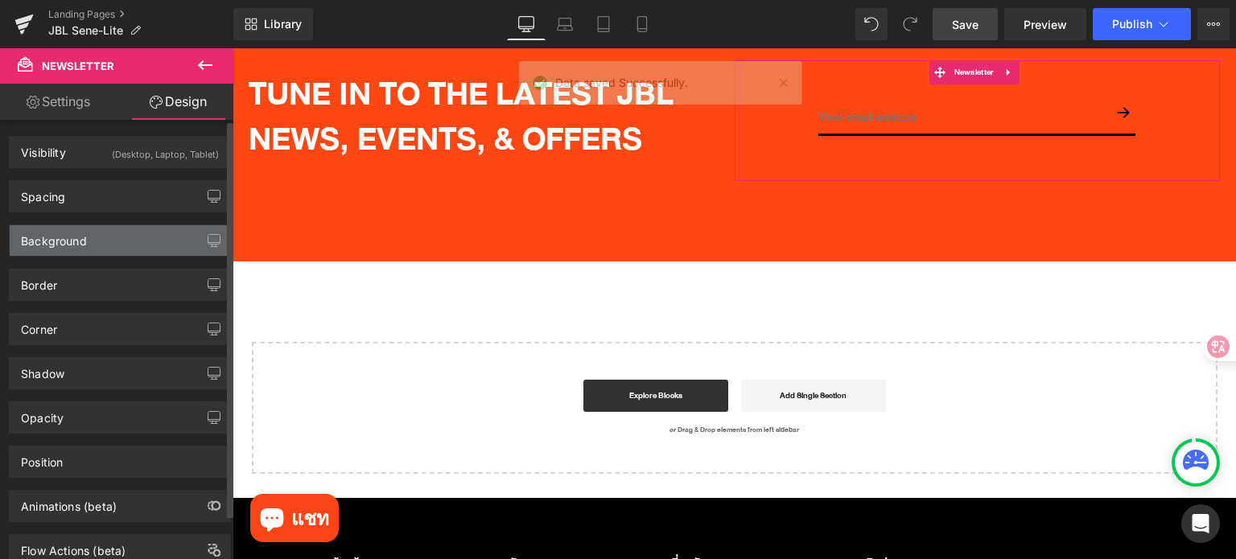
click at [117, 238] on div "Background" at bounding box center [120, 240] width 220 height 31
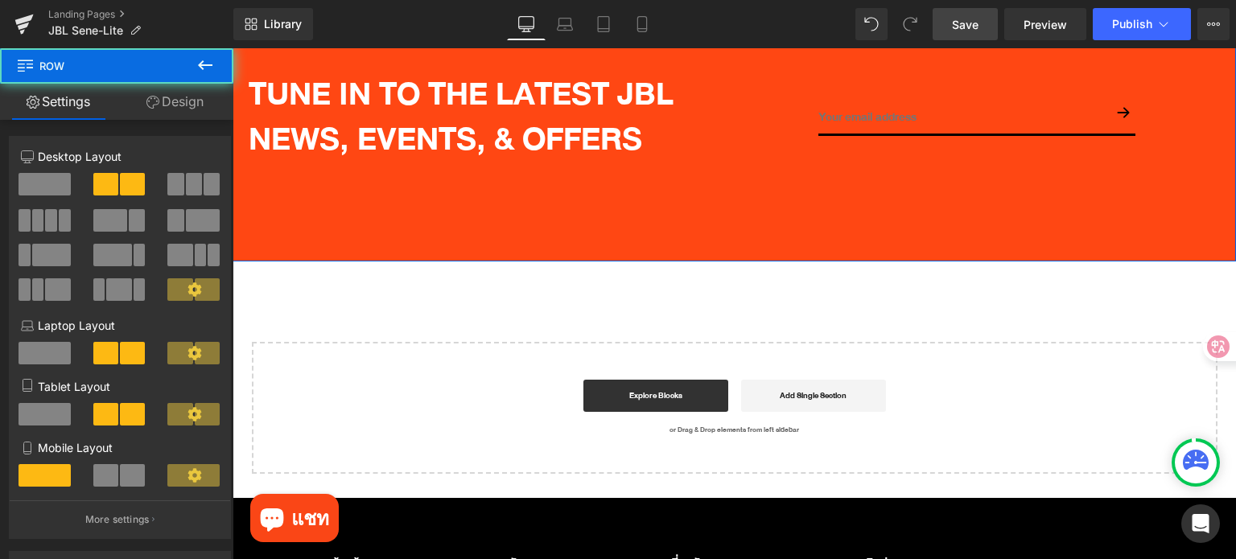
click at [608, 173] on div "TUNE IN TO THE LATEST JBL NEWS, EVENTS, & OFFERS Heading Row Email Field Submit…" at bounding box center [733, 121] width 1003 height 282
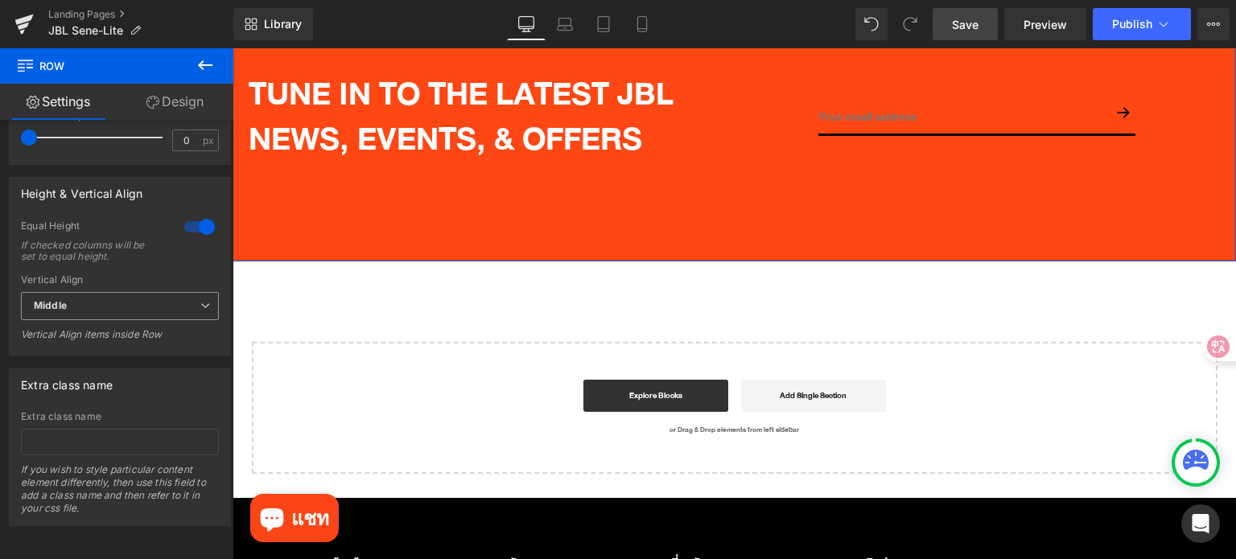
scroll to position [242, 0]
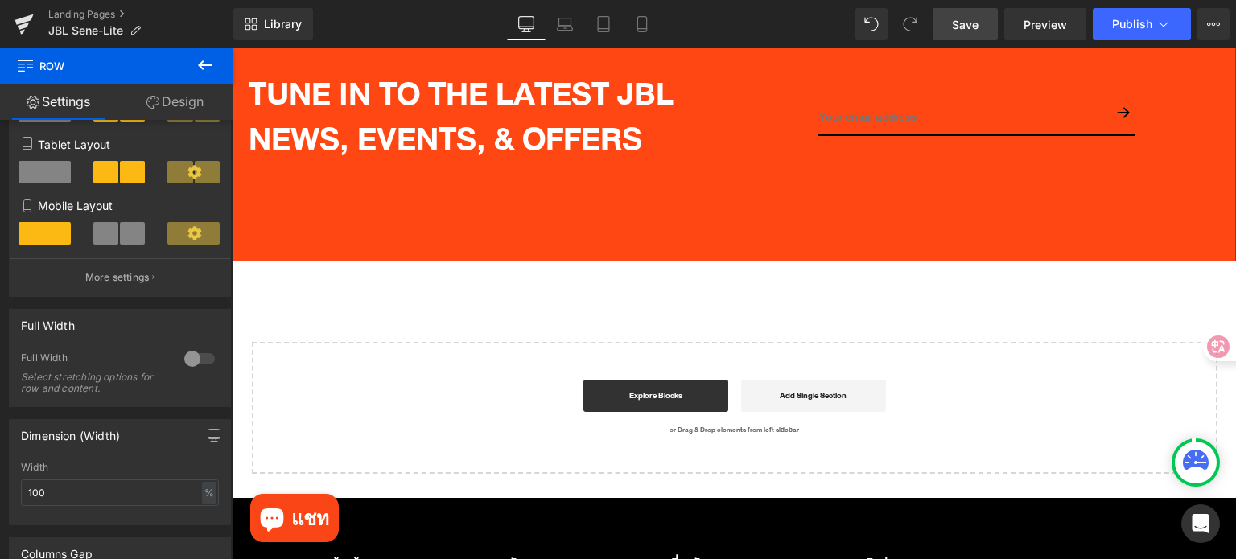
click at [194, 103] on link "Design" at bounding box center [175, 102] width 117 height 36
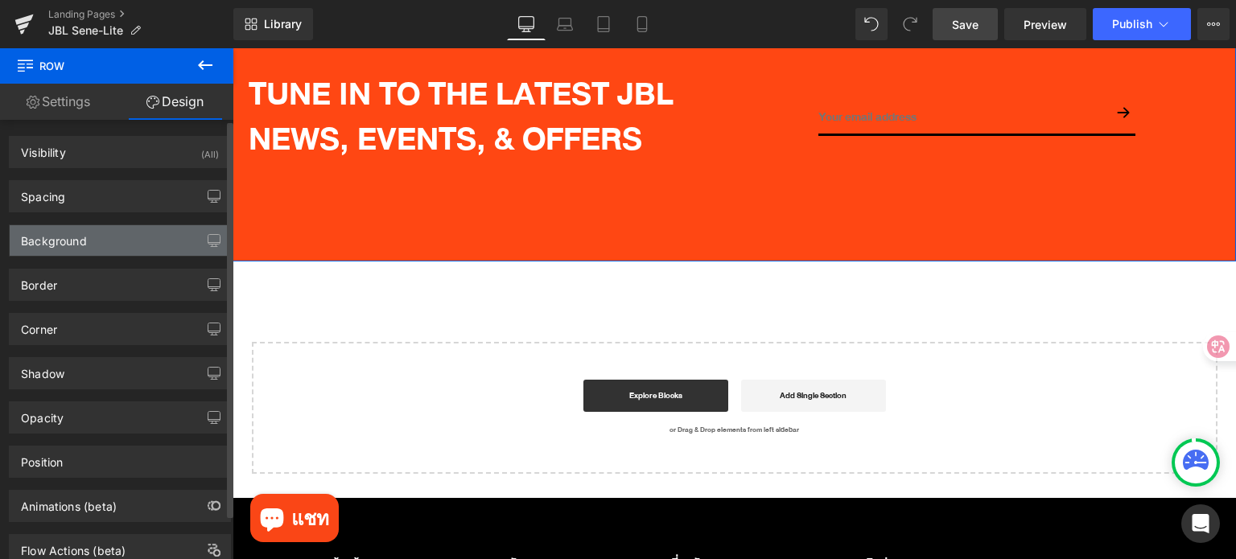
click at [138, 242] on div "Background" at bounding box center [120, 240] width 220 height 31
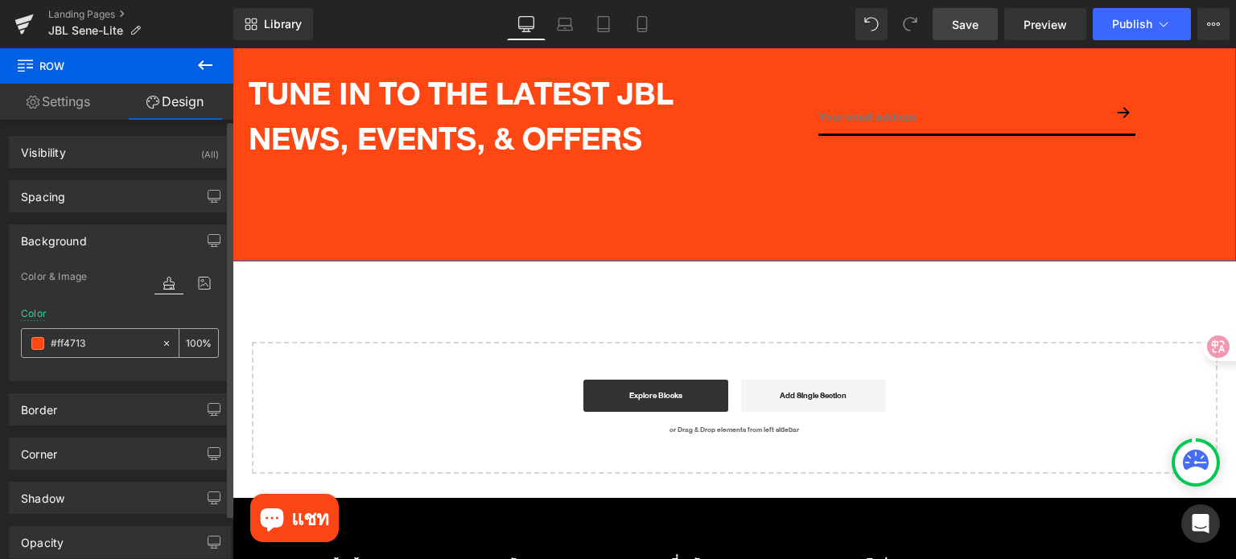
click at [119, 337] on input "#ff4713" at bounding box center [102, 344] width 103 height 18
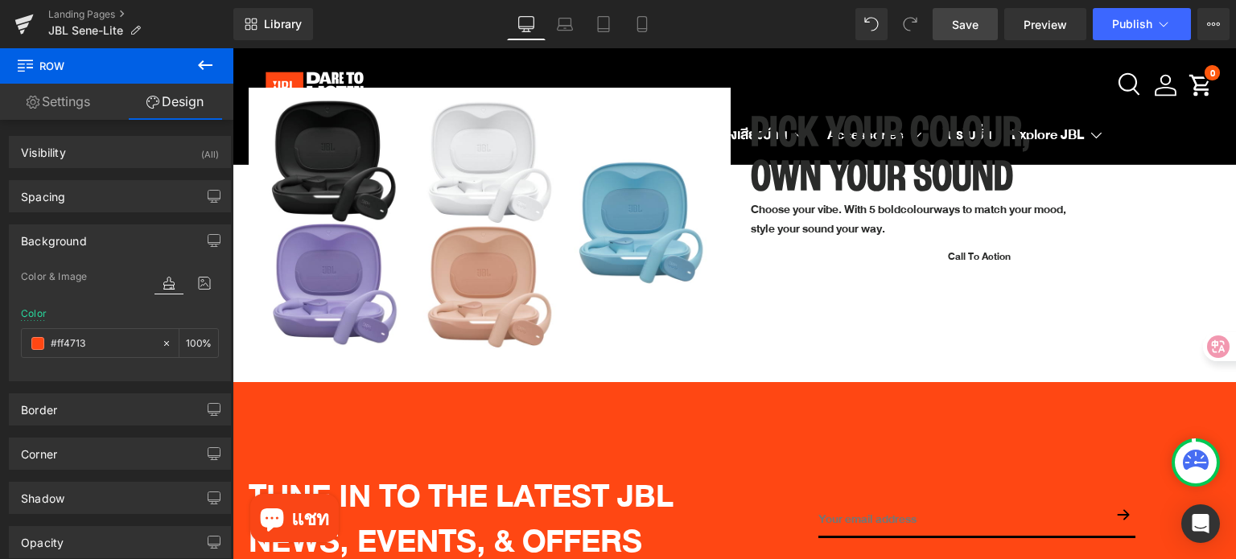
scroll to position [5470, 0]
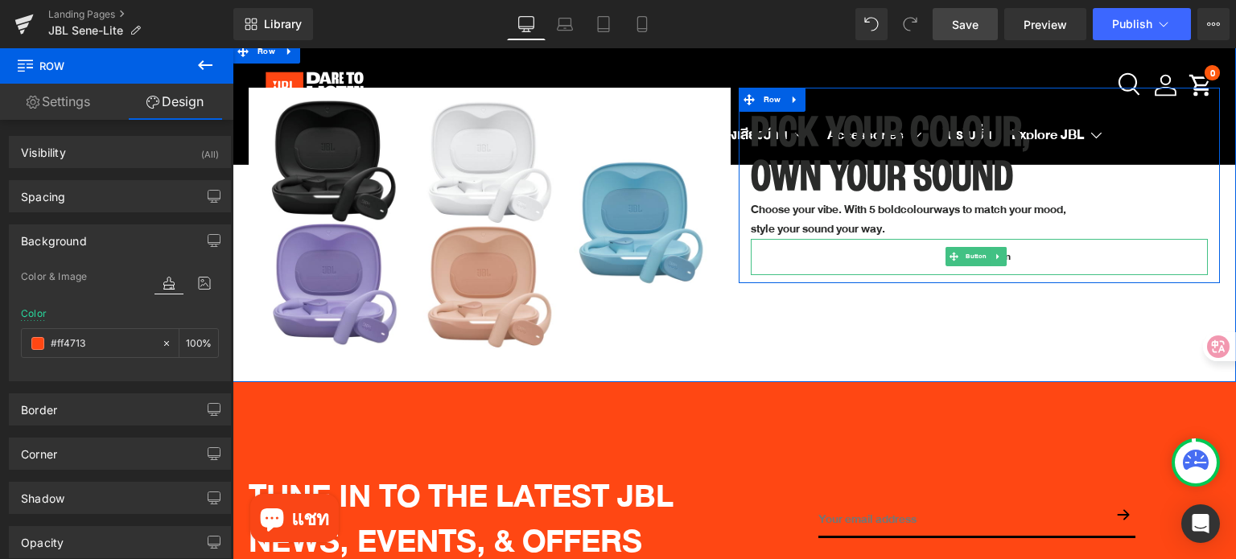
click at [962, 247] on span "Button" at bounding box center [975, 256] width 27 height 19
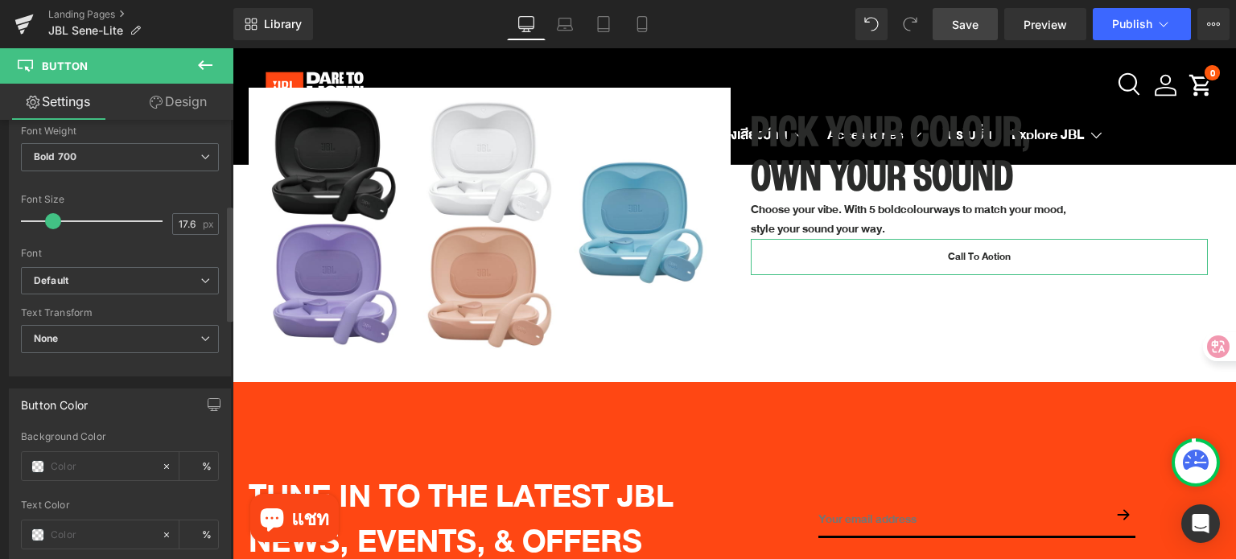
scroll to position [644, 0]
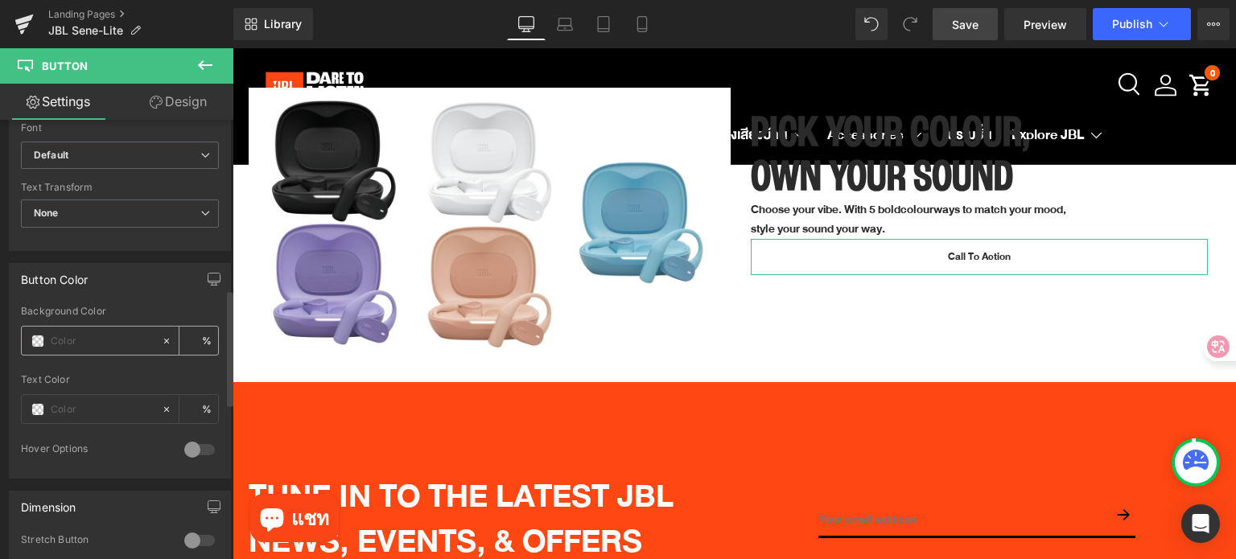
click at [70, 340] on input "text" at bounding box center [102, 341] width 103 height 18
paste input "#ff4713"
type input "#ff4713"
click at [35, 408] on span at bounding box center [37, 409] width 13 height 13
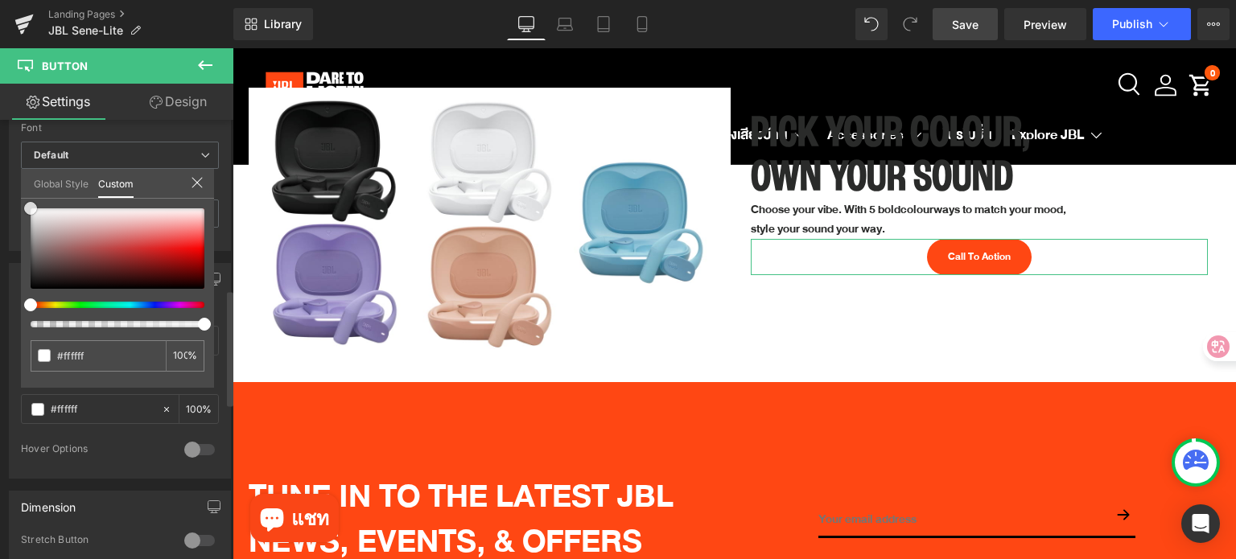
drag, startPoint x: 13, startPoint y: 194, endPoint x: 0, endPoint y: 150, distance: 45.3
click at [0, 251] on div "Button Color Background Color #ff4713 % Text Color % 0 Hover Options Background…" at bounding box center [120, 365] width 241 height 228
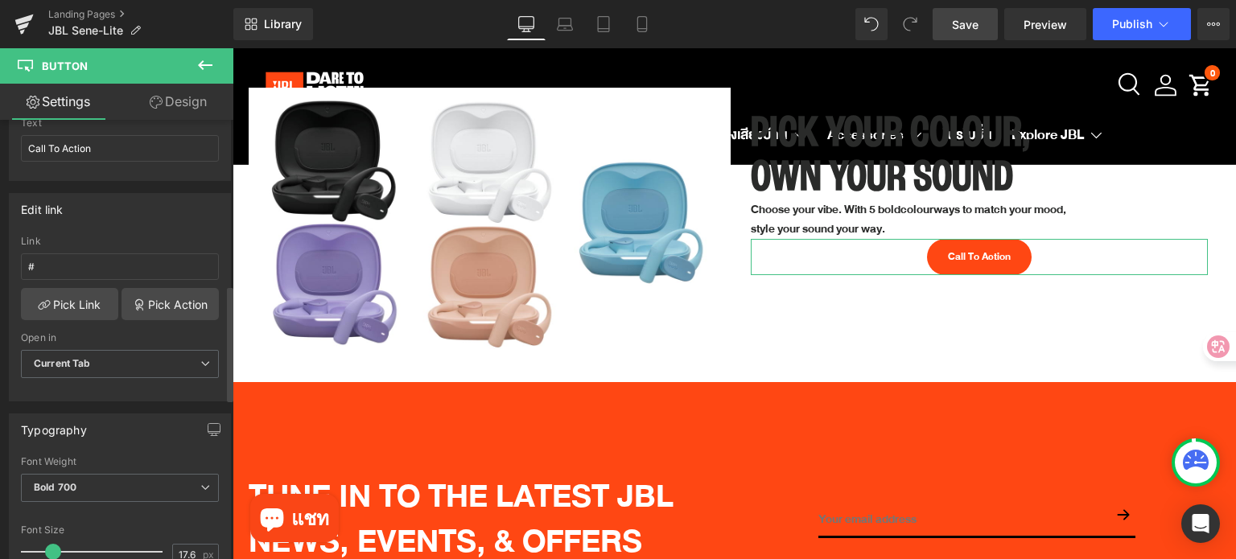
scroll to position [161, 0]
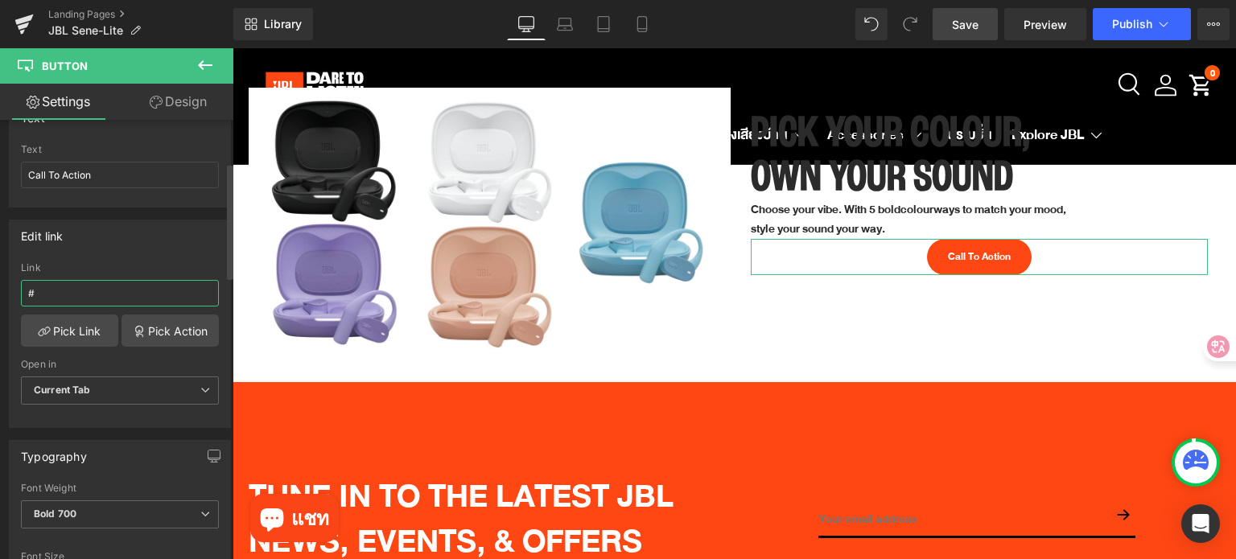
click at [74, 293] on input "#" at bounding box center [120, 293] width 198 height 27
click at [74, 329] on link "Pick Link" at bounding box center [69, 331] width 97 height 32
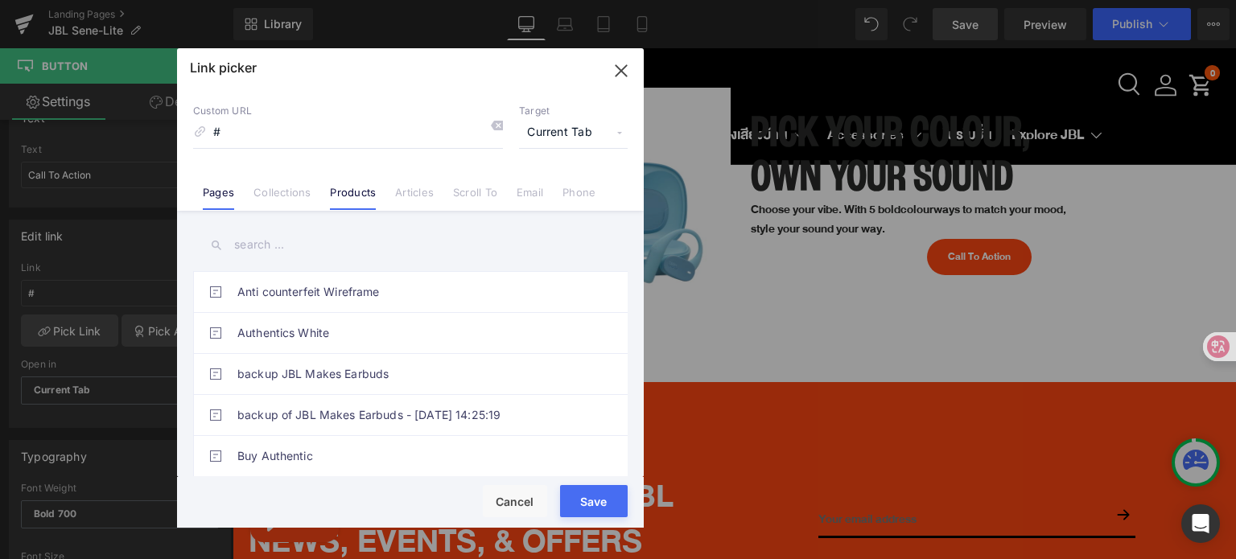
click at [359, 195] on link "Products" at bounding box center [353, 198] width 46 height 24
click at [462, 239] on input "text" at bounding box center [410, 245] width 434 height 36
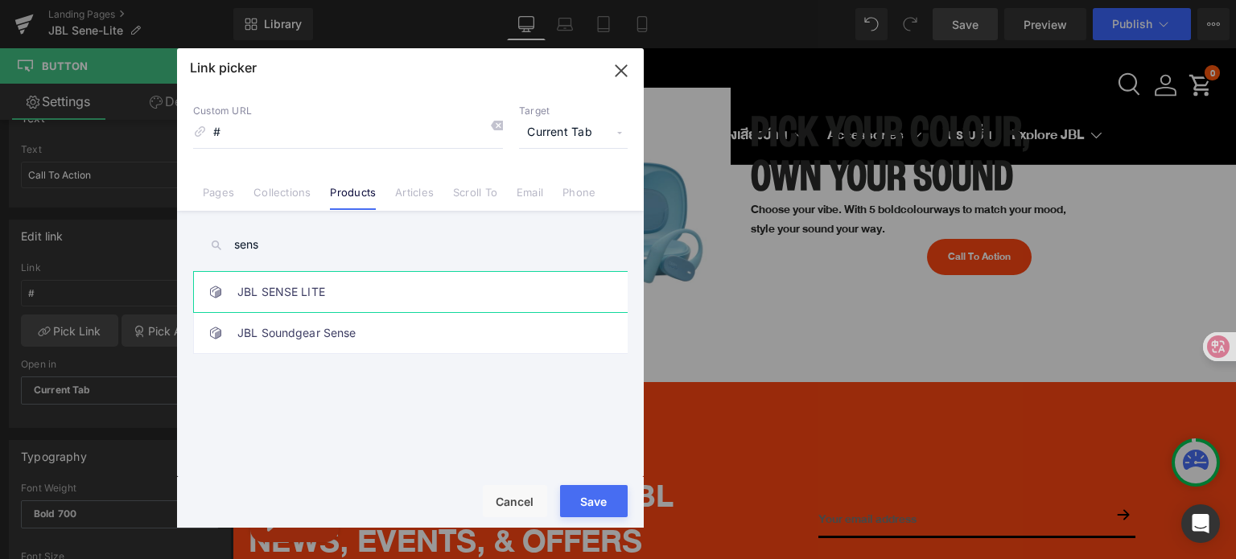
type input "sens"
click at [429, 294] on link "JBL SENSE LITE" at bounding box center [414, 292] width 354 height 40
click at [592, 508] on button "Save" at bounding box center [594, 501] width 68 height 32
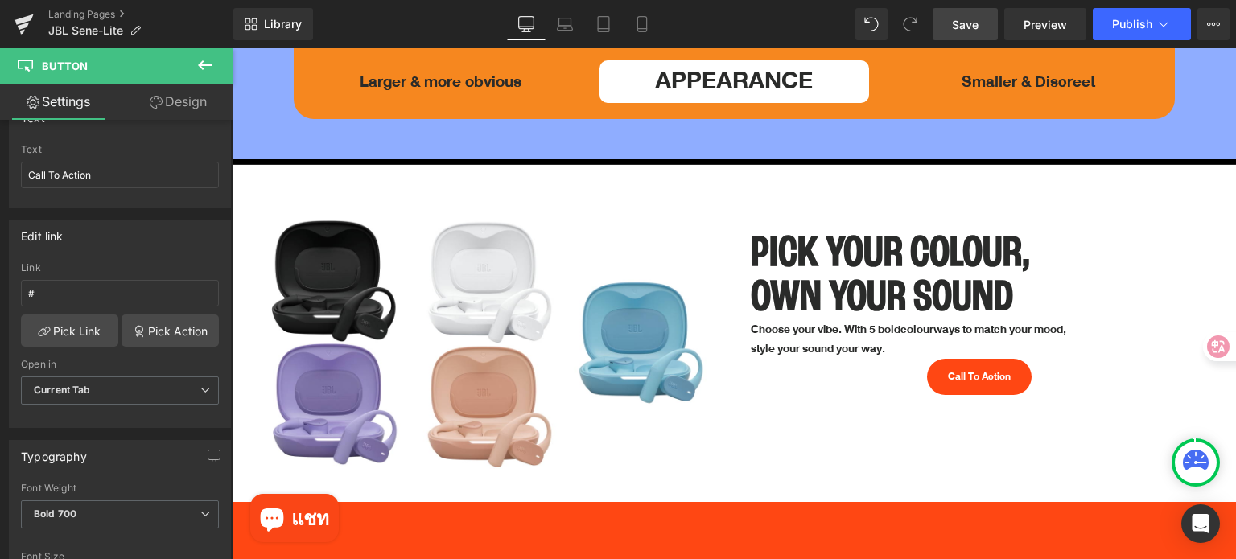
scroll to position [5309, 0]
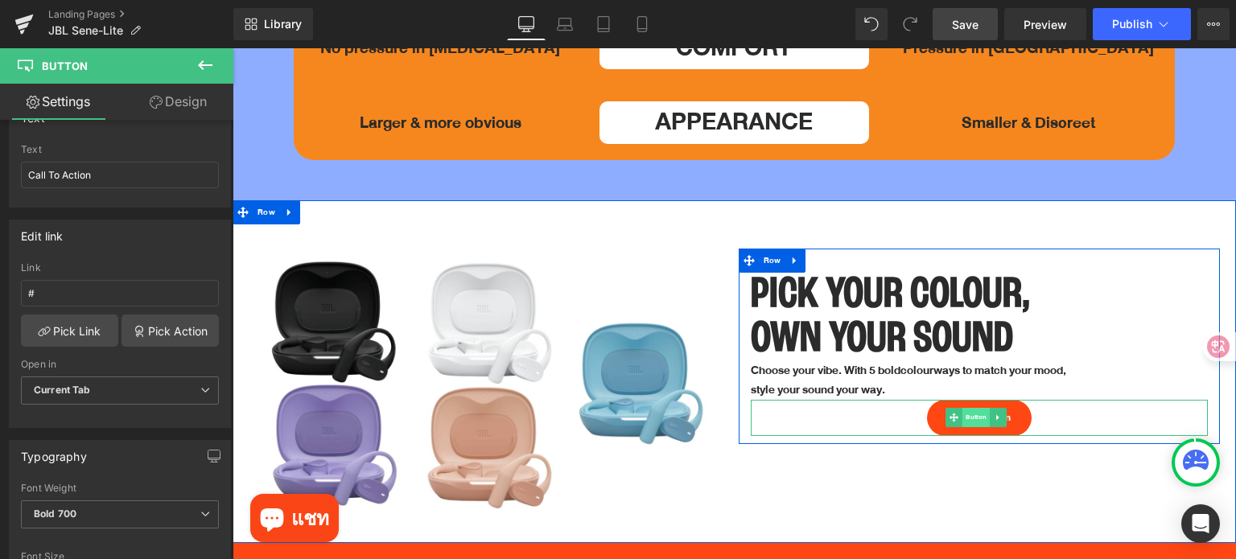
click at [967, 408] on span "Button" at bounding box center [975, 417] width 27 height 19
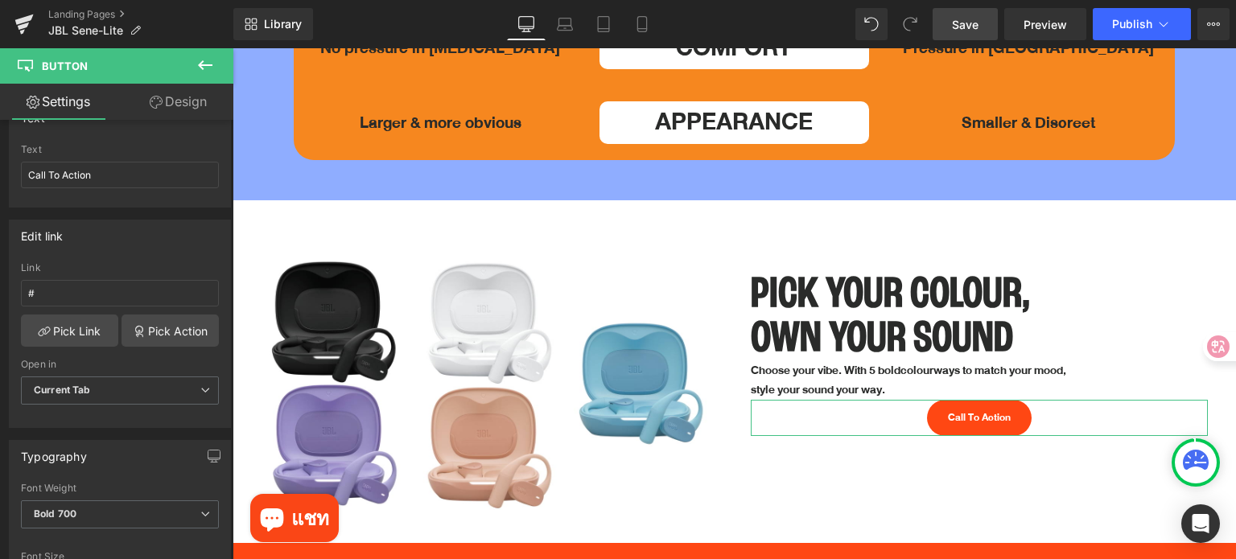
click at [171, 104] on link "Design" at bounding box center [178, 102] width 117 height 36
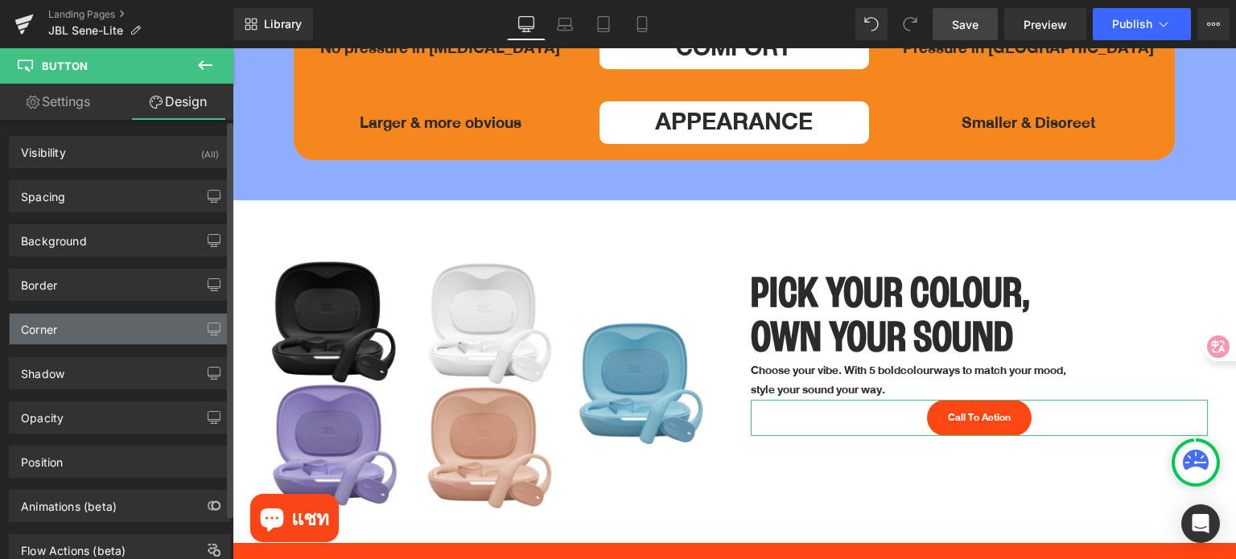
click at [121, 335] on div "Corner" at bounding box center [120, 329] width 220 height 31
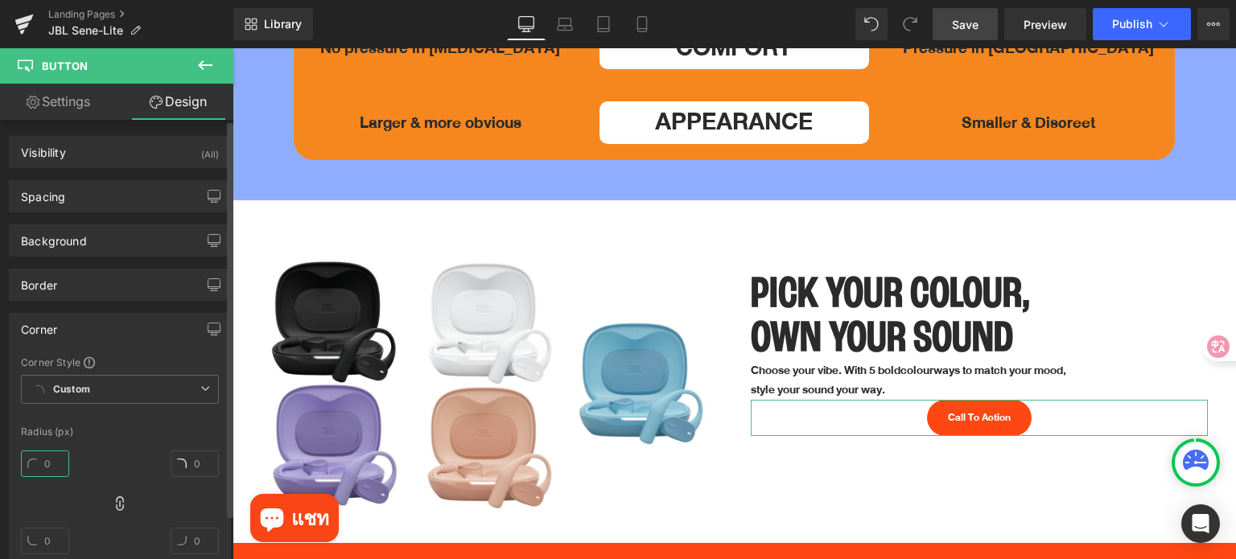
click at [61, 467] on input "text" at bounding box center [45, 463] width 48 height 27
type input "0"
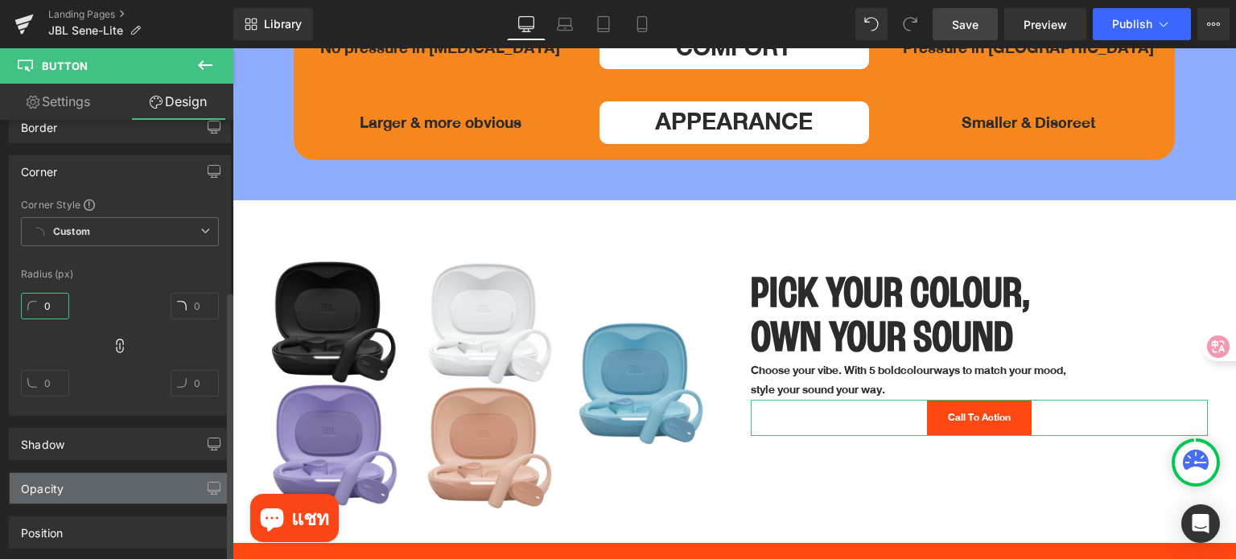
scroll to position [277, 0]
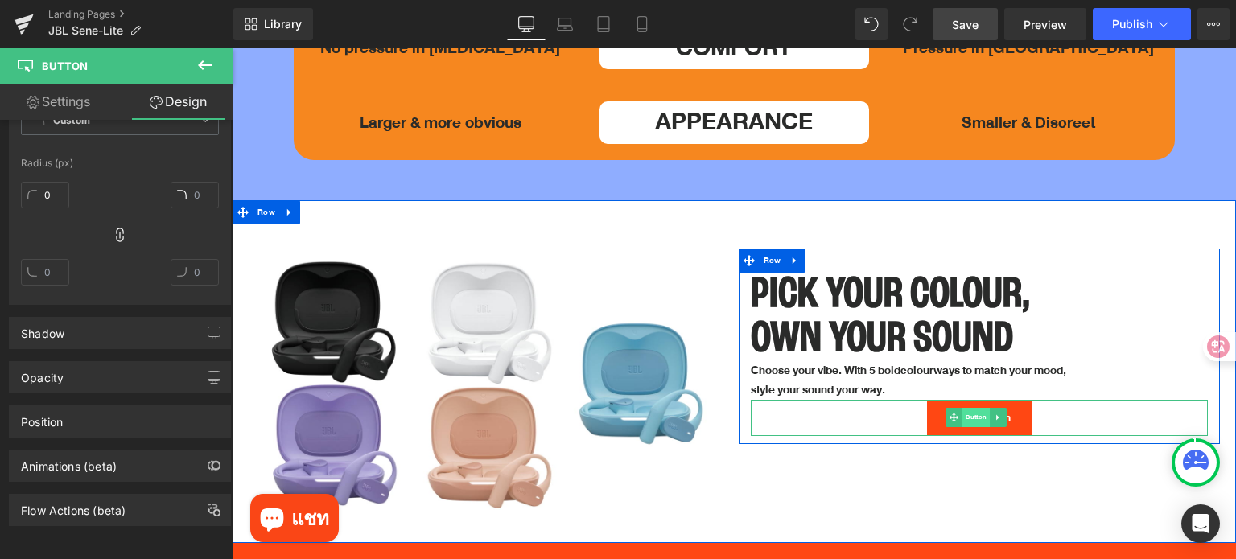
click at [965, 408] on span "Button" at bounding box center [975, 417] width 27 height 19
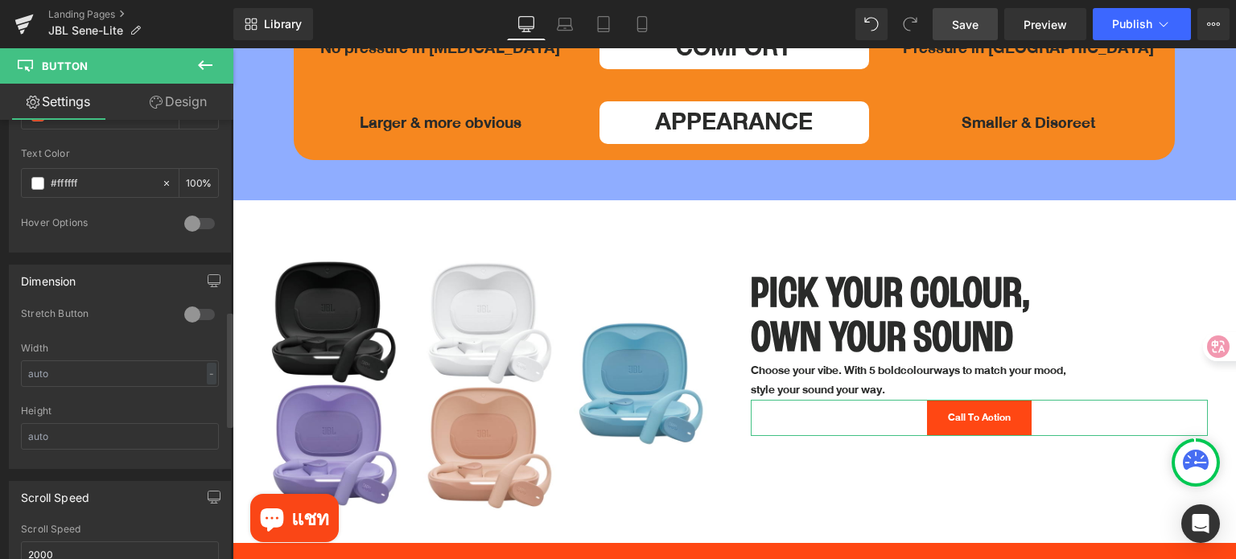
scroll to position [1126, 0]
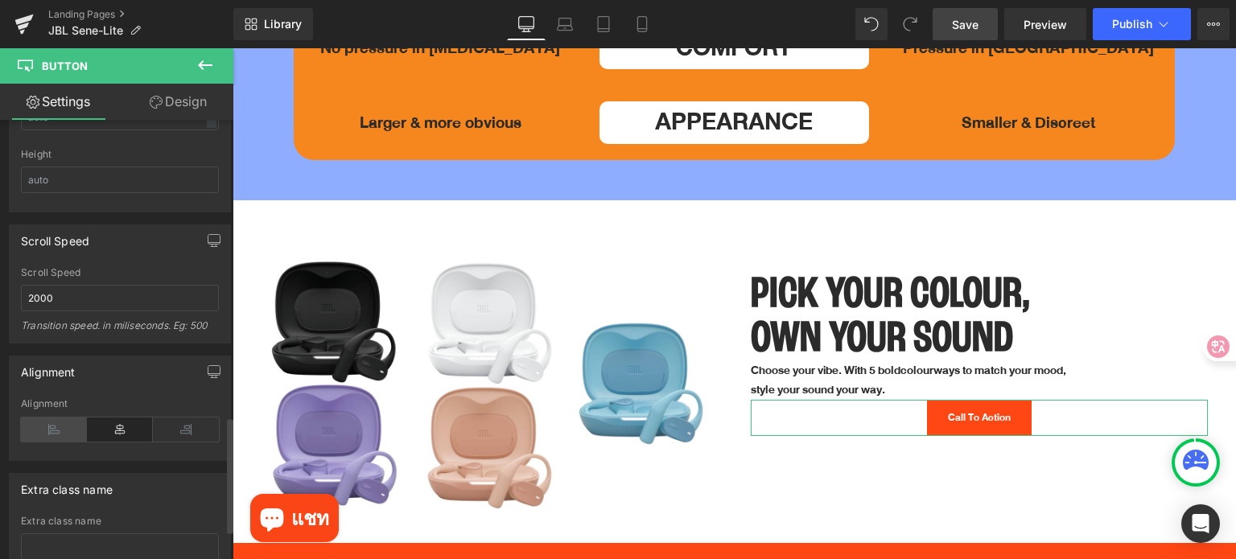
click at [57, 427] on icon at bounding box center [54, 429] width 66 height 24
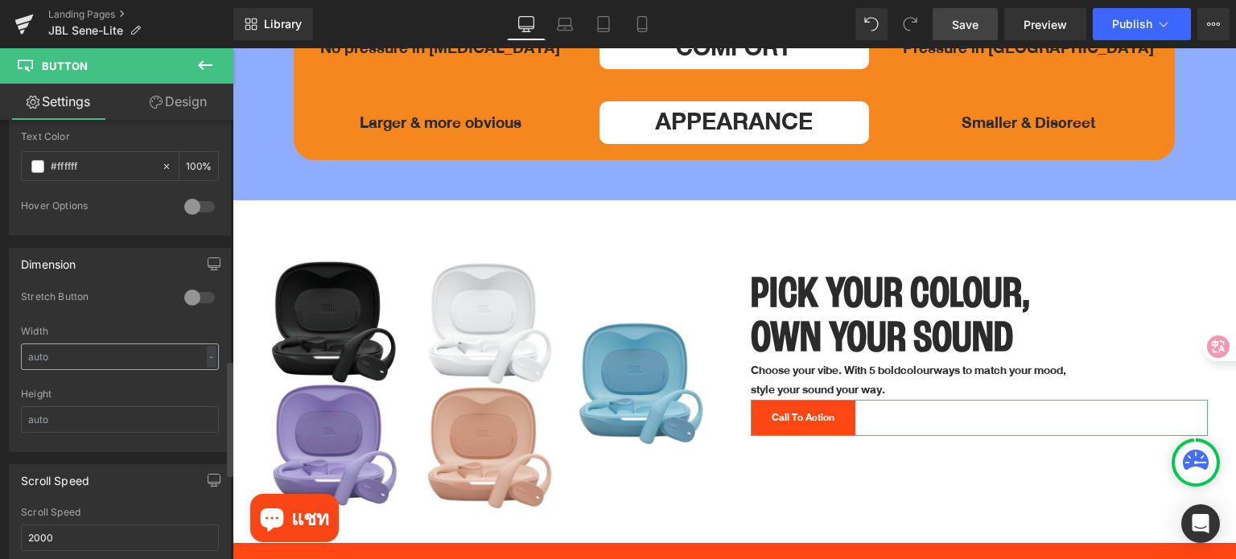
scroll to position [885, 0]
click at [191, 102] on link "Design" at bounding box center [178, 102] width 117 height 36
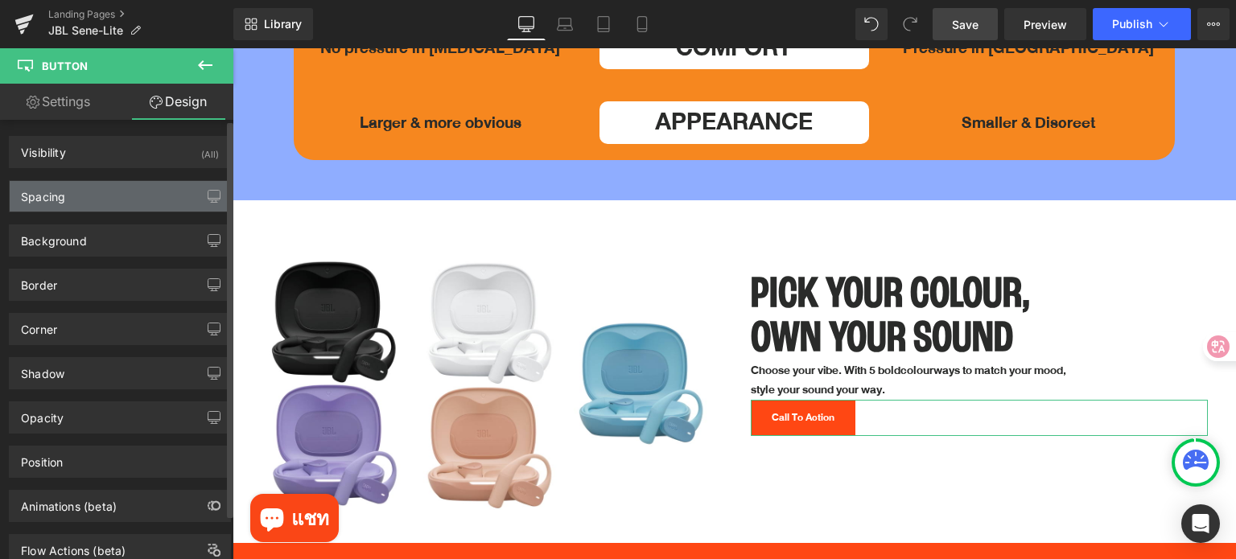
click at [88, 194] on div "Spacing" at bounding box center [120, 196] width 220 height 31
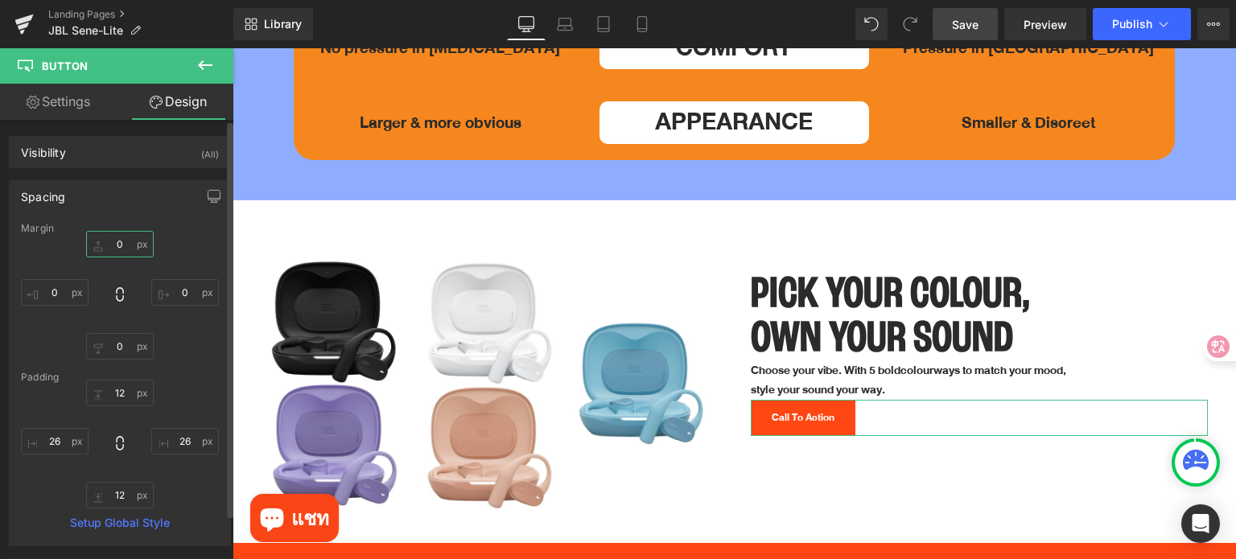
click at [125, 249] on input "text" at bounding box center [120, 244] width 68 height 27
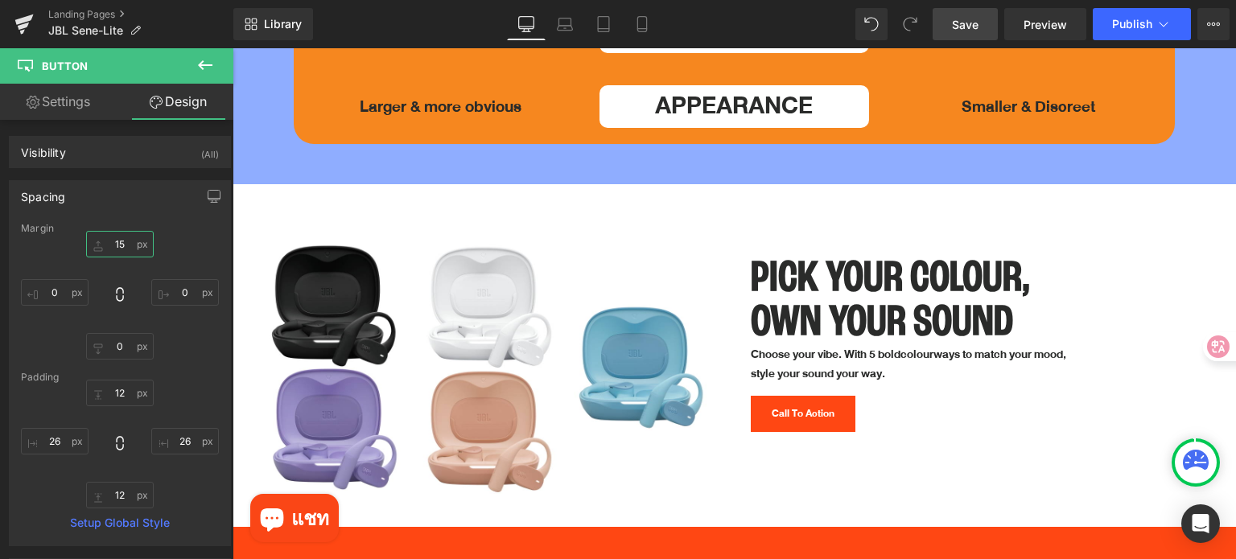
scroll to position [5309, 0]
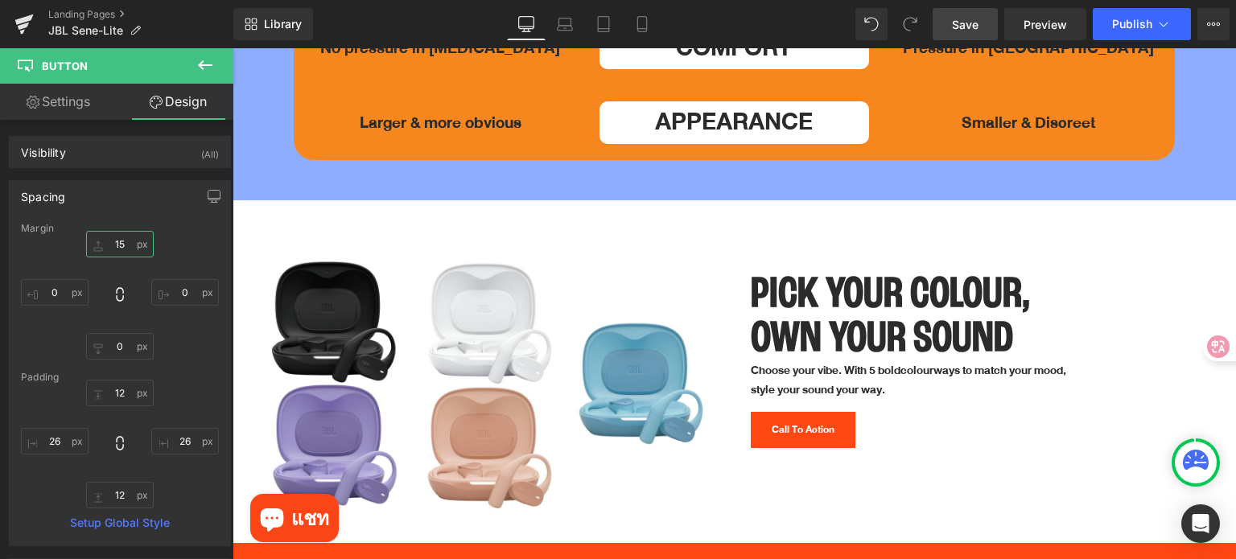
type input "15"
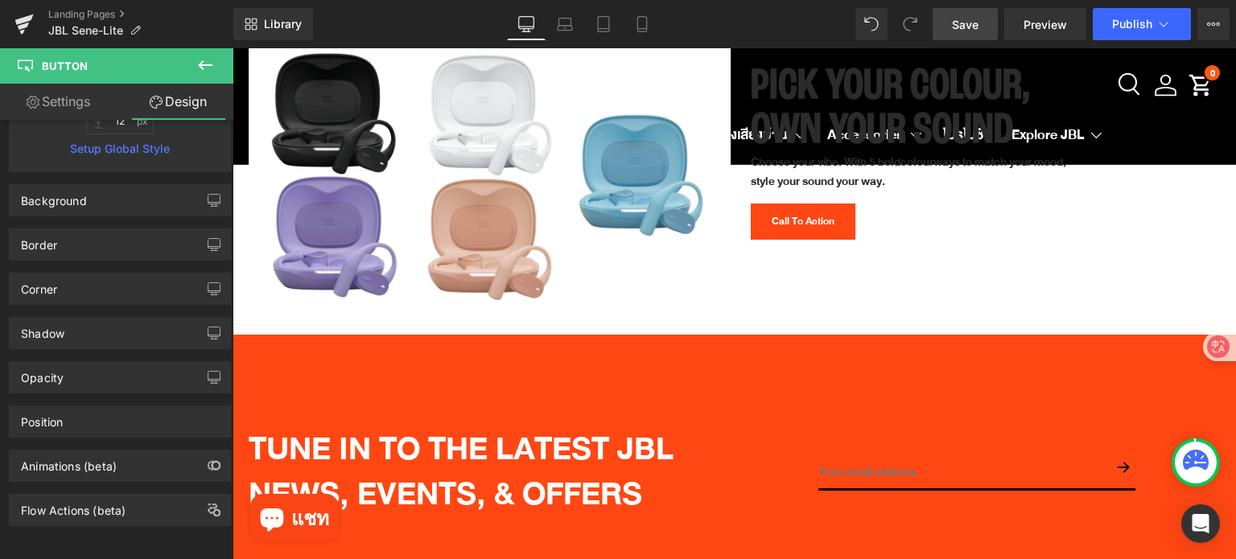
scroll to position [5550, 0]
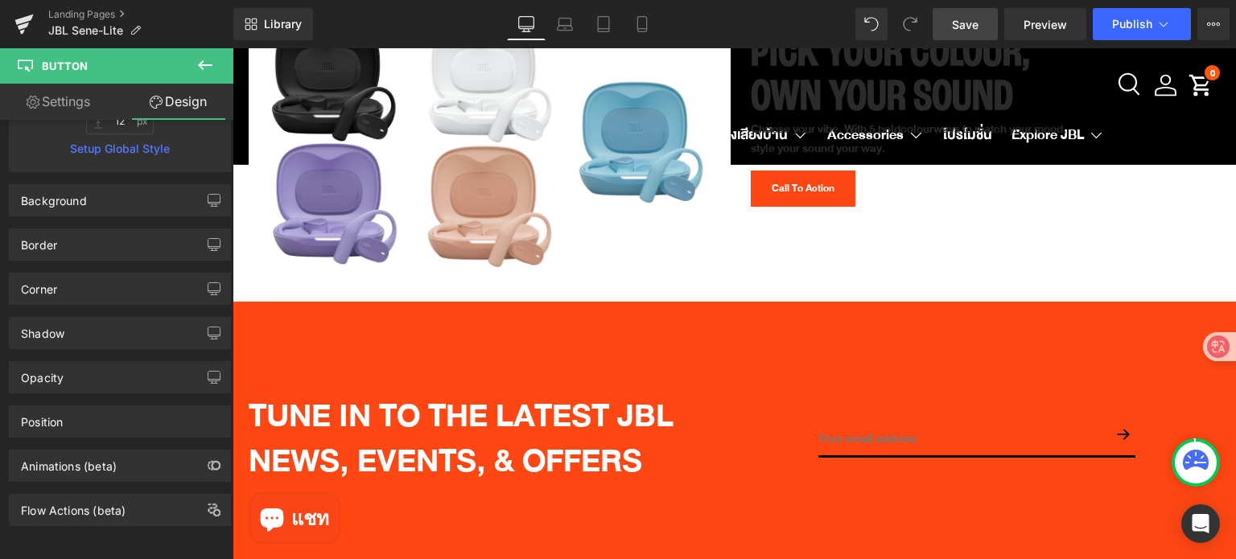
click at [204, 67] on icon at bounding box center [204, 65] width 19 height 19
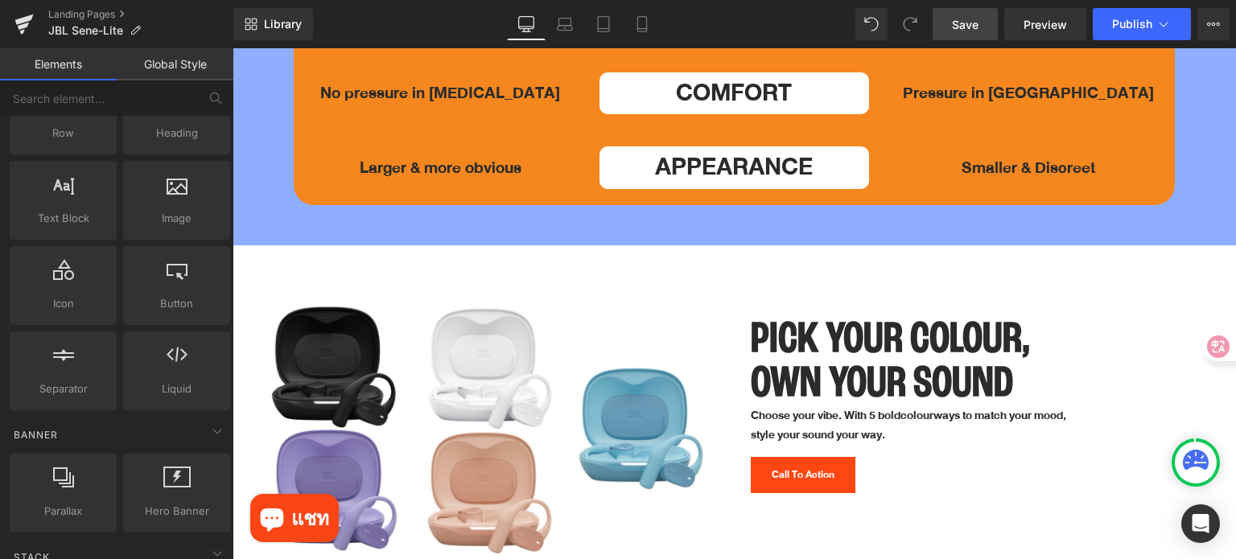
scroll to position [5229, 0]
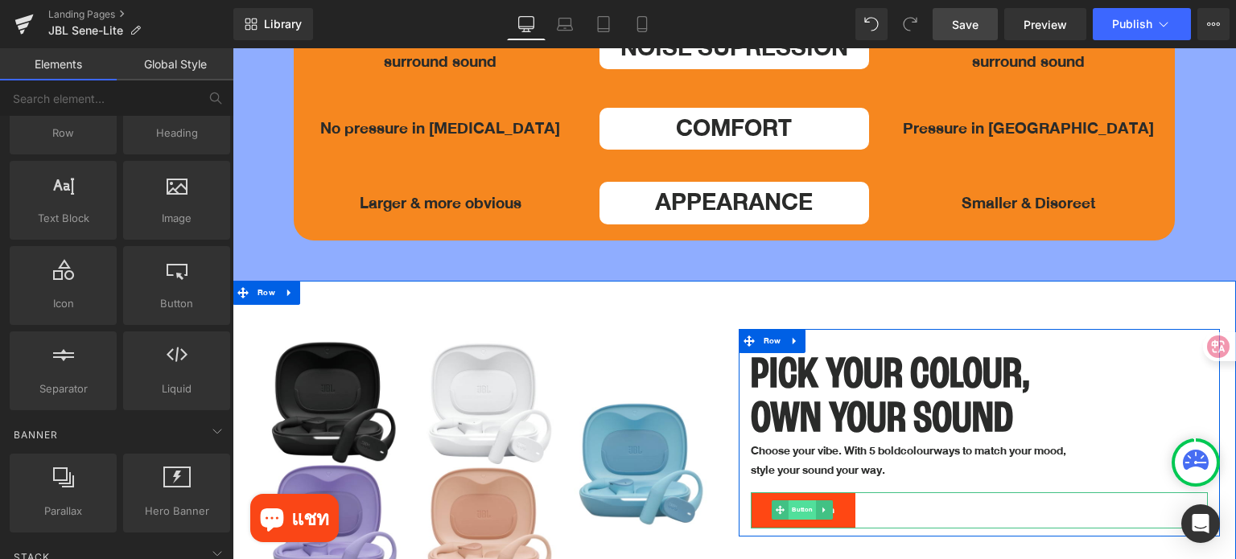
click at [802, 500] on span "Button" at bounding box center [801, 509] width 27 height 19
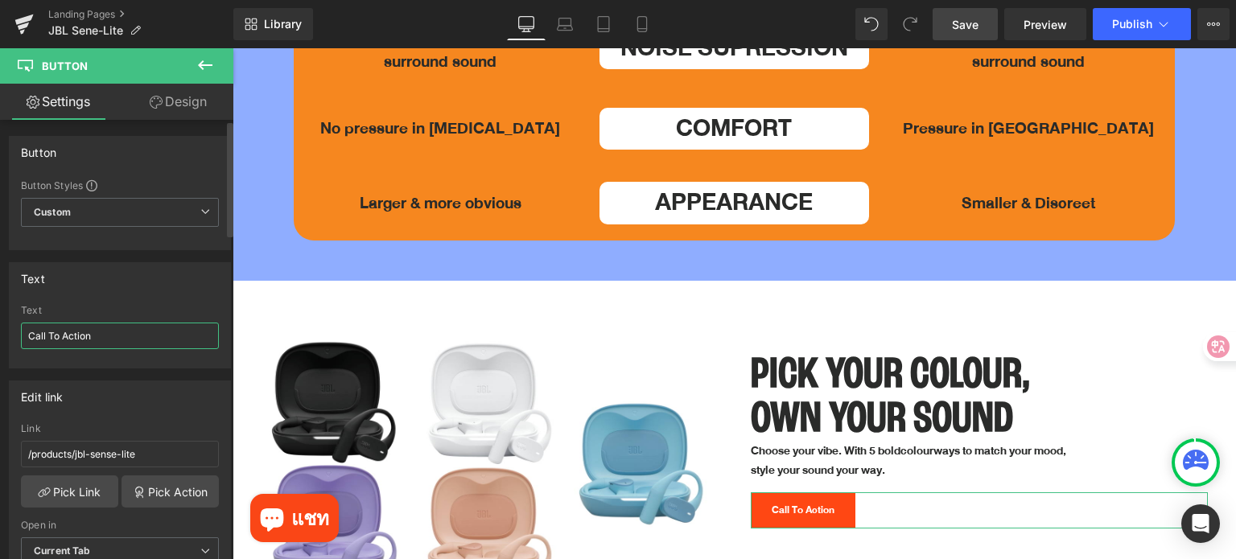
drag, startPoint x: 106, startPoint y: 339, endPoint x: 0, endPoint y: 338, distance: 106.2
click at [0, 338] on div "Text Call To Action Text Call To Action" at bounding box center [120, 309] width 241 height 118
type input "Shop Now"
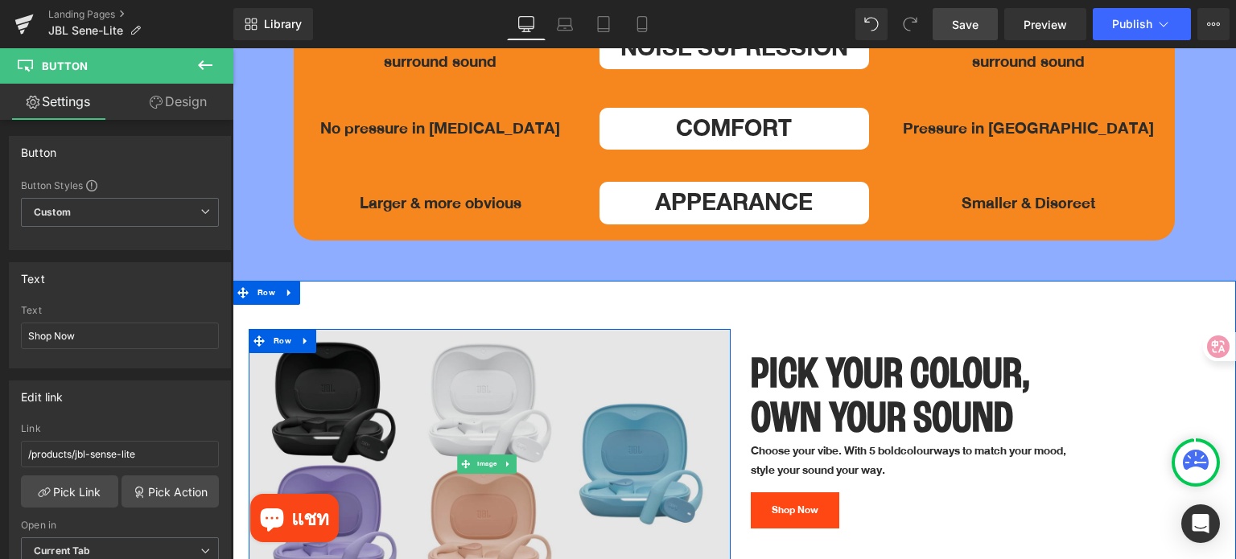
click at [566, 364] on img at bounding box center [490, 464] width 482 height 271
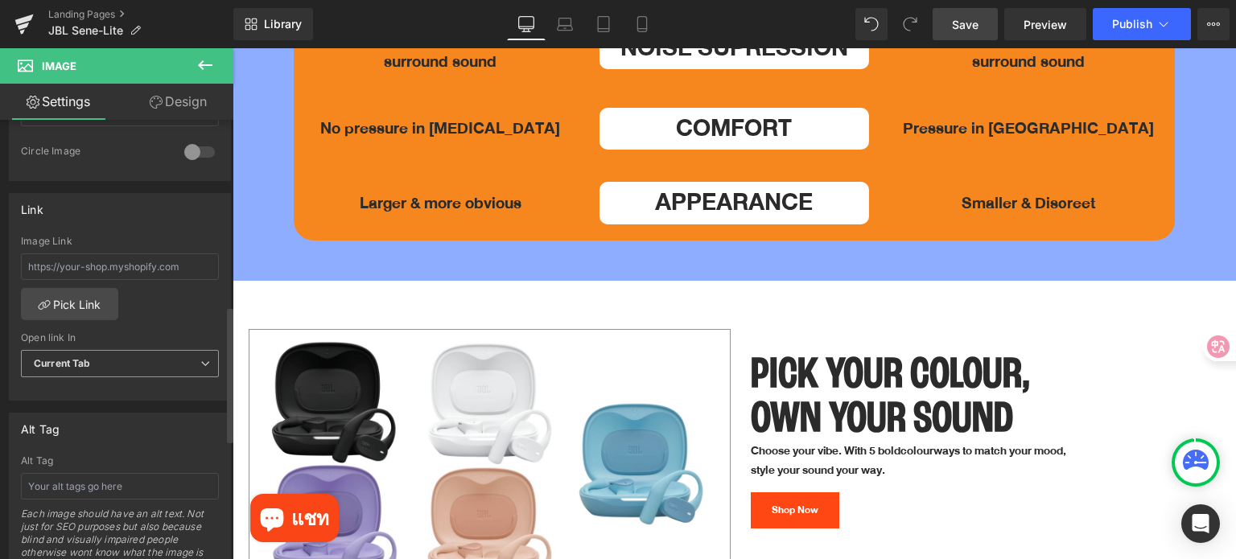
scroll to position [644, 0]
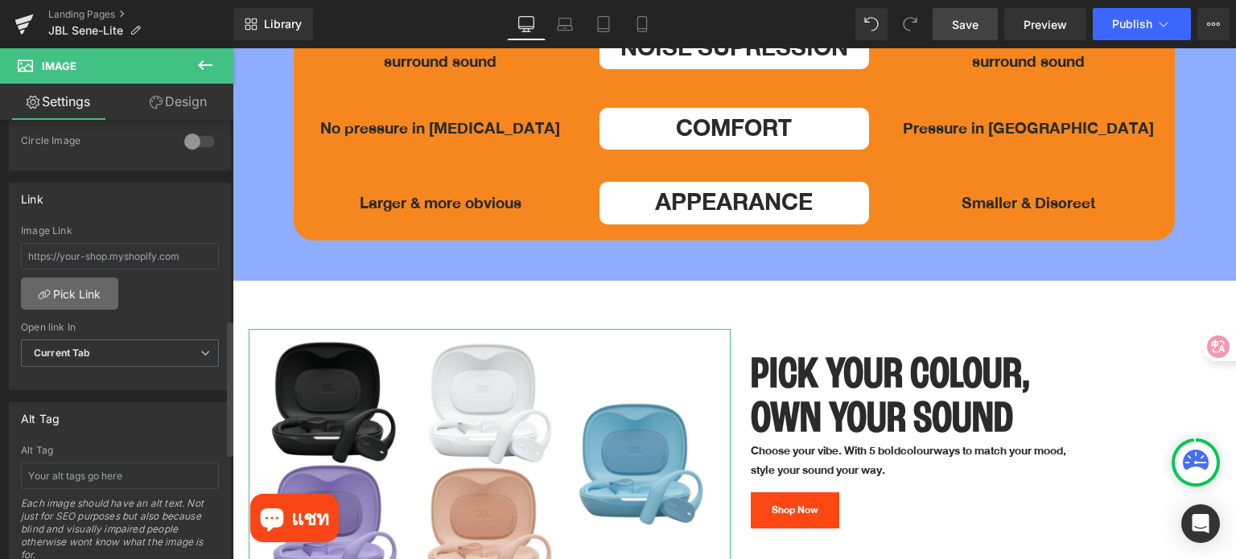
click at [87, 283] on link "Pick Link" at bounding box center [69, 294] width 97 height 32
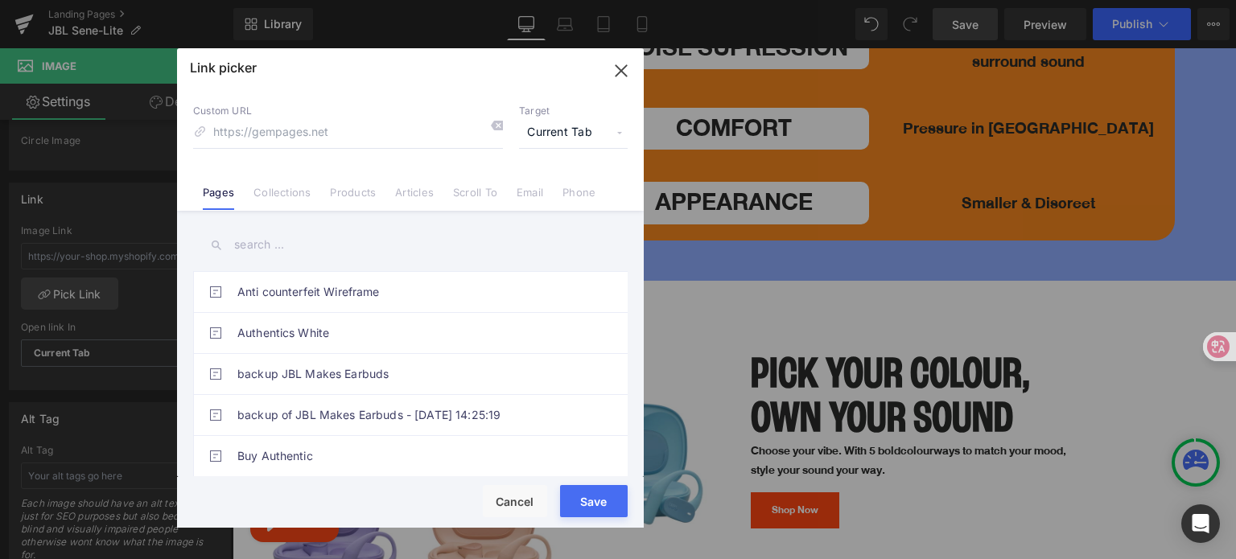
click at [315, 257] on input "text" at bounding box center [410, 245] width 434 height 36
click at [337, 200] on link "Products" at bounding box center [353, 198] width 46 height 24
click at [324, 250] on input "text" at bounding box center [410, 245] width 434 height 36
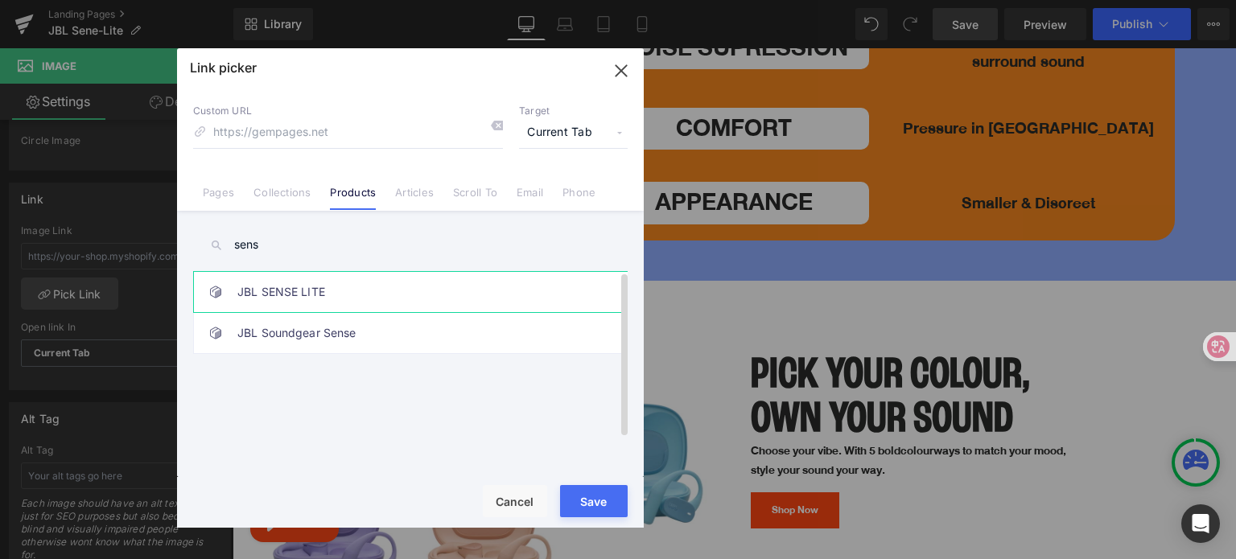
type input "sens"
click at [308, 292] on link "JBL SENSE LITE" at bounding box center [414, 292] width 354 height 40
drag, startPoint x: 614, startPoint y: 508, endPoint x: 395, endPoint y: 457, distance: 224.8
click at [614, 508] on button "Save" at bounding box center [594, 501] width 68 height 32
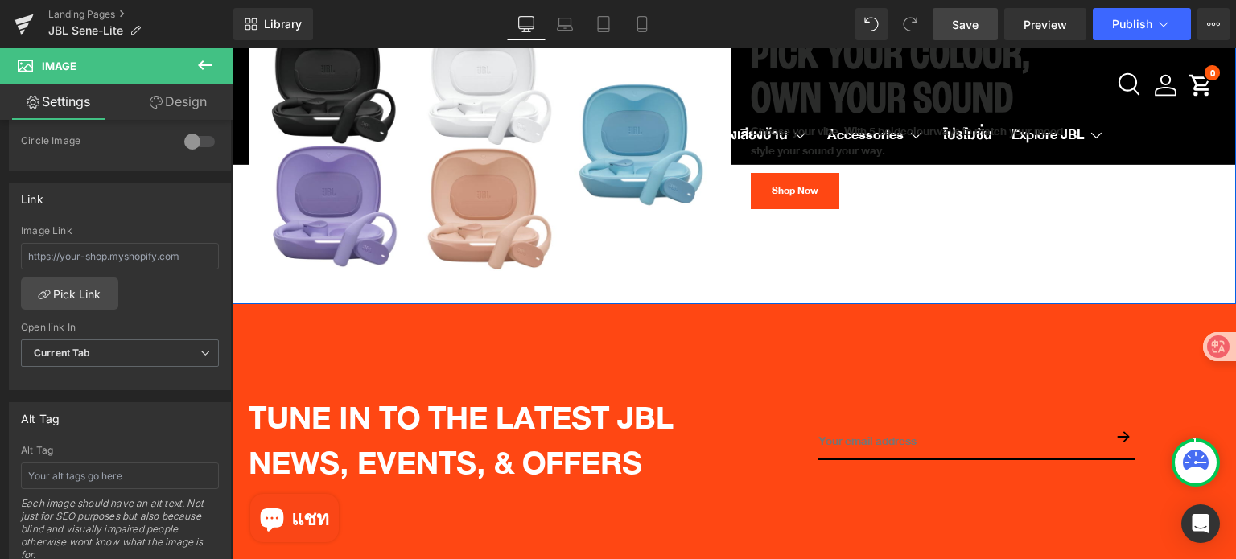
scroll to position [5550, 0]
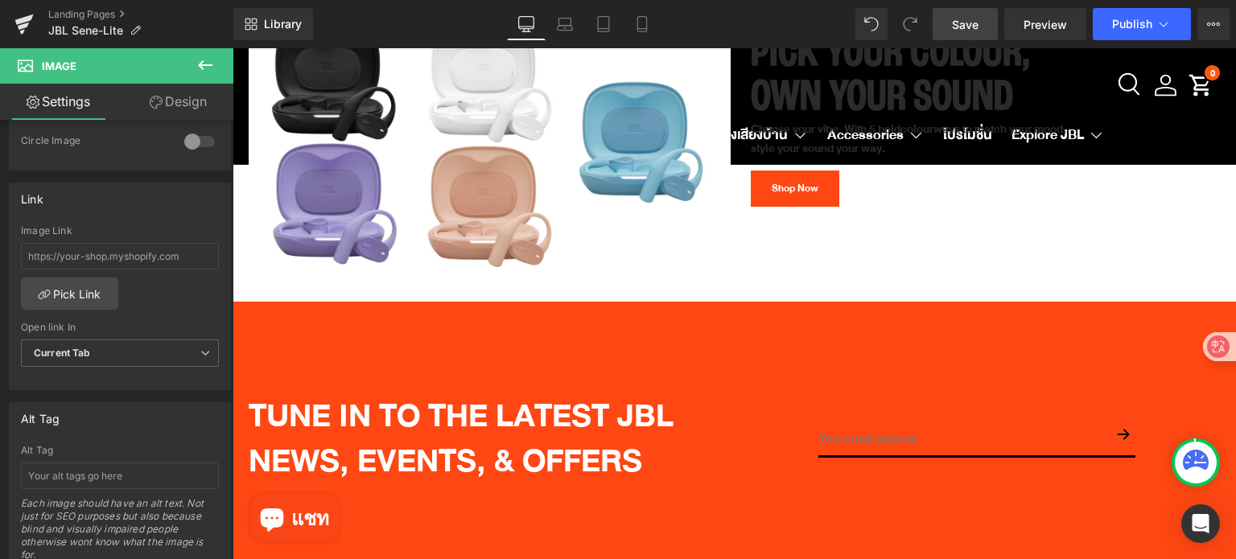
drag, startPoint x: 200, startPoint y: 66, endPoint x: 192, endPoint y: 96, distance: 30.8
click at [199, 66] on icon at bounding box center [205, 65] width 14 height 10
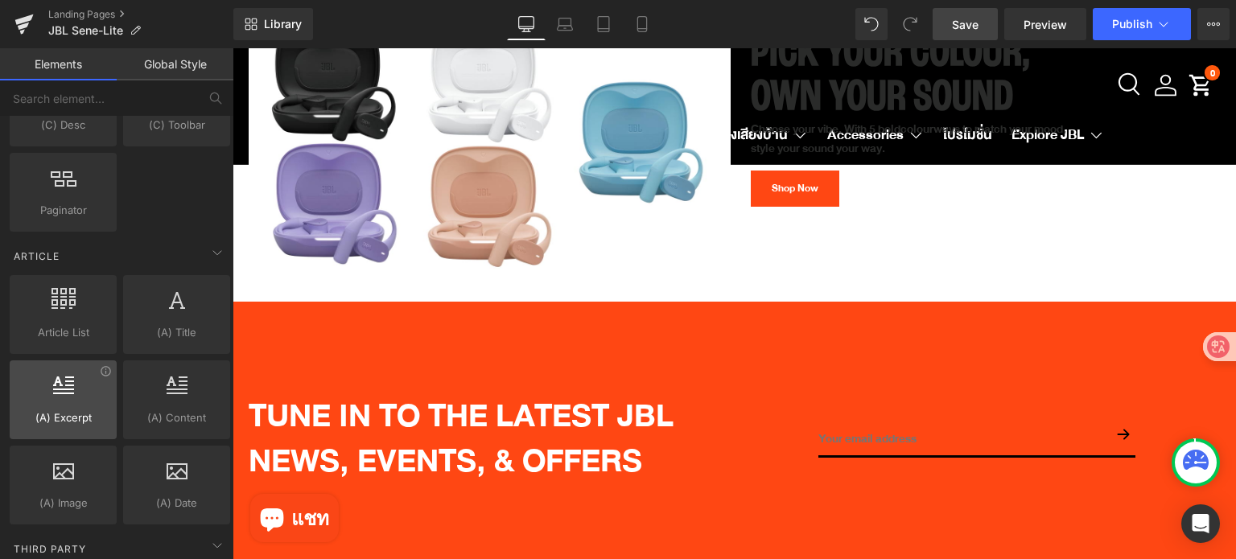
scroll to position [3176, 0]
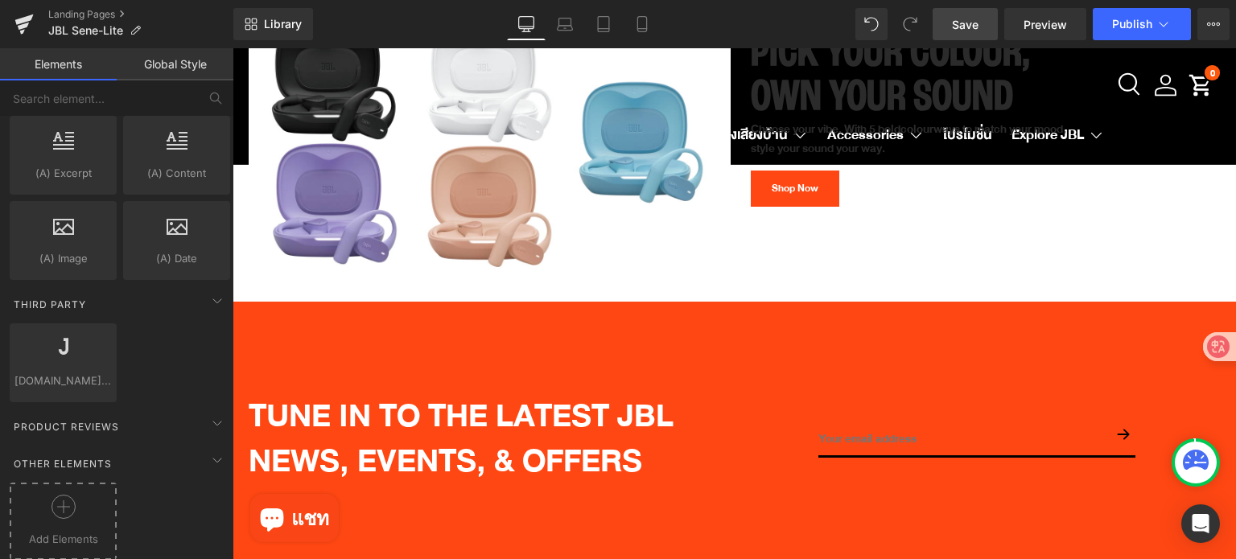
click at [64, 504] on icon at bounding box center [63, 507] width 24 height 24
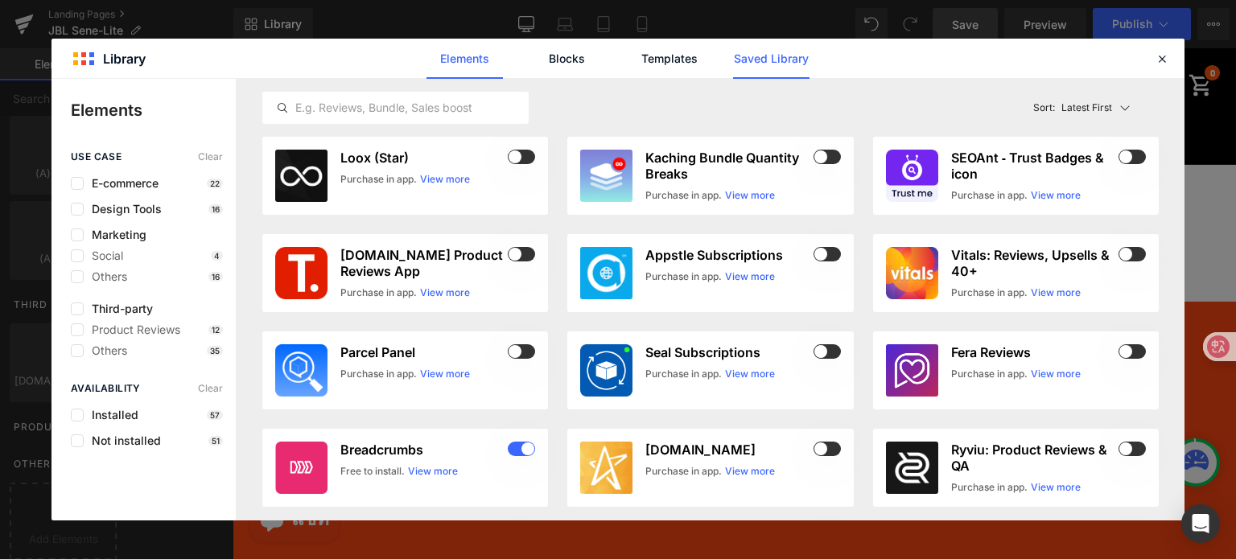
click at [759, 55] on link "Saved Library" at bounding box center [771, 59] width 76 height 40
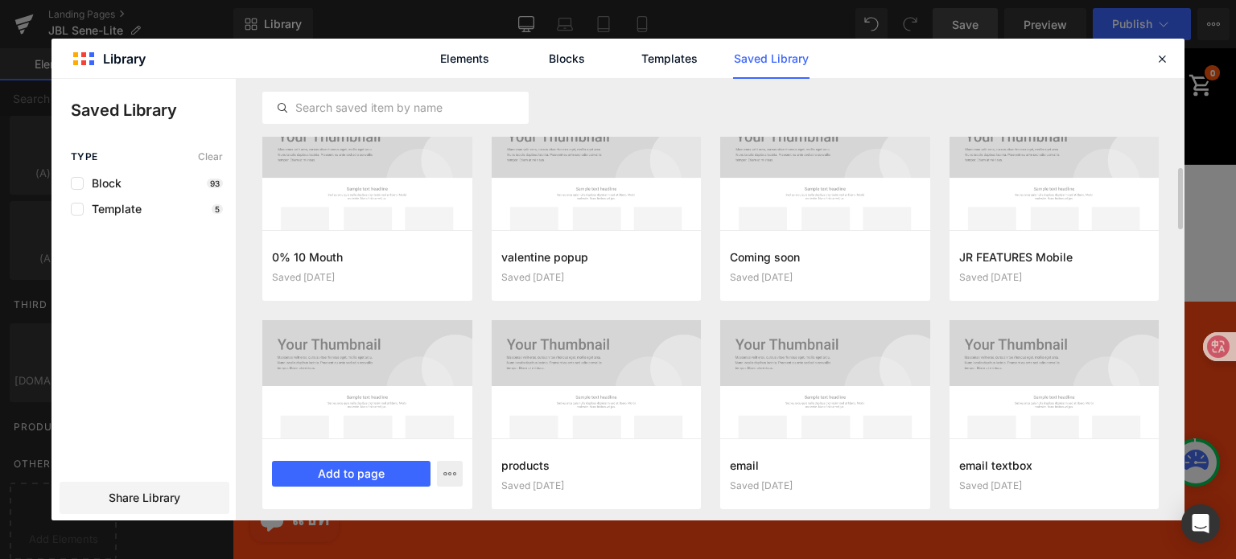
scroll to position [449, 0]
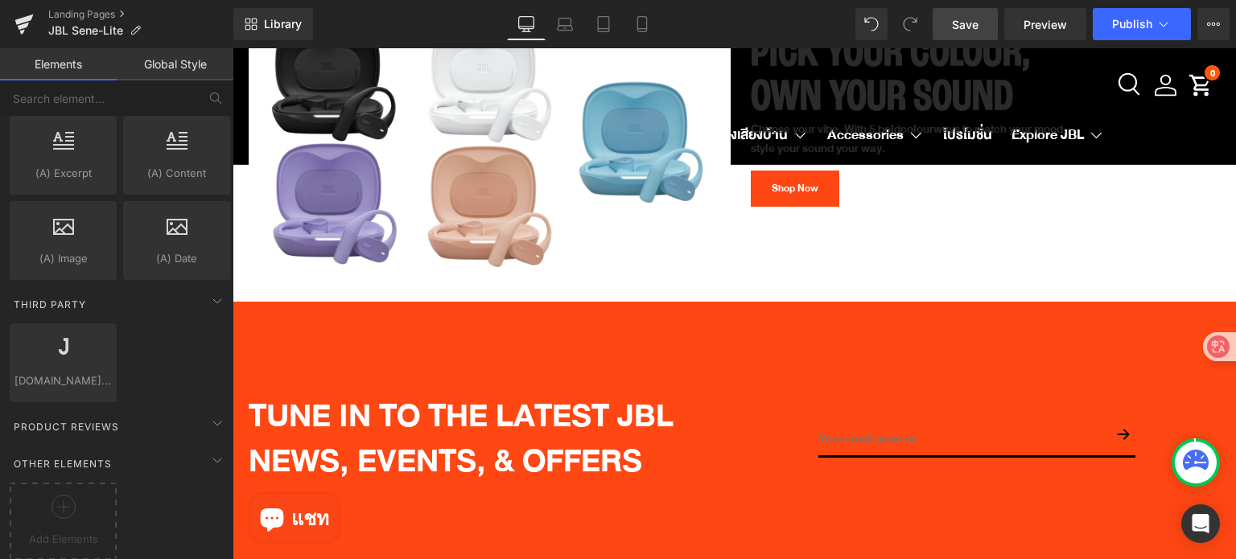
click at [960, 21] on span "Save" at bounding box center [965, 24] width 27 height 17
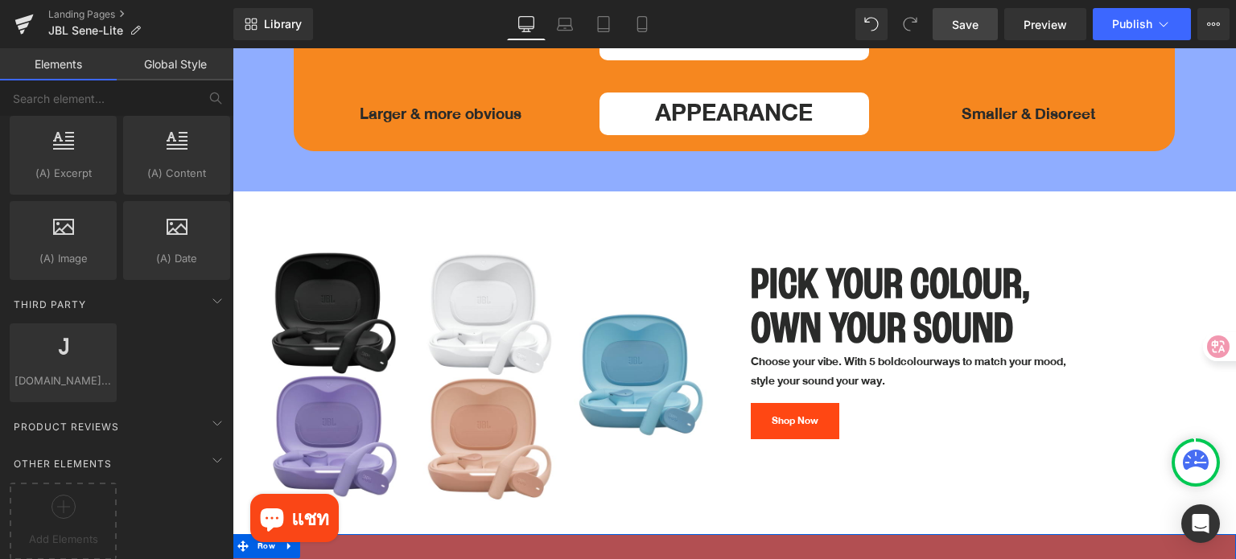
scroll to position [5309, 0]
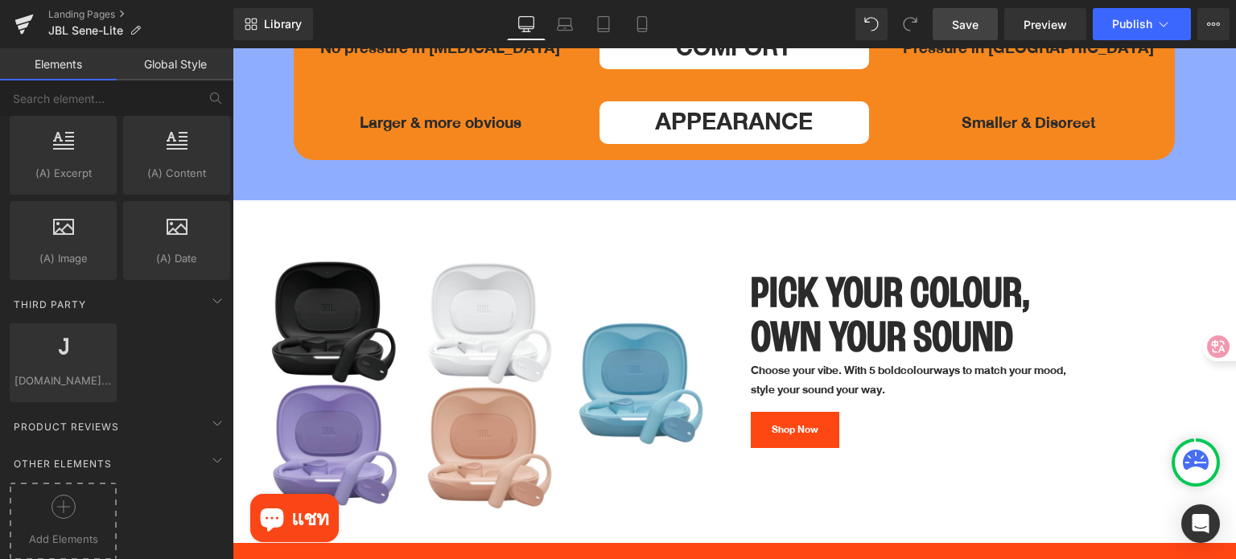
click at [77, 495] on div at bounding box center [63, 513] width 99 height 36
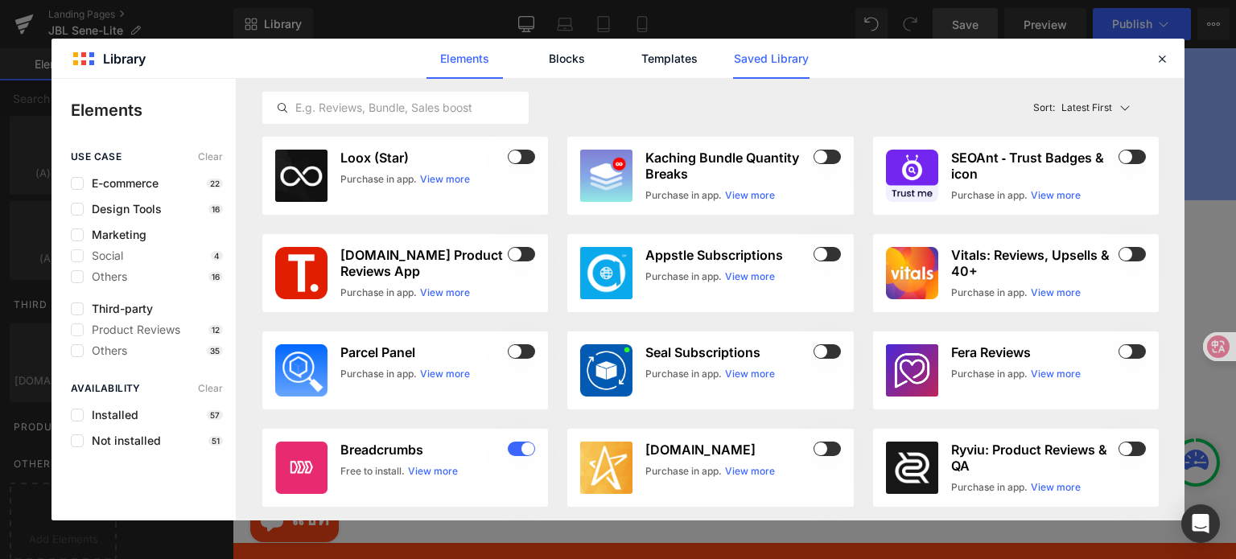
click at [771, 67] on link "Saved Library" at bounding box center [771, 59] width 76 height 40
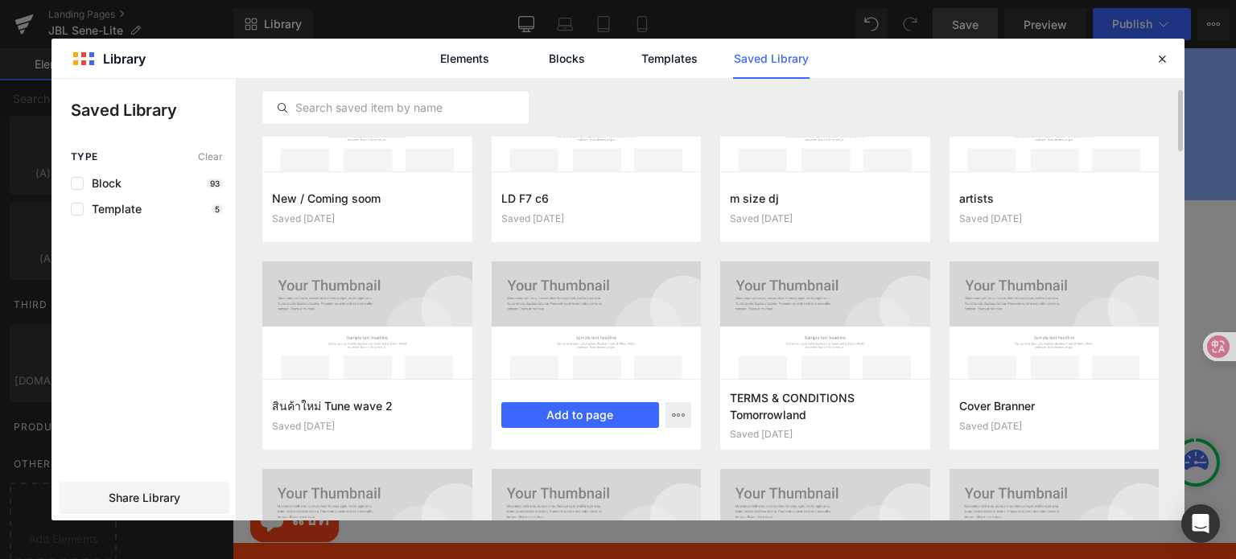
scroll to position [44, 0]
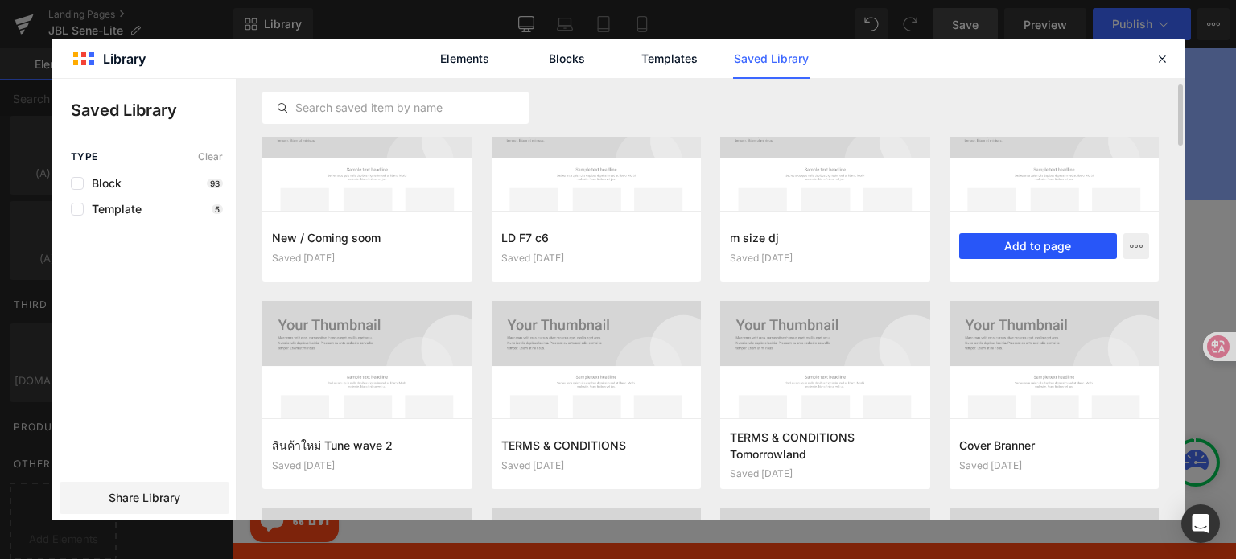
click at [1047, 245] on button "Add to page" at bounding box center [1038, 246] width 158 height 26
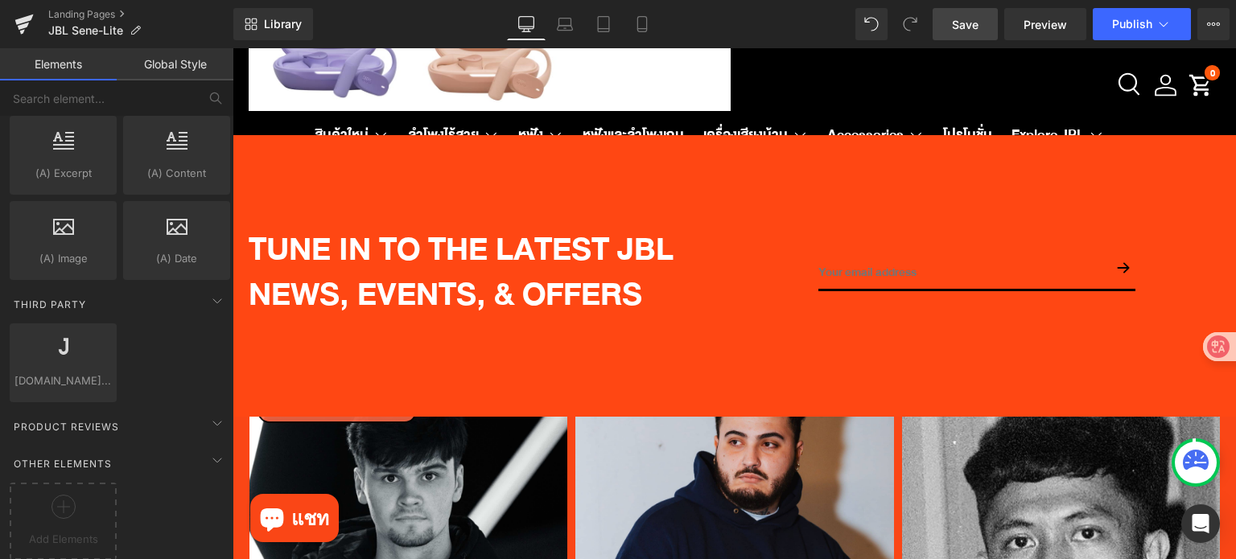
scroll to position [5715, 0]
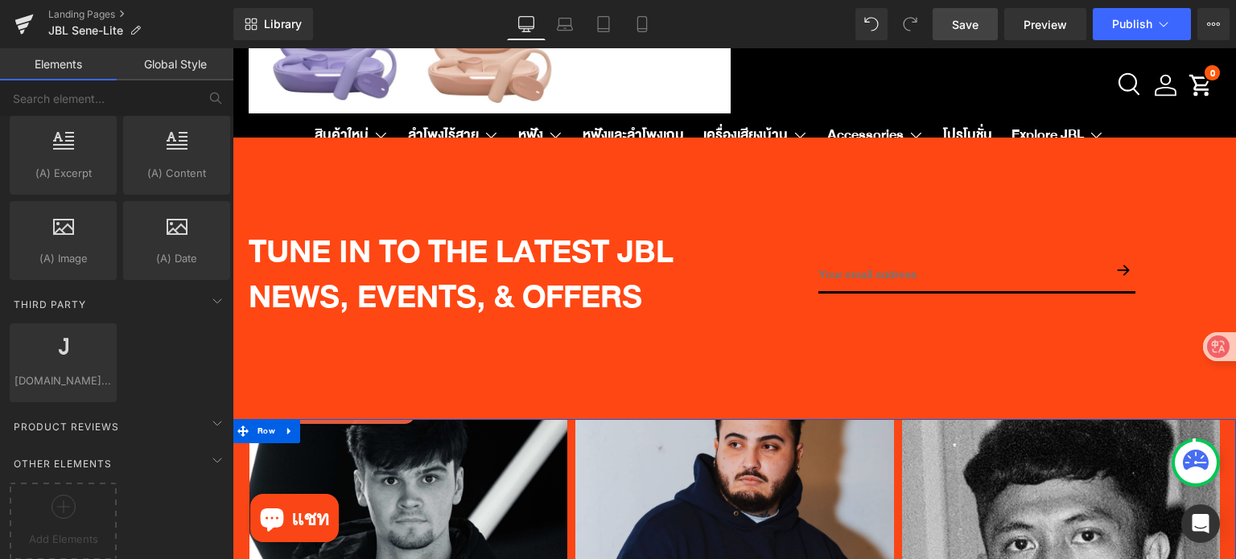
click at [295, 419] on link at bounding box center [289, 431] width 21 height 24
click at [331, 426] on icon at bounding box center [331, 431] width 11 height 11
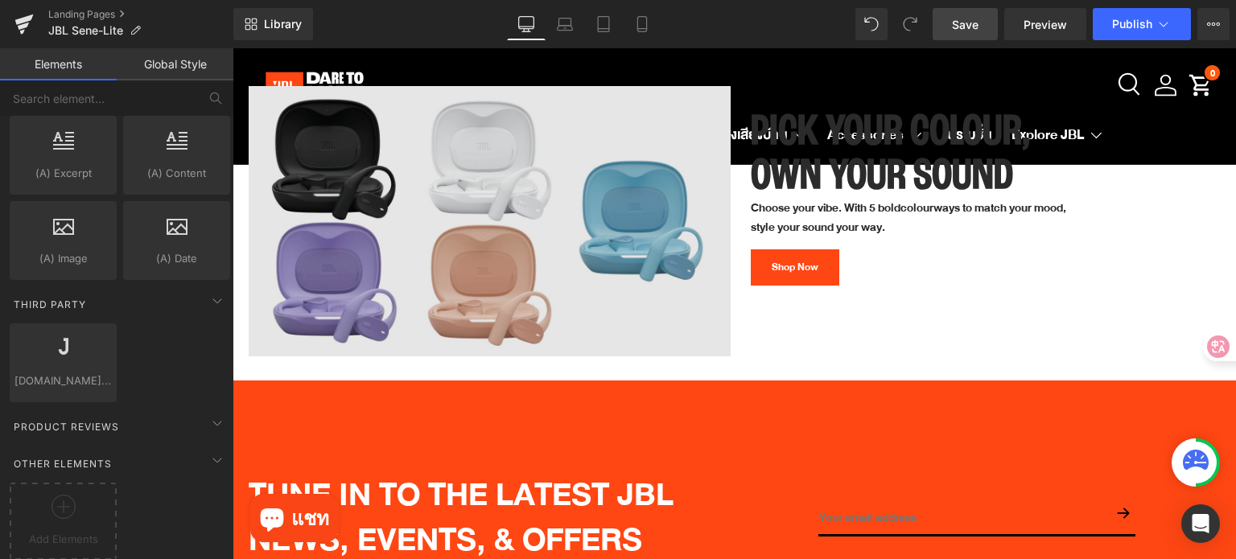
scroll to position [5473, 0]
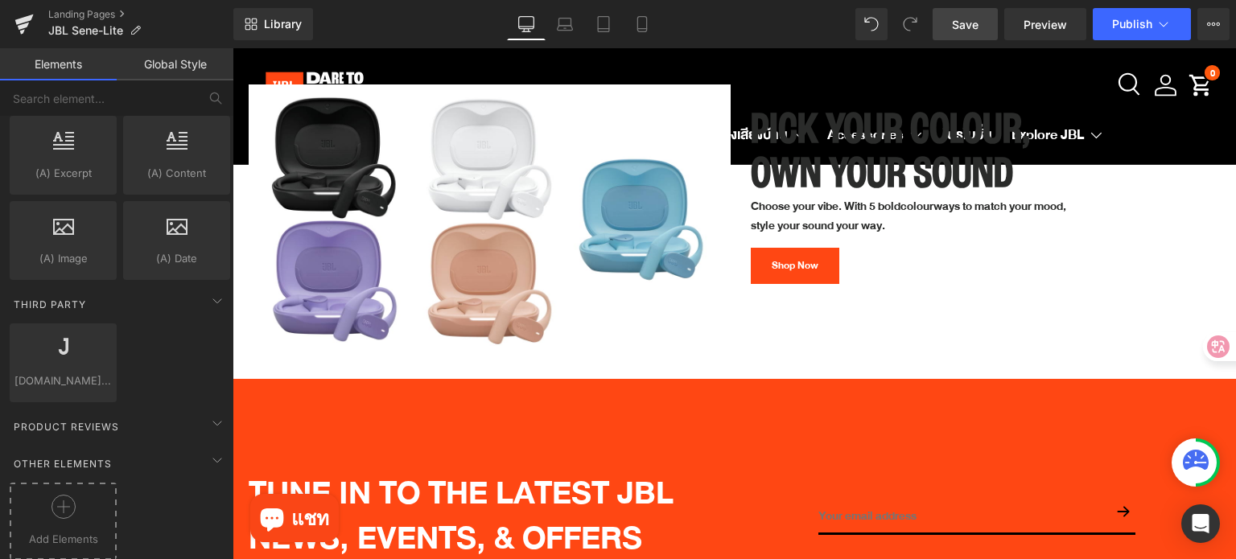
click at [51, 531] on span "Add Elements" at bounding box center [63, 539] width 99 height 17
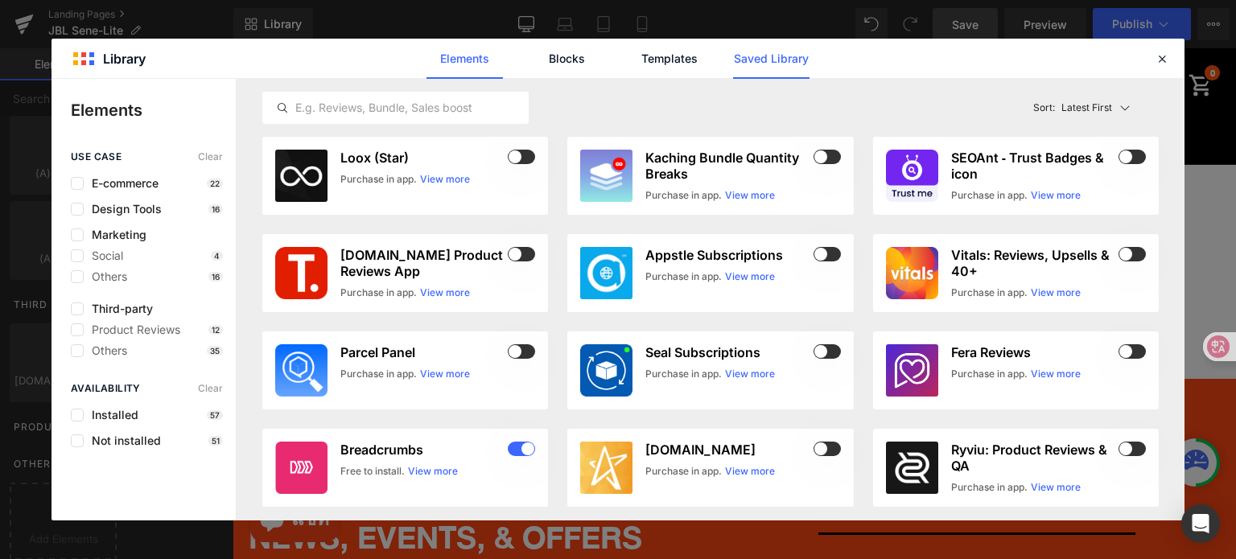
click at [768, 61] on link "Saved Library" at bounding box center [771, 59] width 76 height 40
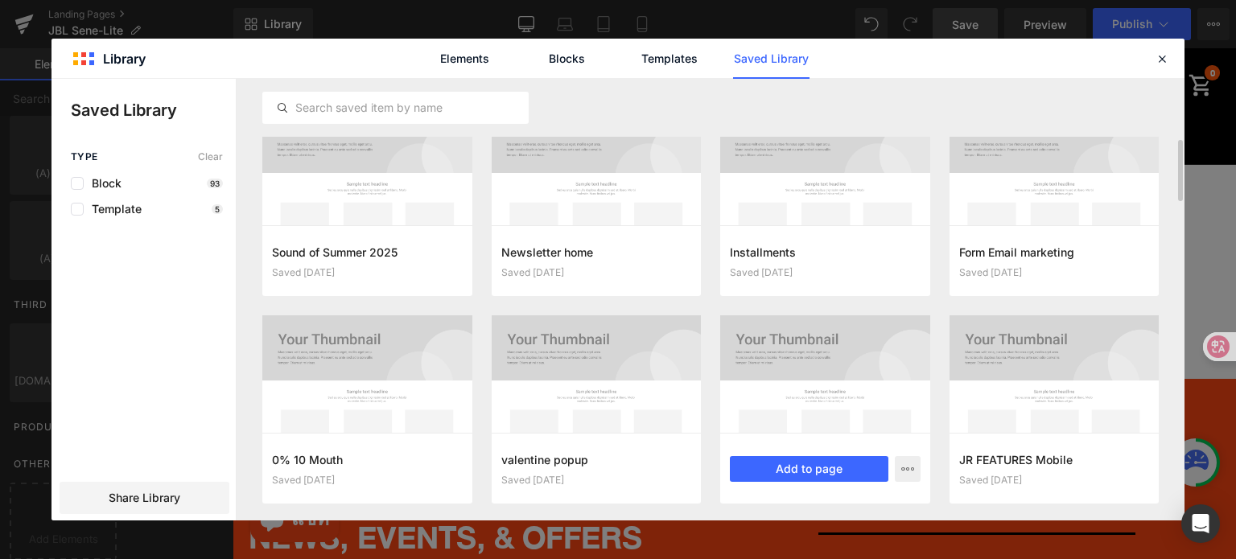
scroll to position [486, 0]
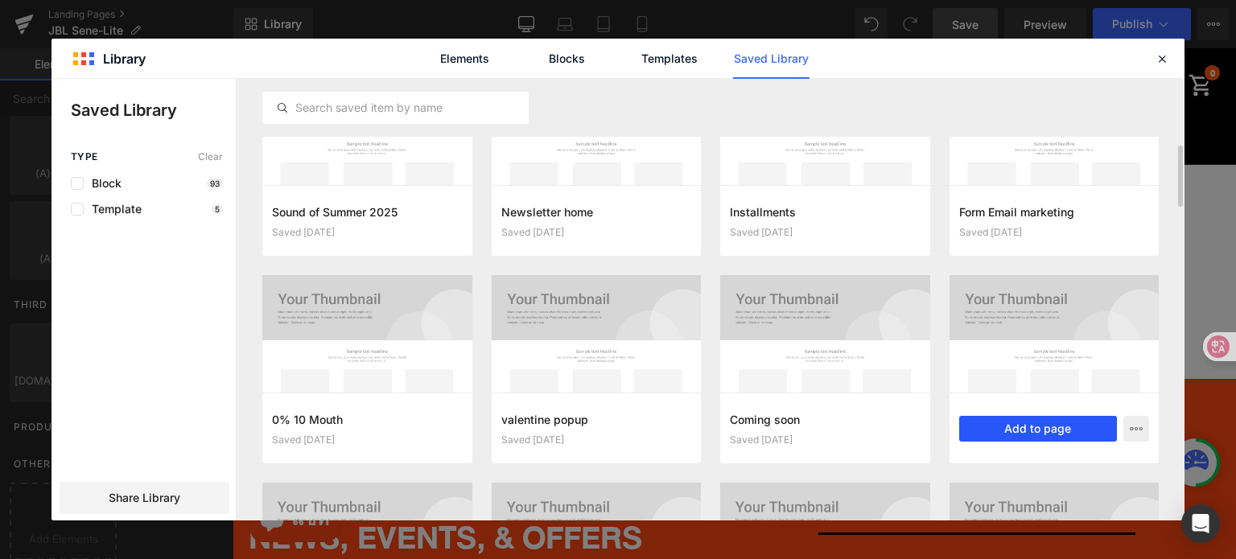
click at [1041, 437] on button "Add to page" at bounding box center [1038, 429] width 158 height 26
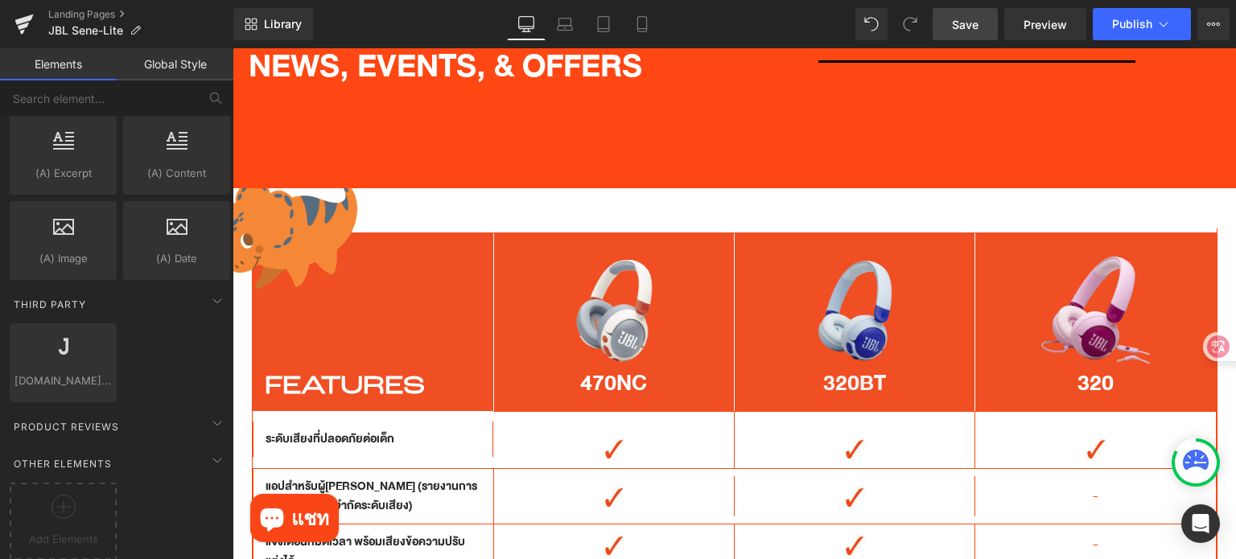
scroll to position [5795, 0]
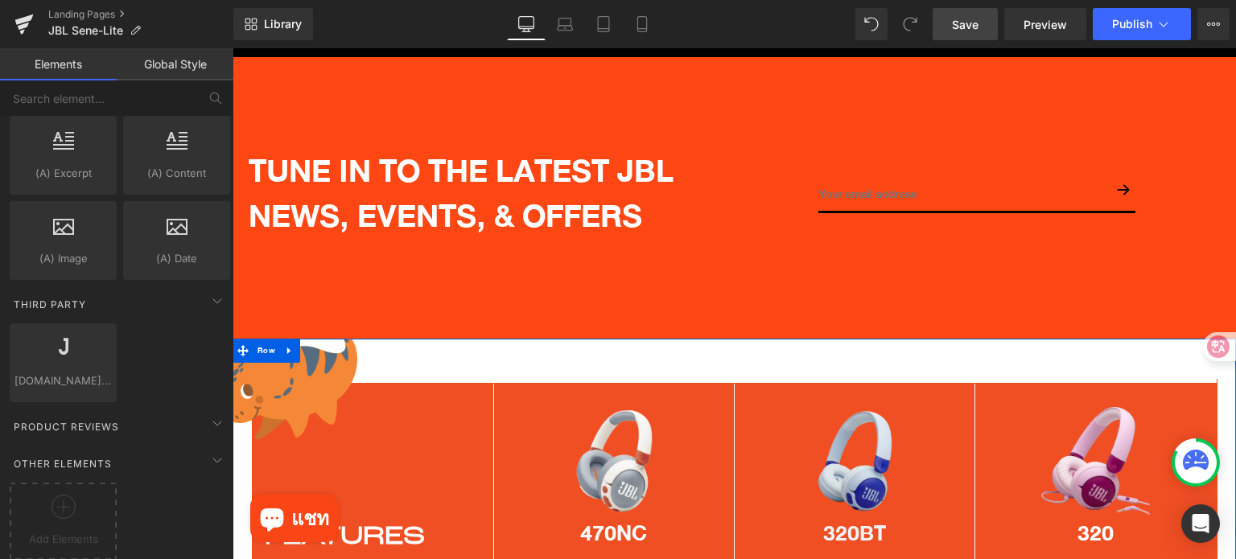
click at [290, 345] on icon at bounding box center [289, 351] width 11 height 12
click at [338, 339] on link at bounding box center [331, 351] width 21 height 24
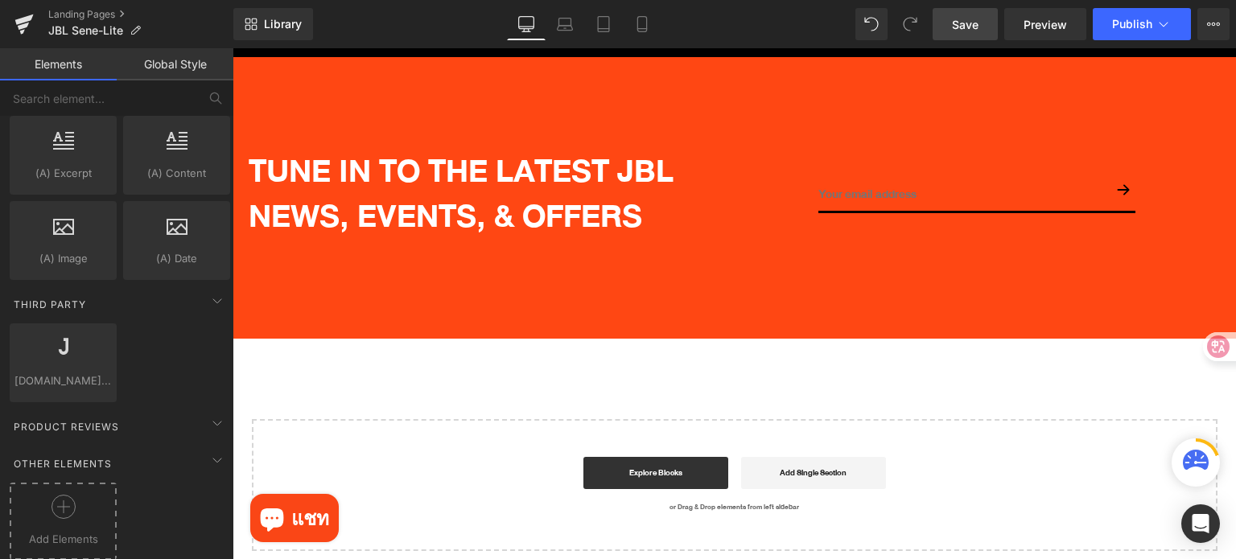
click at [72, 495] on icon at bounding box center [63, 507] width 24 height 24
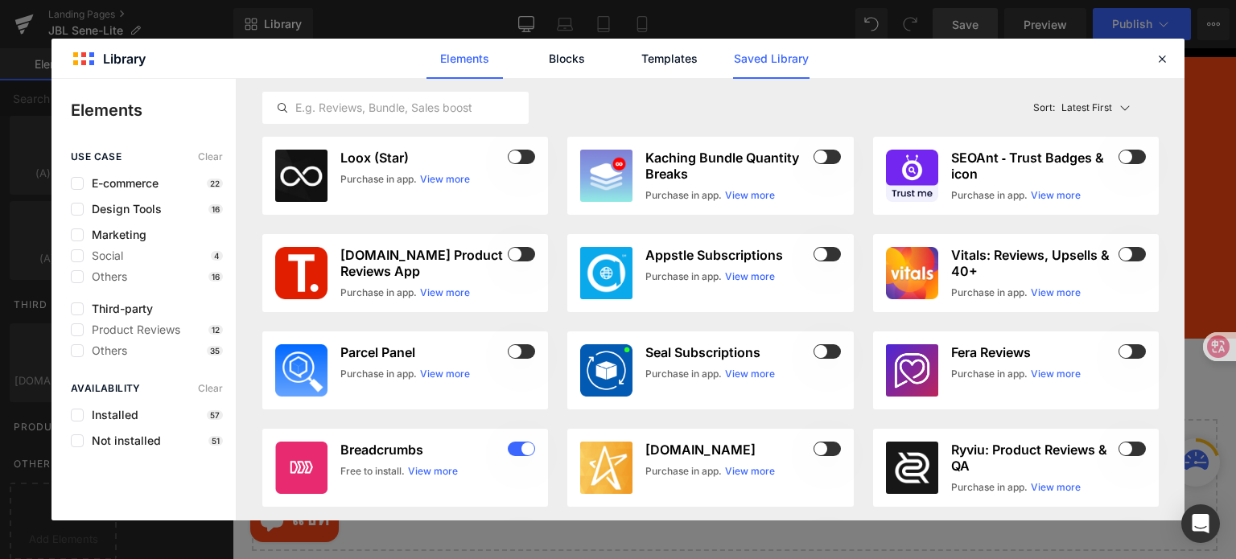
click at [741, 60] on link "Saved Library" at bounding box center [771, 59] width 76 height 40
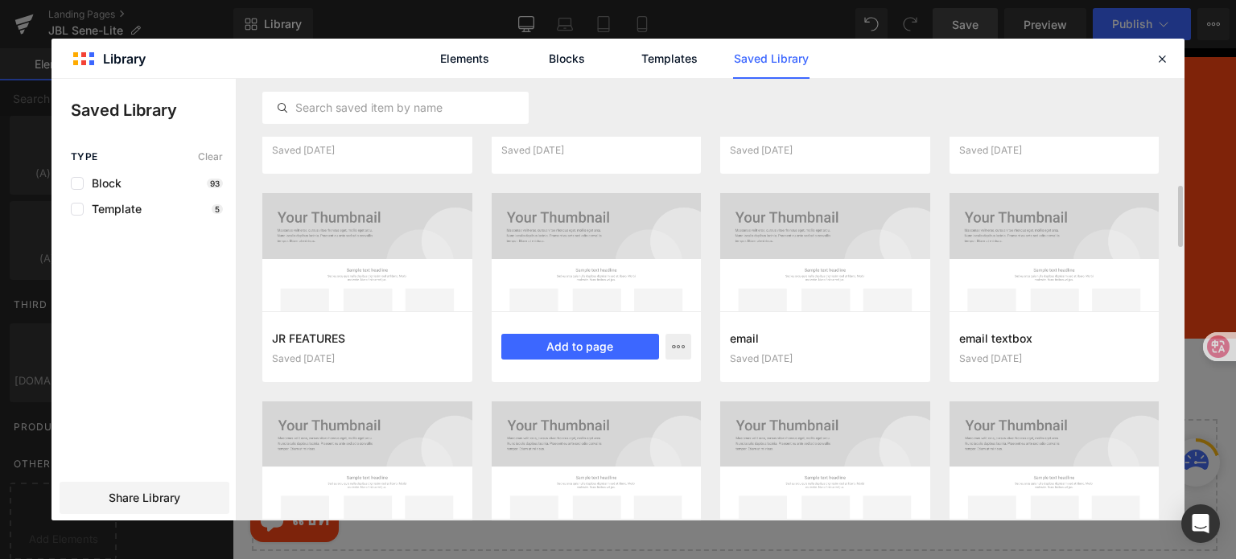
scroll to position [695, 0]
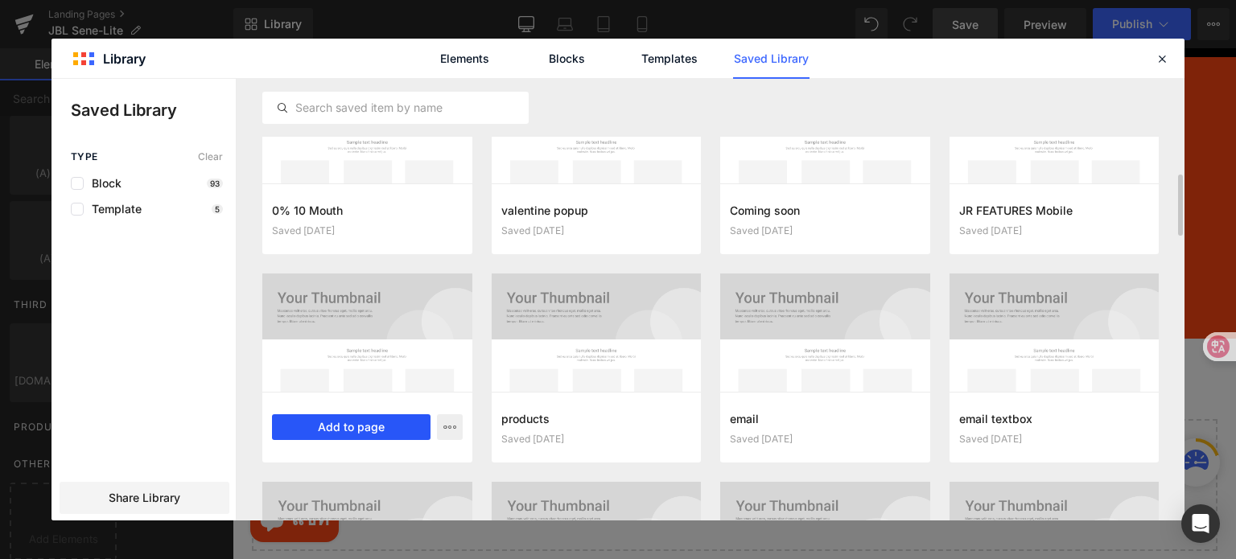
click at [352, 430] on button "Add to page" at bounding box center [351, 427] width 158 height 26
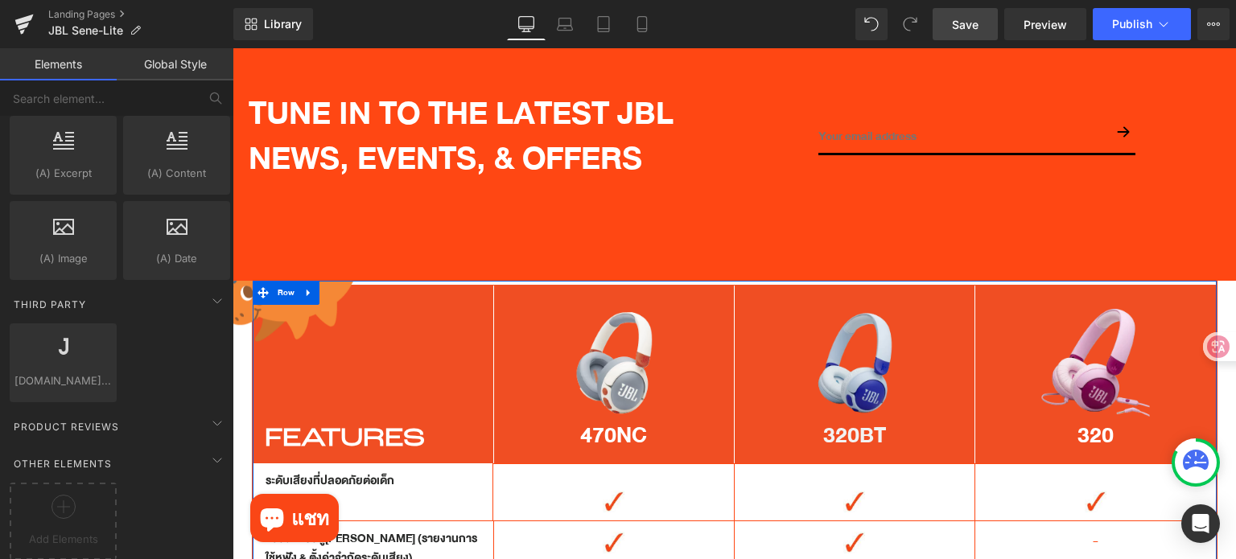
scroll to position [5795, 0]
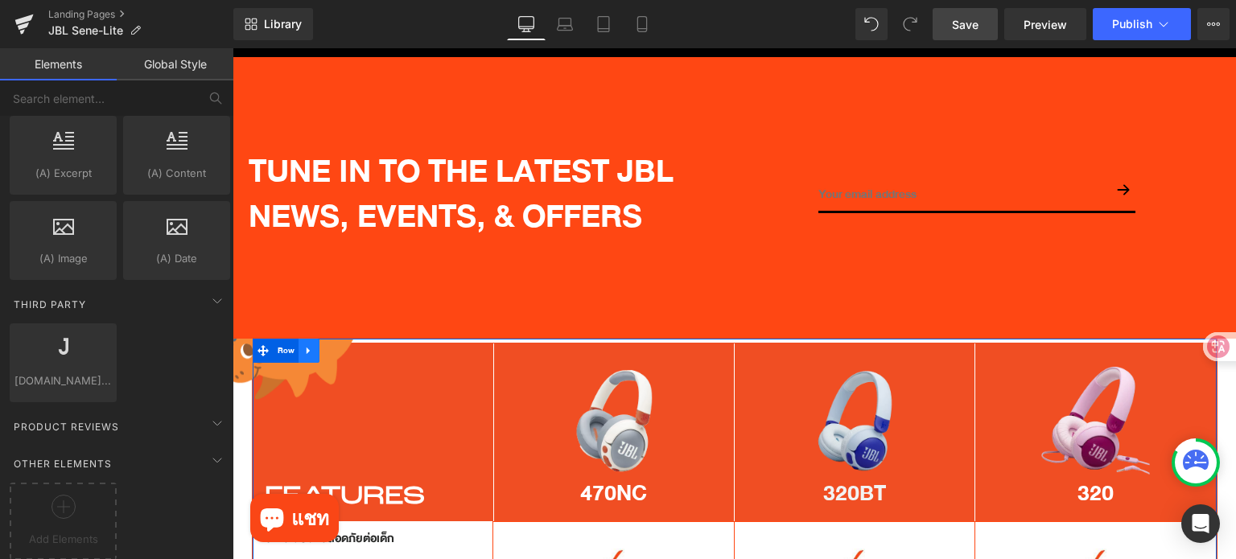
click at [304, 345] on icon at bounding box center [308, 351] width 11 height 12
click at [347, 345] on icon at bounding box center [350, 350] width 11 height 11
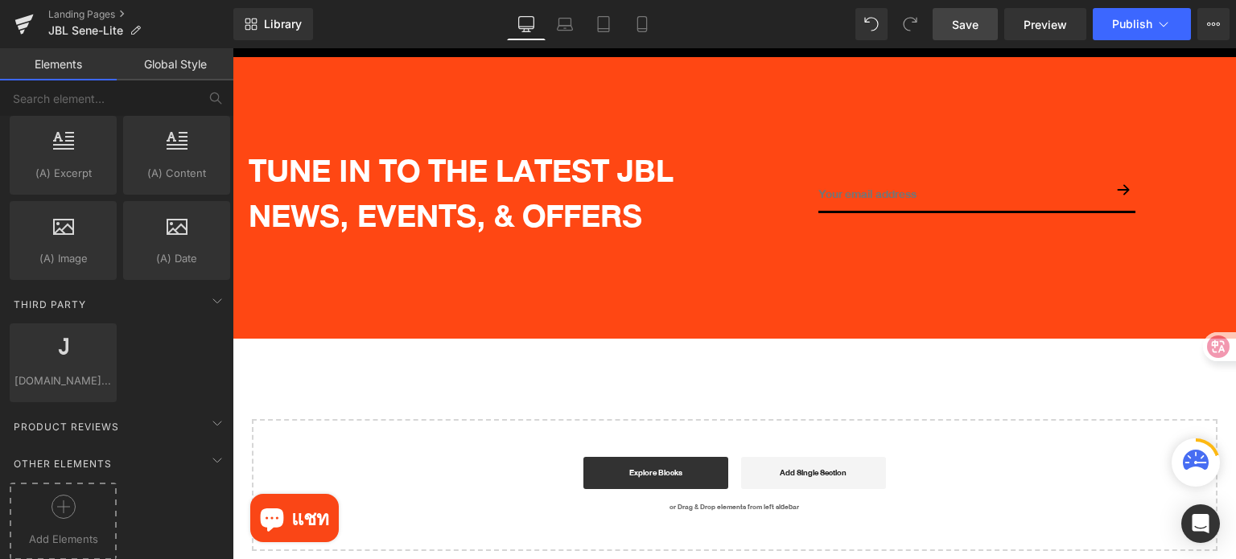
click at [88, 495] on div at bounding box center [63, 513] width 99 height 36
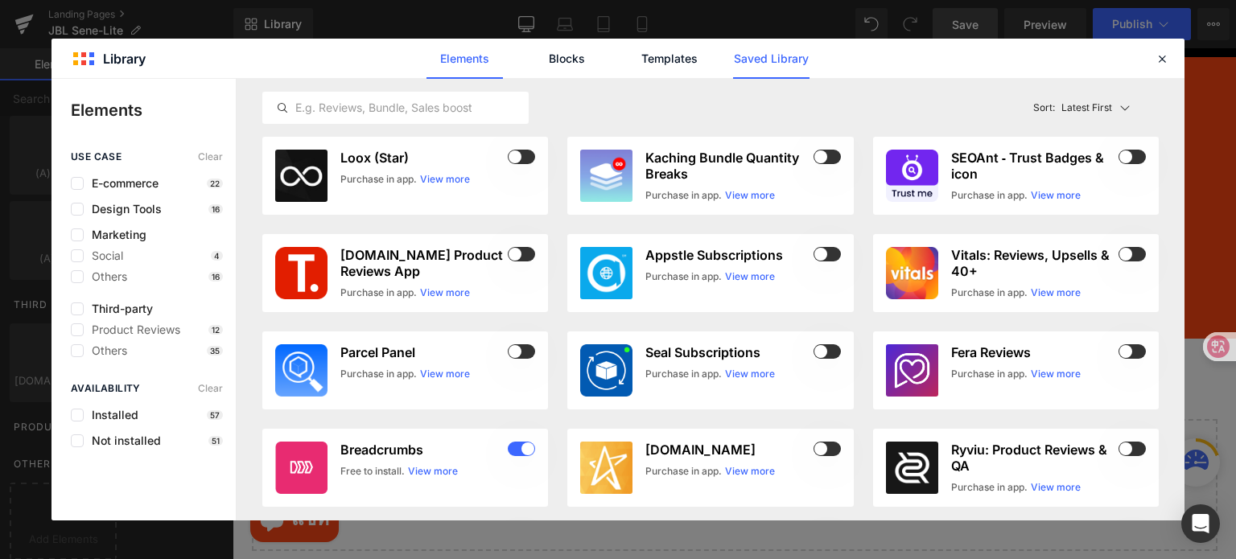
click at [743, 64] on link "Saved Library" at bounding box center [771, 59] width 76 height 40
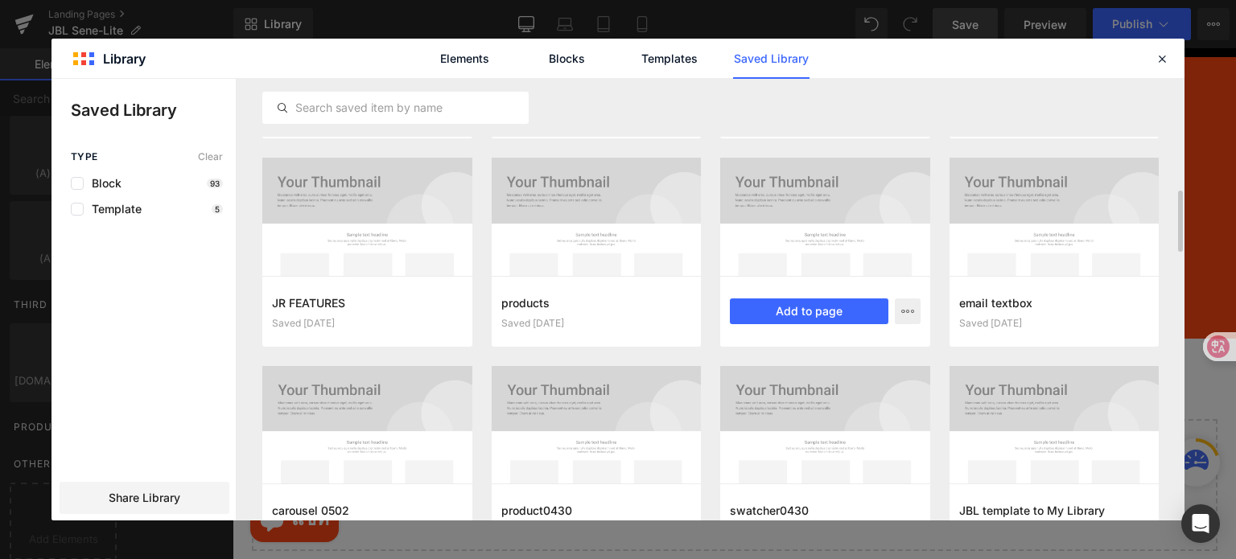
scroll to position [851, 0]
